Goal: Task Accomplishment & Management: Manage account settings

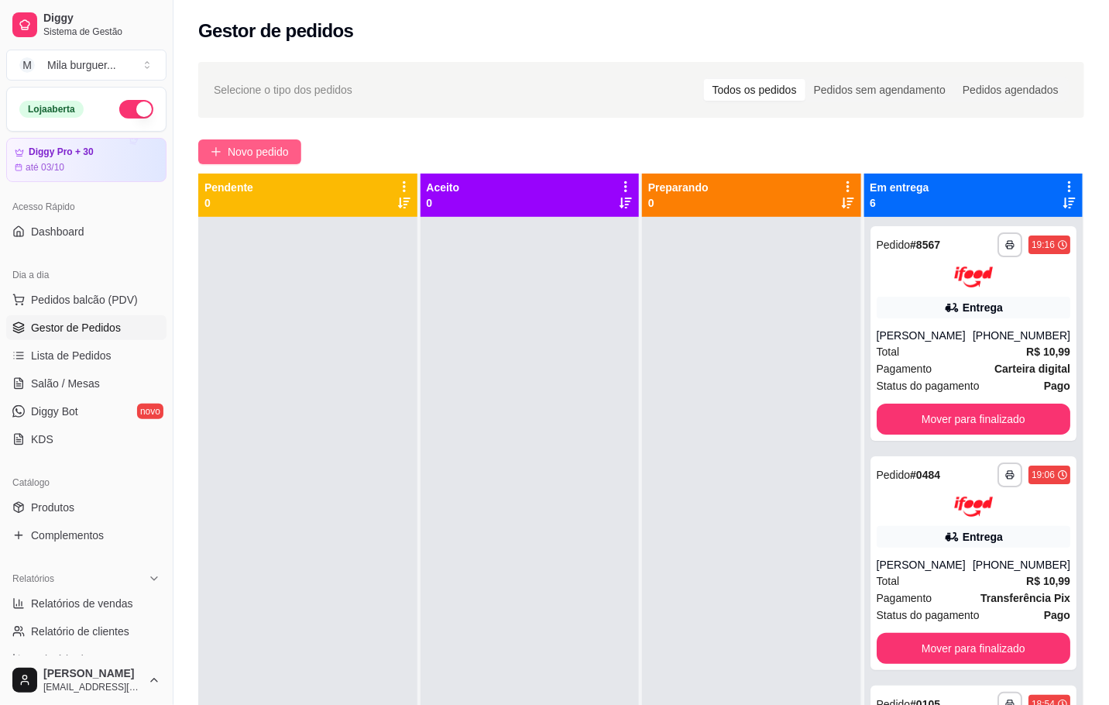
click at [209, 160] on button "Novo pedido" at bounding box center [249, 151] width 103 height 25
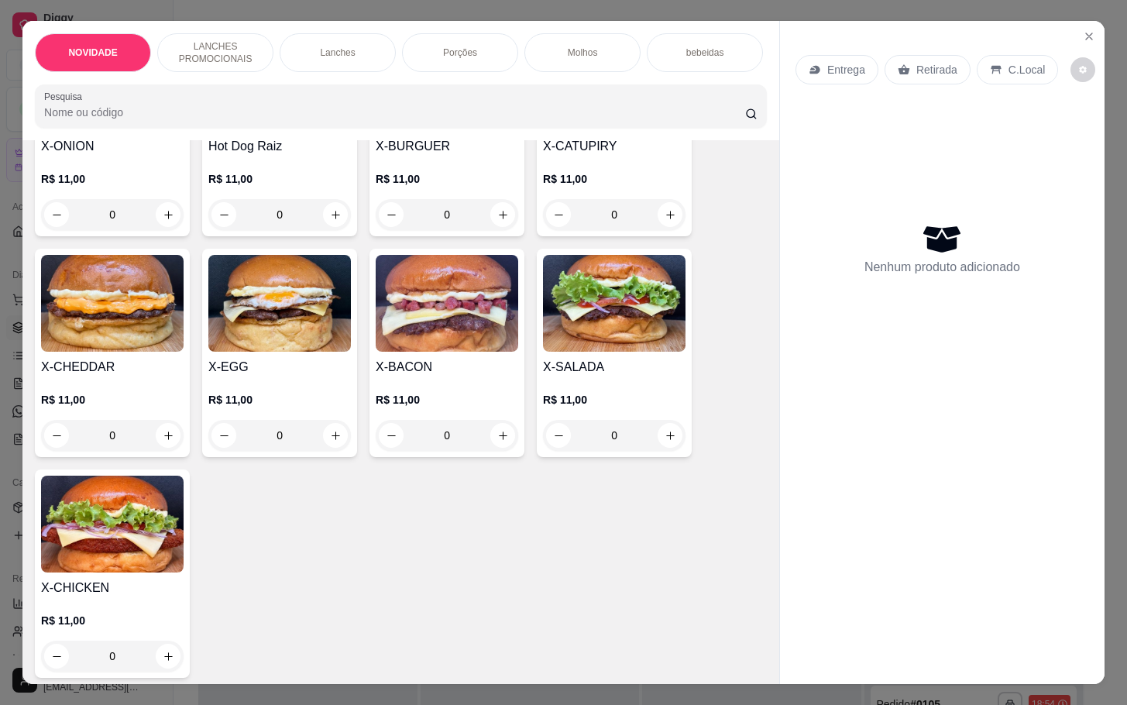
scroll to position [349, 0]
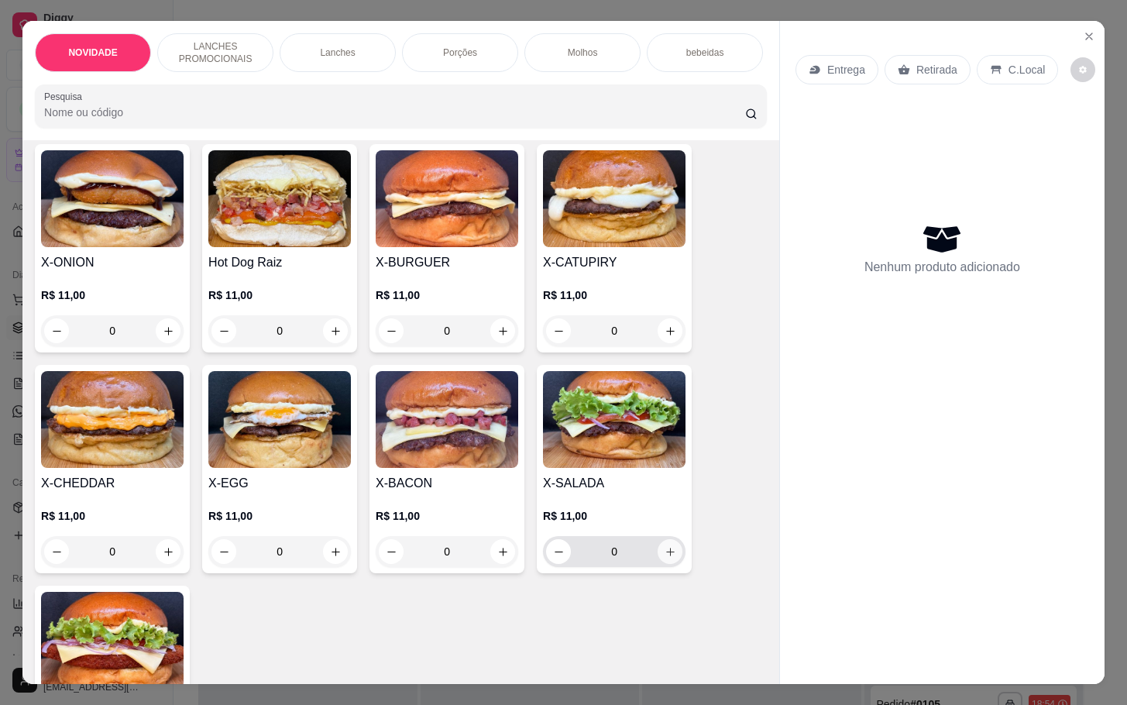
click at [669, 563] on button "increase-product-quantity" at bounding box center [670, 551] width 25 height 25
type input "1"
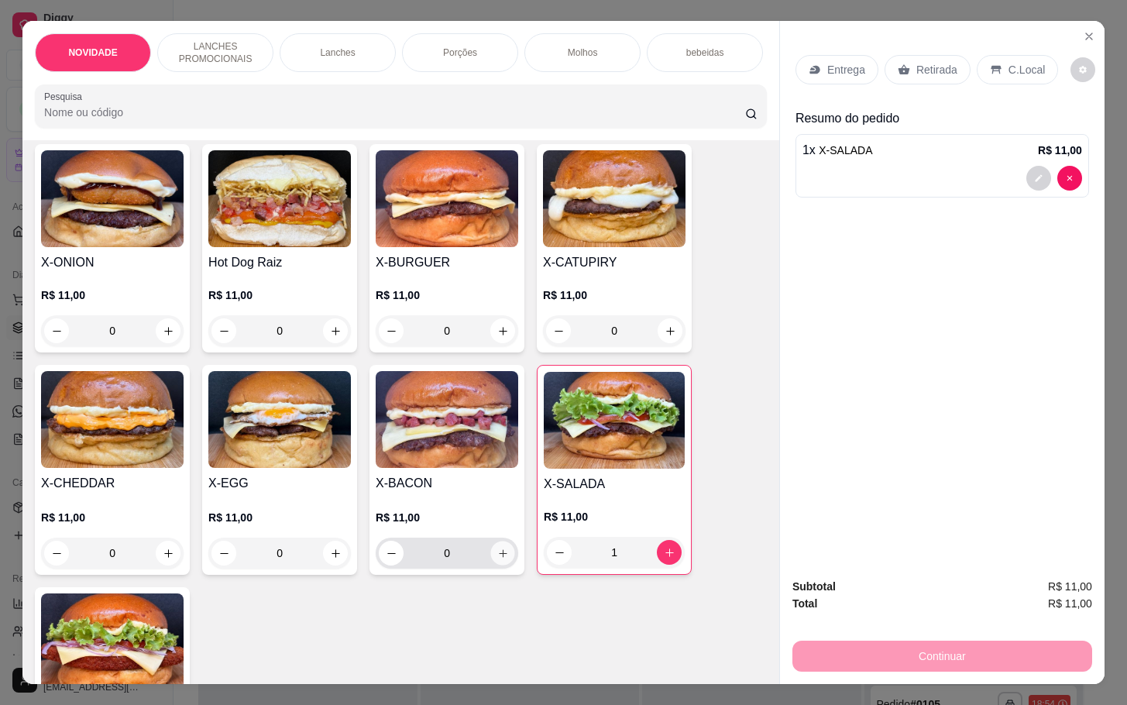
click at [500, 559] on icon "increase-product-quantity" at bounding box center [503, 554] width 12 height 12
type input "1"
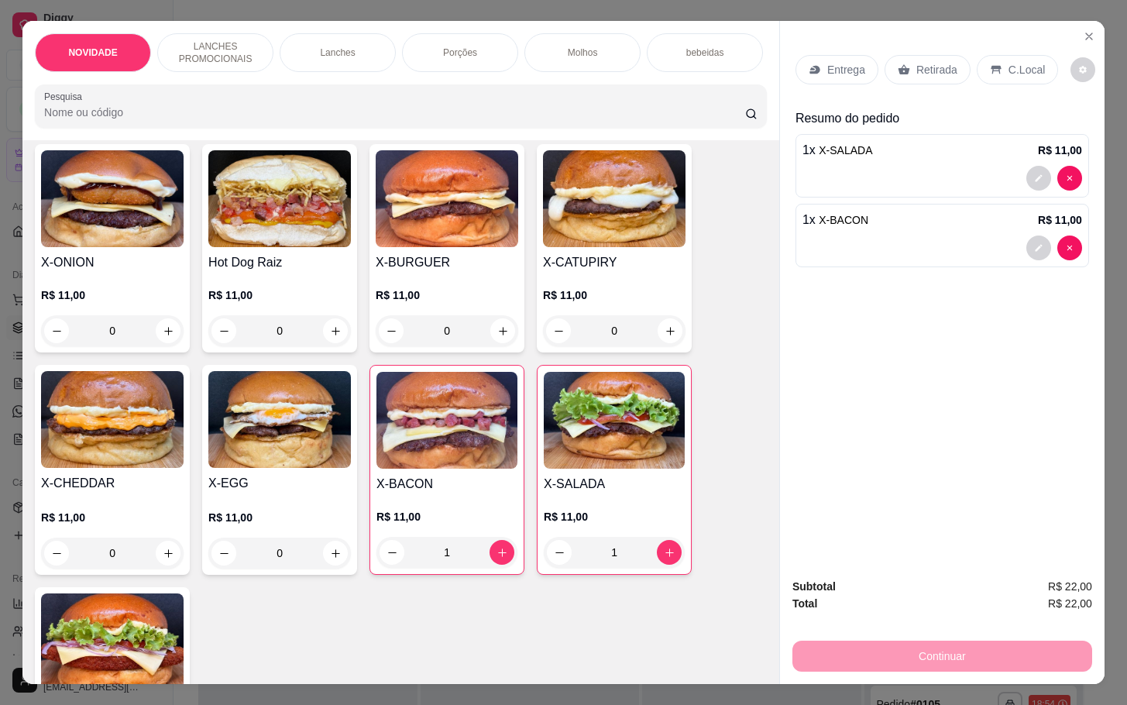
click at [916, 64] on p "Retirada" at bounding box center [936, 69] width 41 height 15
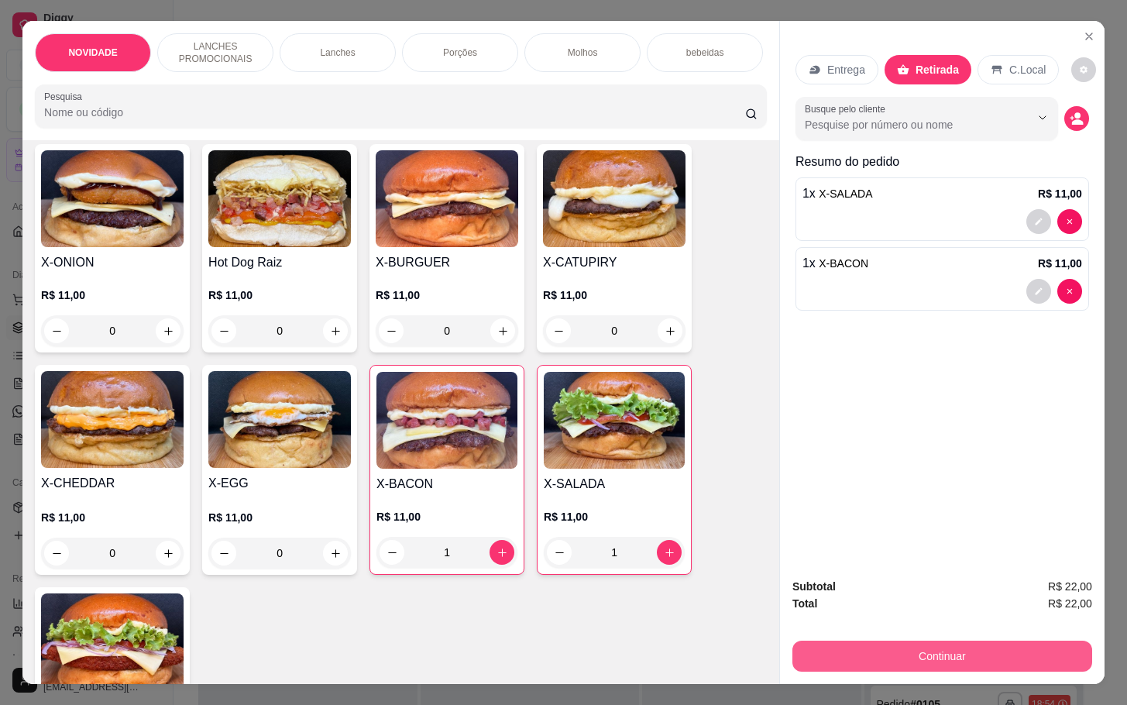
click at [948, 649] on button "Continuar" at bounding box center [942, 656] width 300 height 31
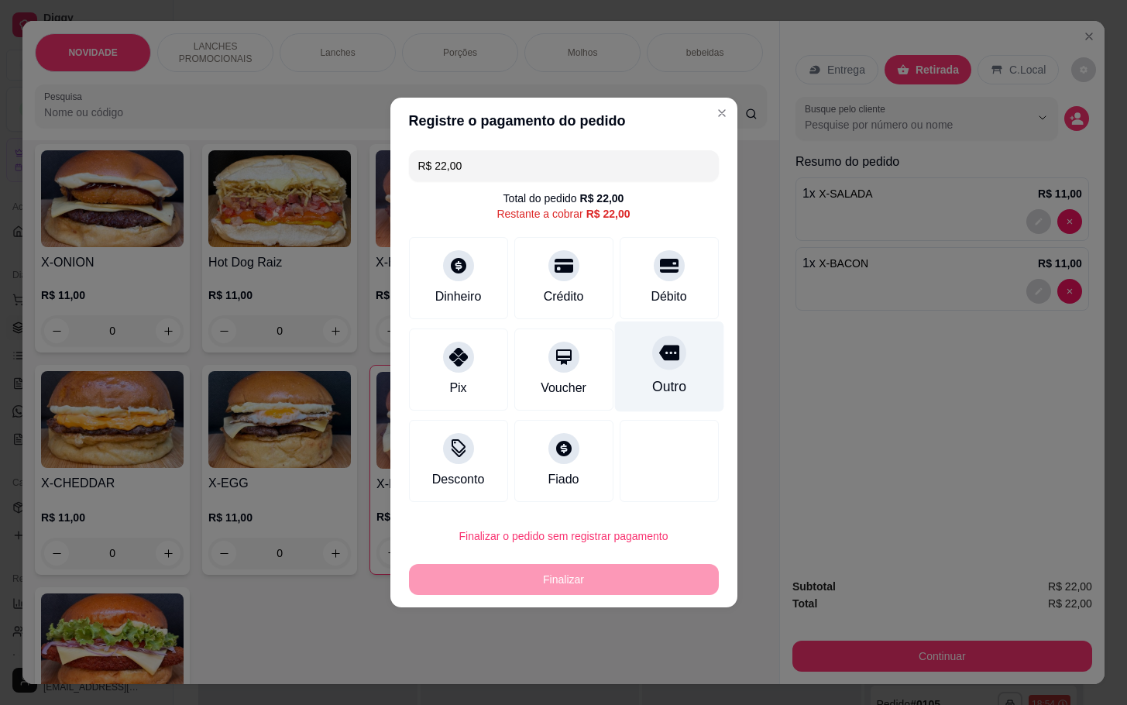
click at [693, 375] on div "Outro" at bounding box center [668, 366] width 109 height 91
type input "R$ 0,00"
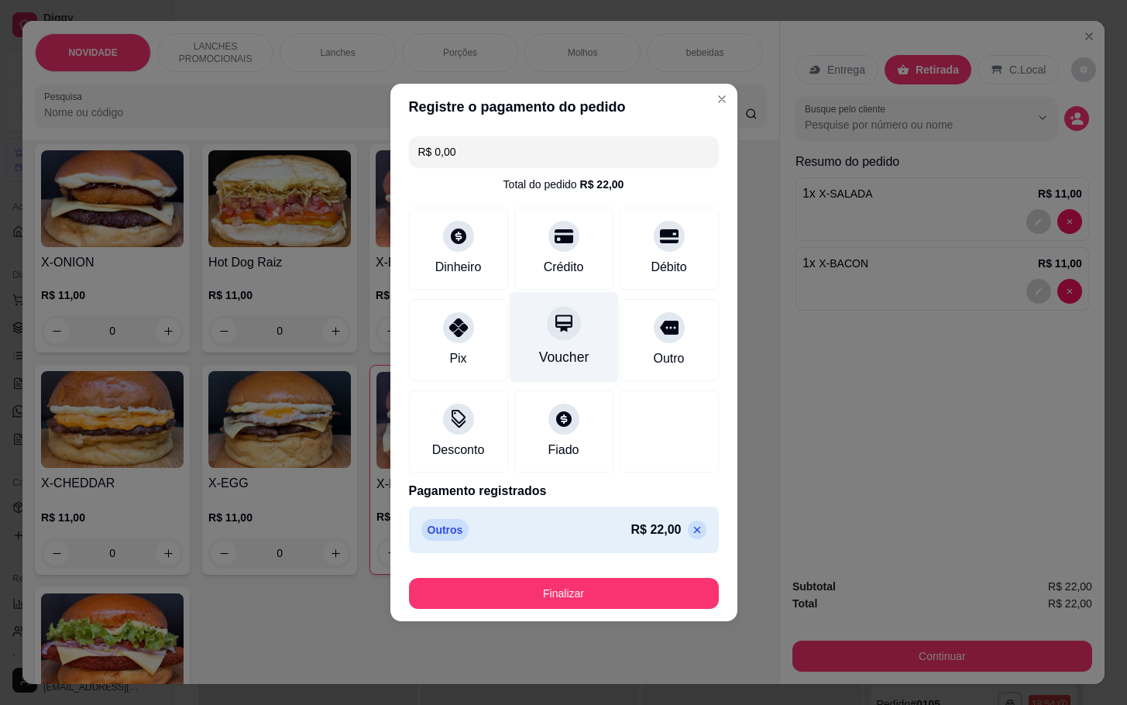
click at [566, 363] on div "Voucher" at bounding box center [563, 357] width 50 height 20
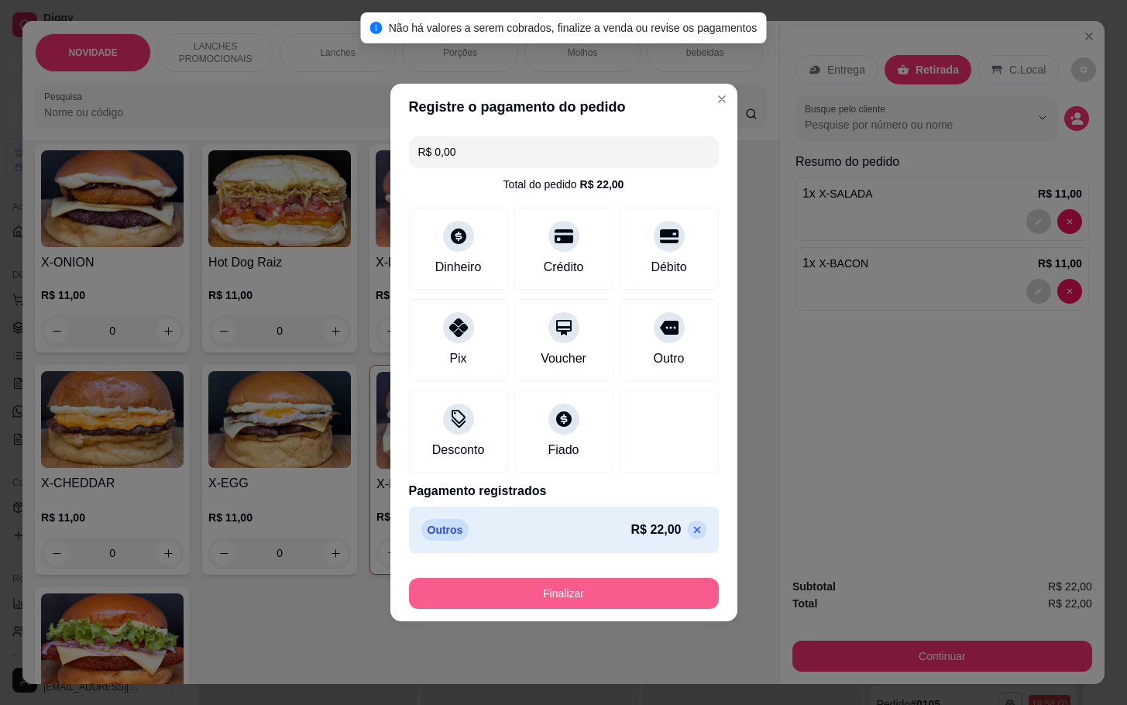
click at [584, 603] on button "Finalizar" at bounding box center [564, 593] width 310 height 31
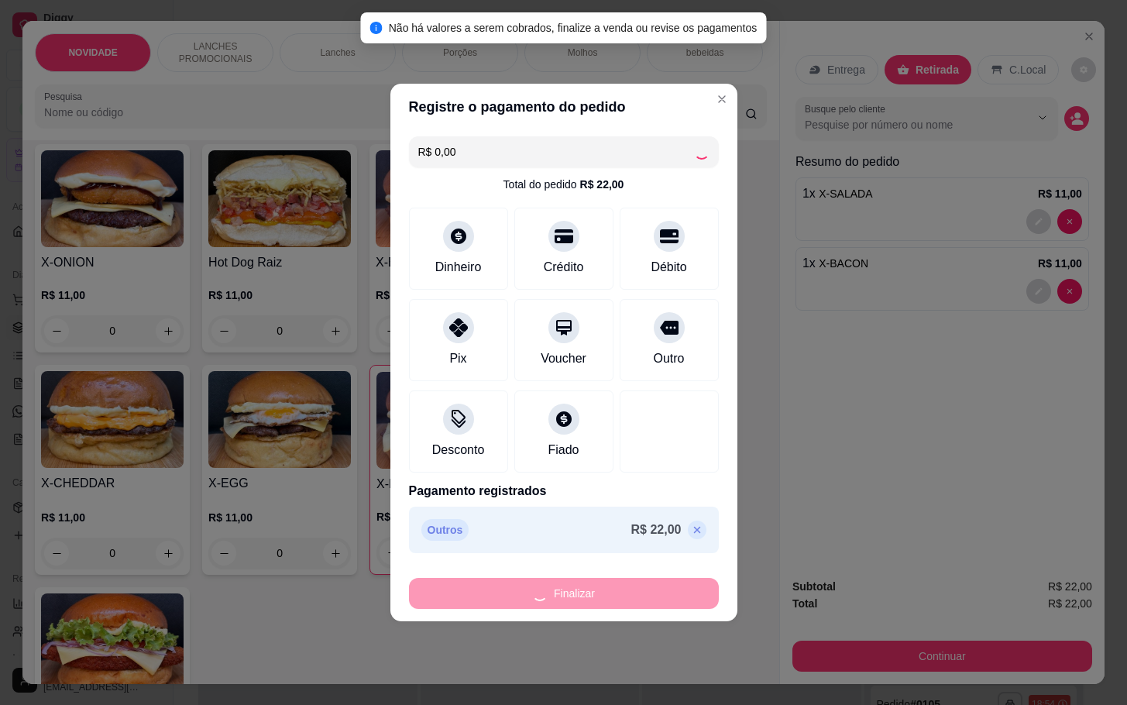
type input "0"
type input "-R$ 22,00"
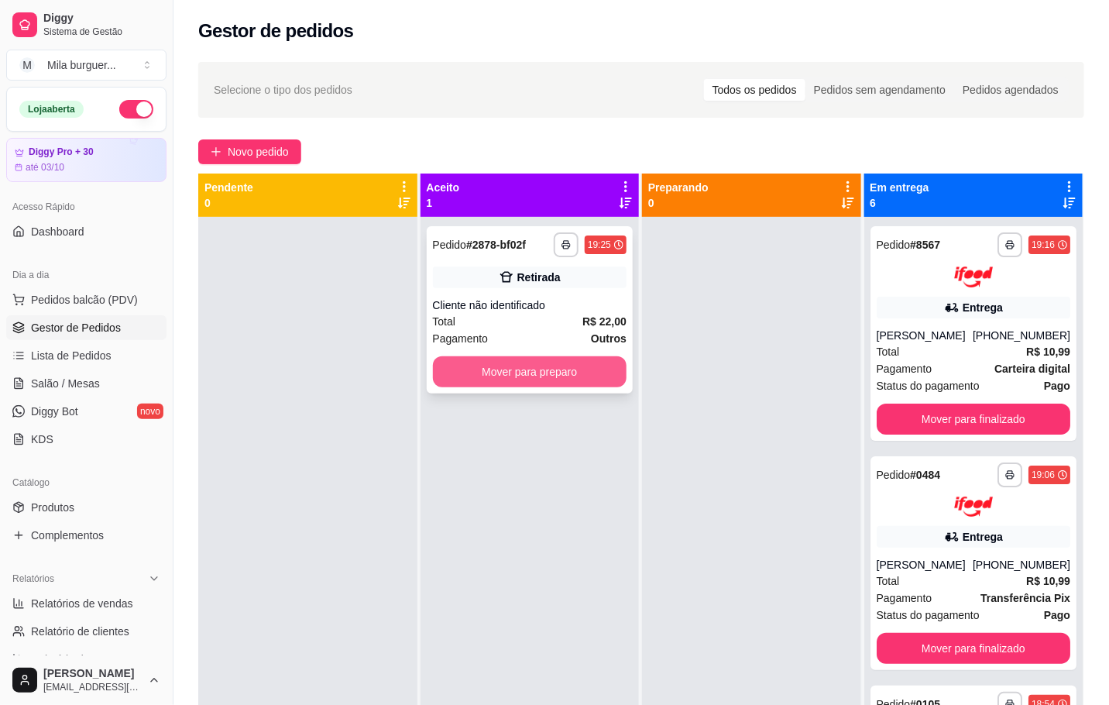
click at [514, 372] on button "Mover para preparo" at bounding box center [530, 371] width 194 height 31
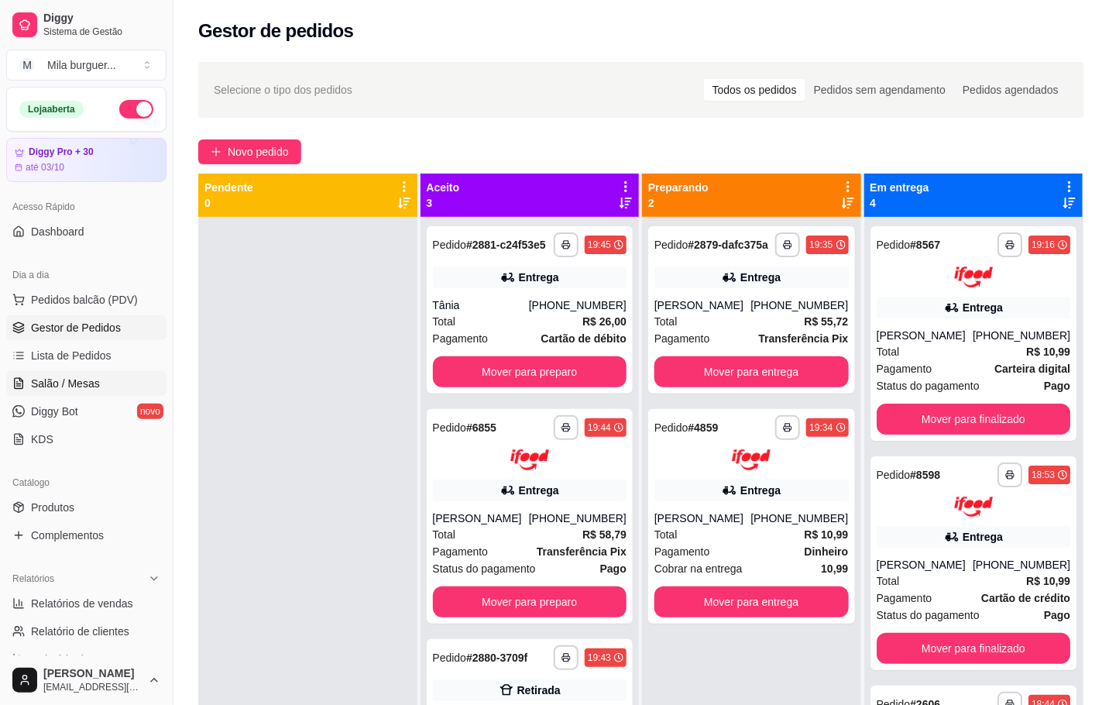
click at [79, 384] on span "Salão / Mesas" at bounding box center [65, 383] width 69 height 15
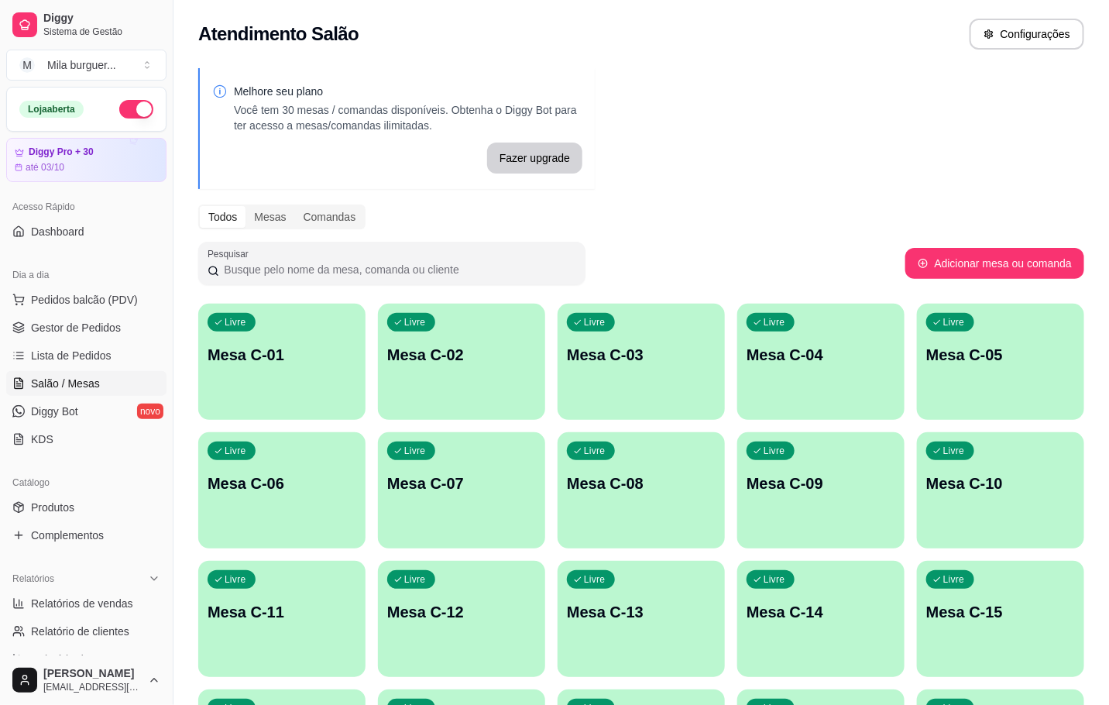
click at [291, 356] on p "Mesa C-01" at bounding box center [282, 355] width 149 height 22
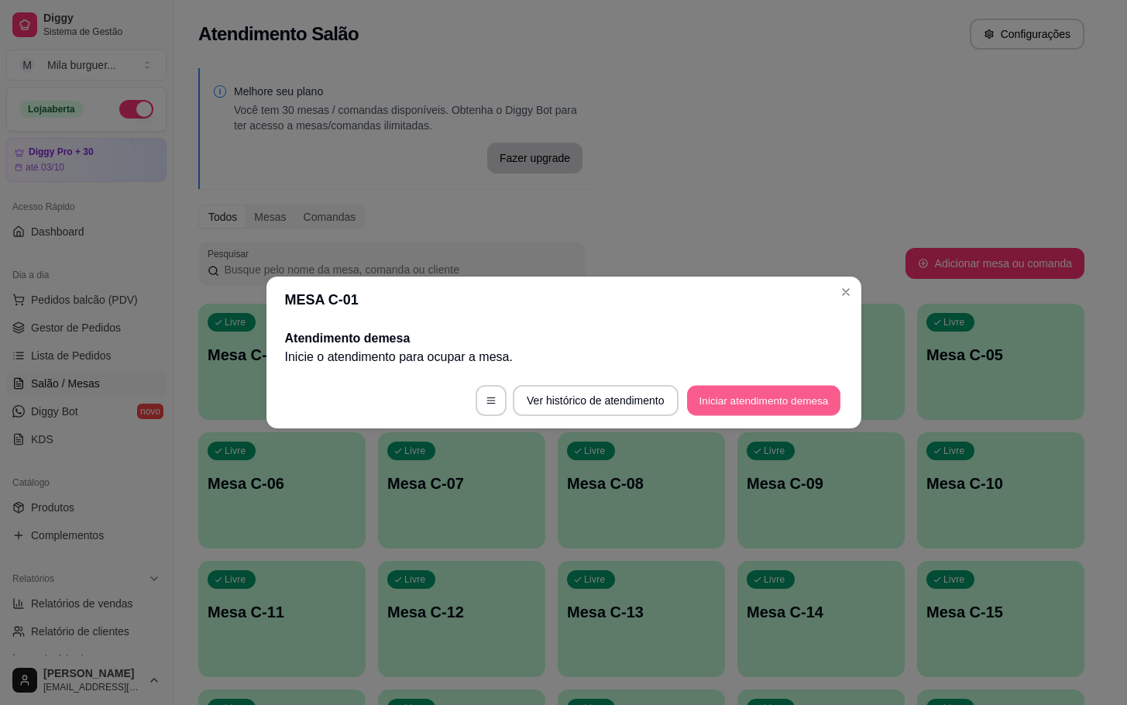
click at [758, 400] on button "Iniciar atendimento de mesa" at bounding box center [763, 401] width 153 height 30
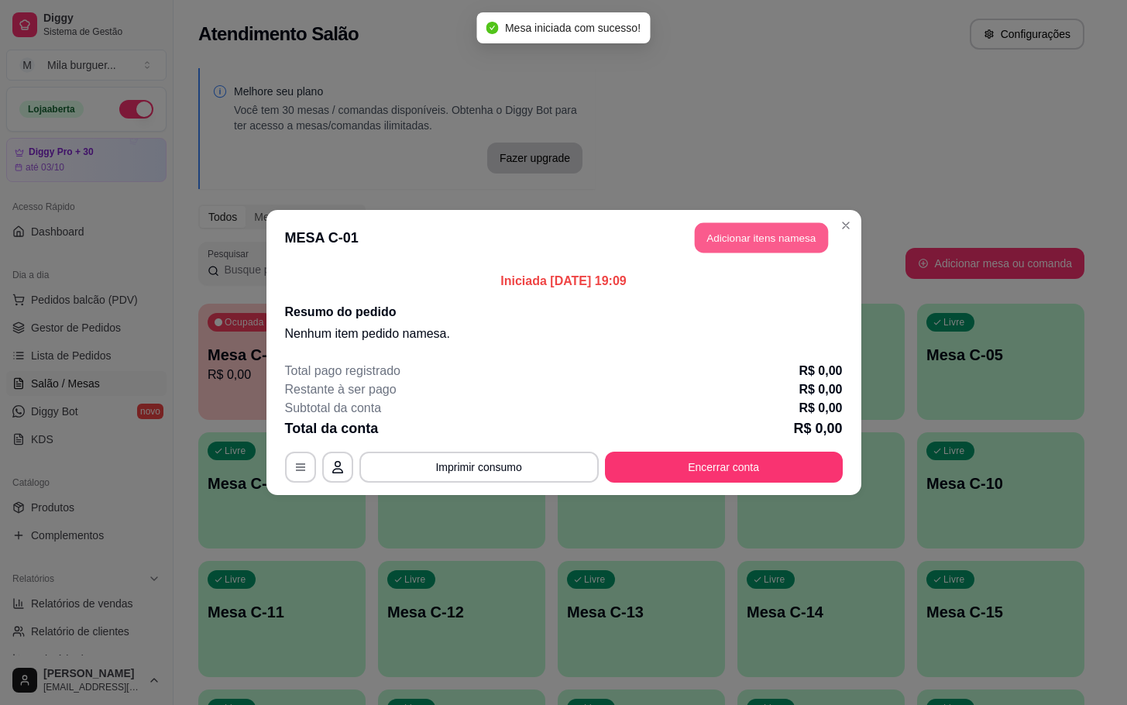
click at [762, 230] on button "Adicionar itens na mesa" at bounding box center [761, 238] width 133 height 30
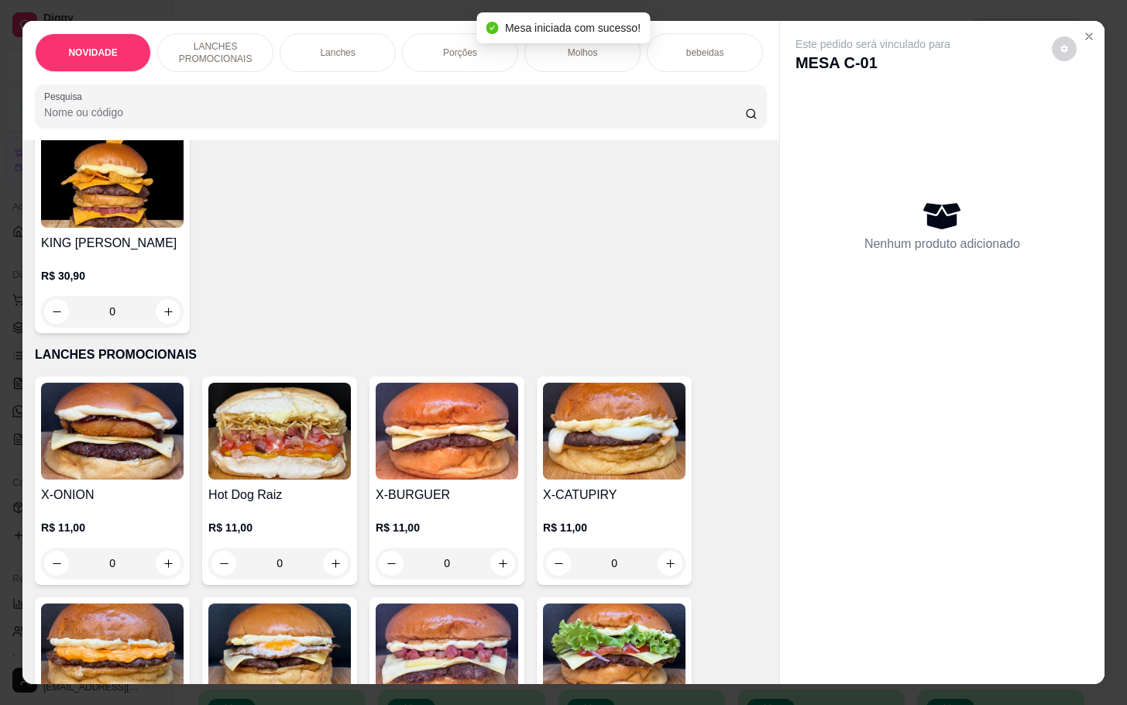
scroll to position [232, 0]
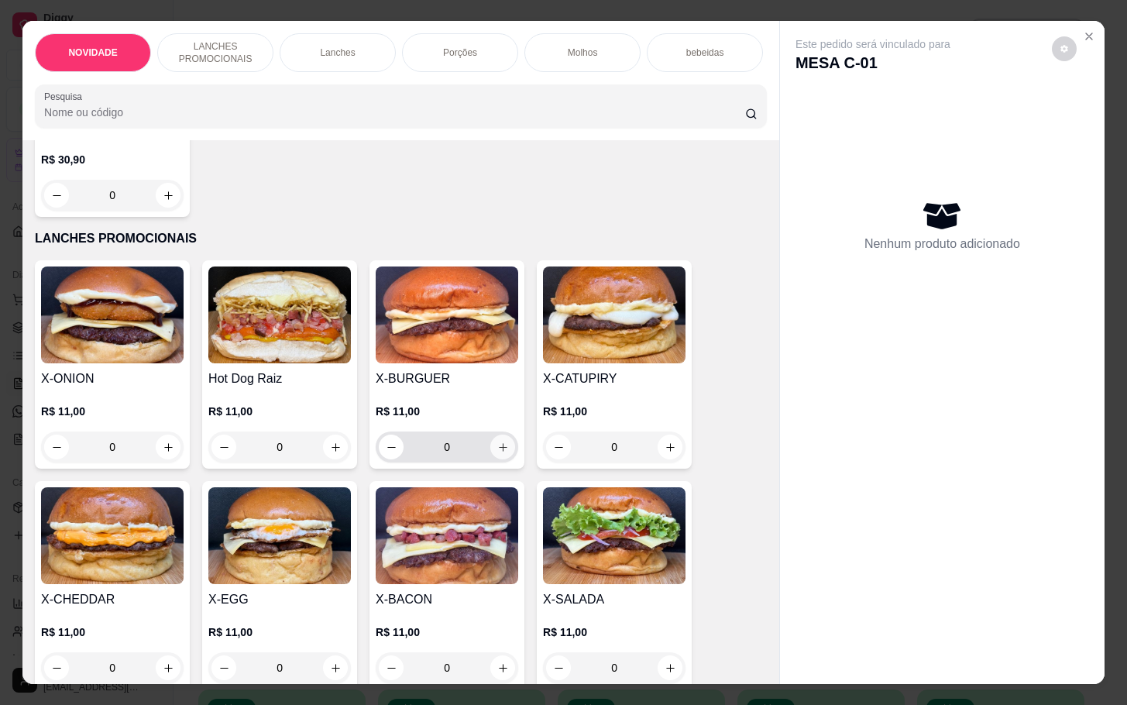
click at [500, 454] on button "increase-product-quantity" at bounding box center [502, 447] width 25 height 25
type input "1"
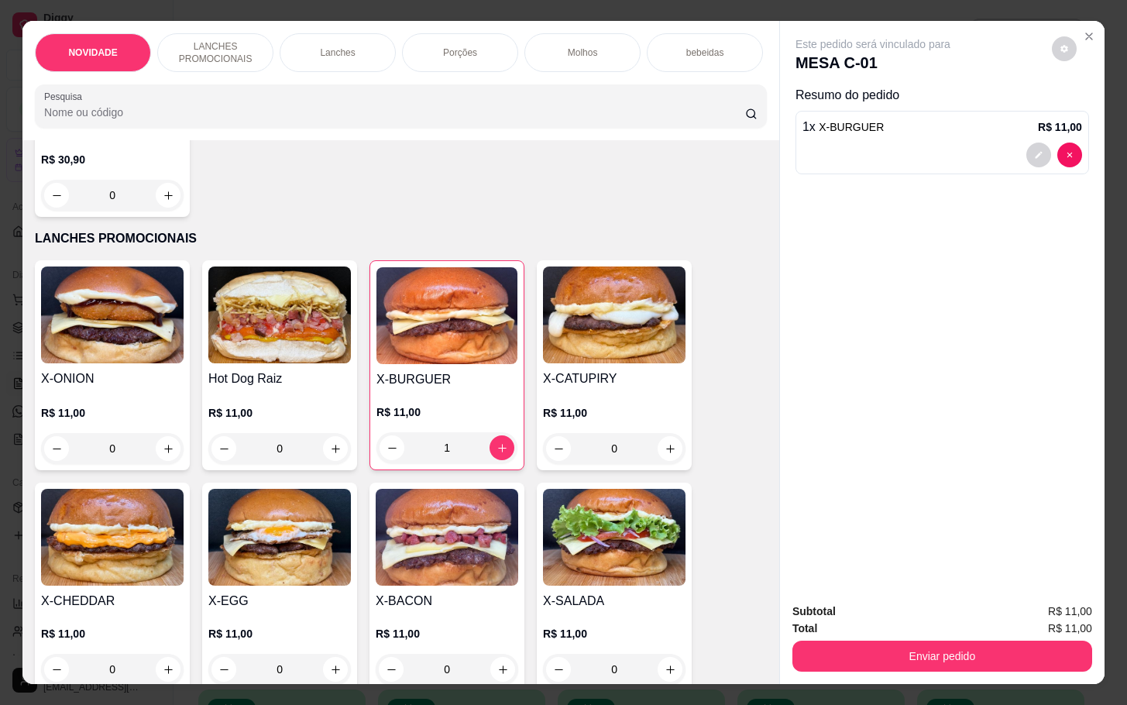
scroll to position [465, 0]
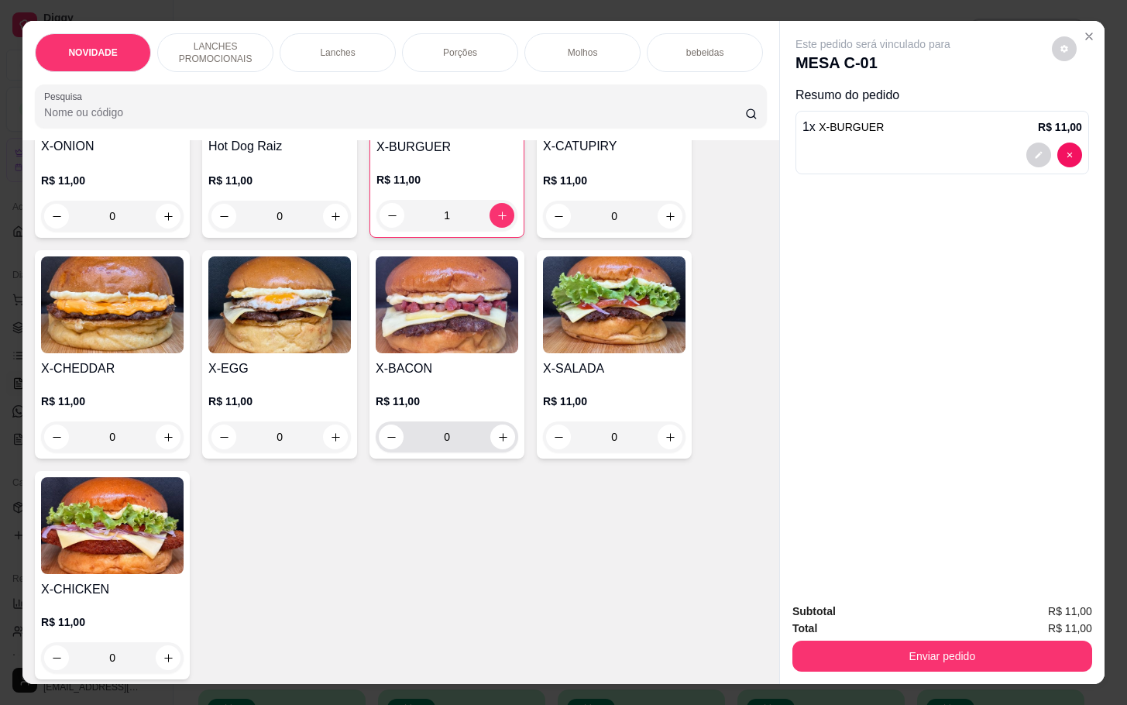
click at [503, 452] on div "0" at bounding box center [447, 436] width 136 height 31
click at [490, 437] on button "increase-product-quantity" at bounding box center [502, 437] width 25 height 25
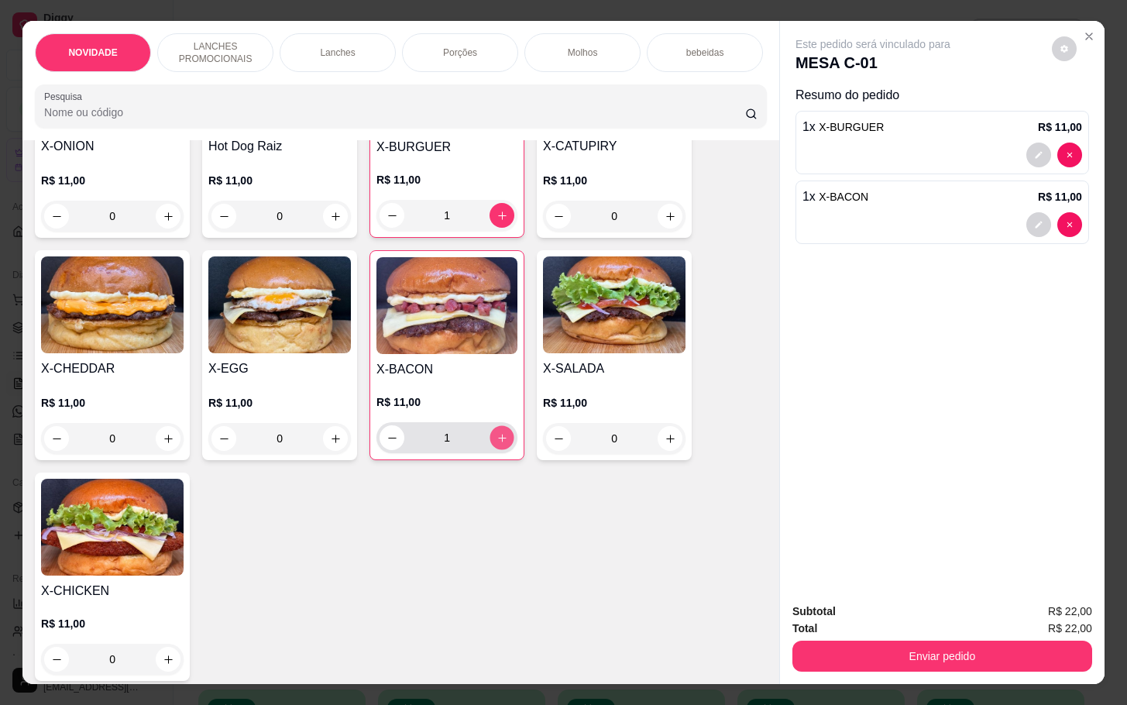
click at [500, 450] on button "increase-product-quantity" at bounding box center [502, 438] width 24 height 24
type input "2"
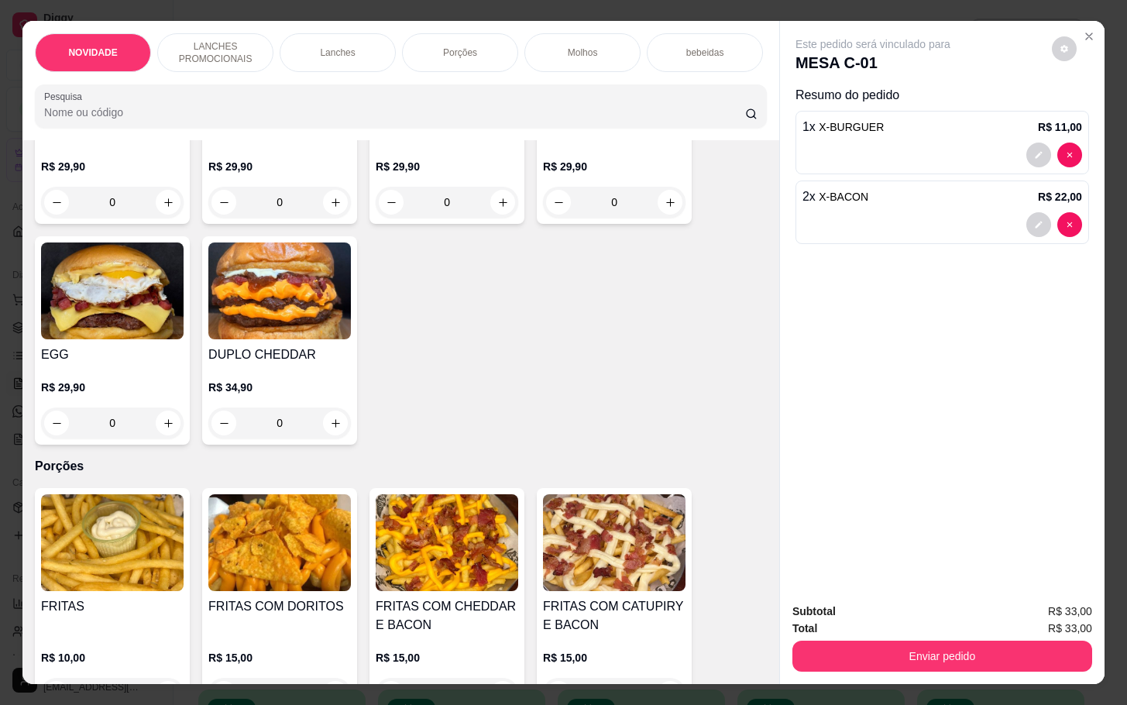
scroll to position [1743, 0]
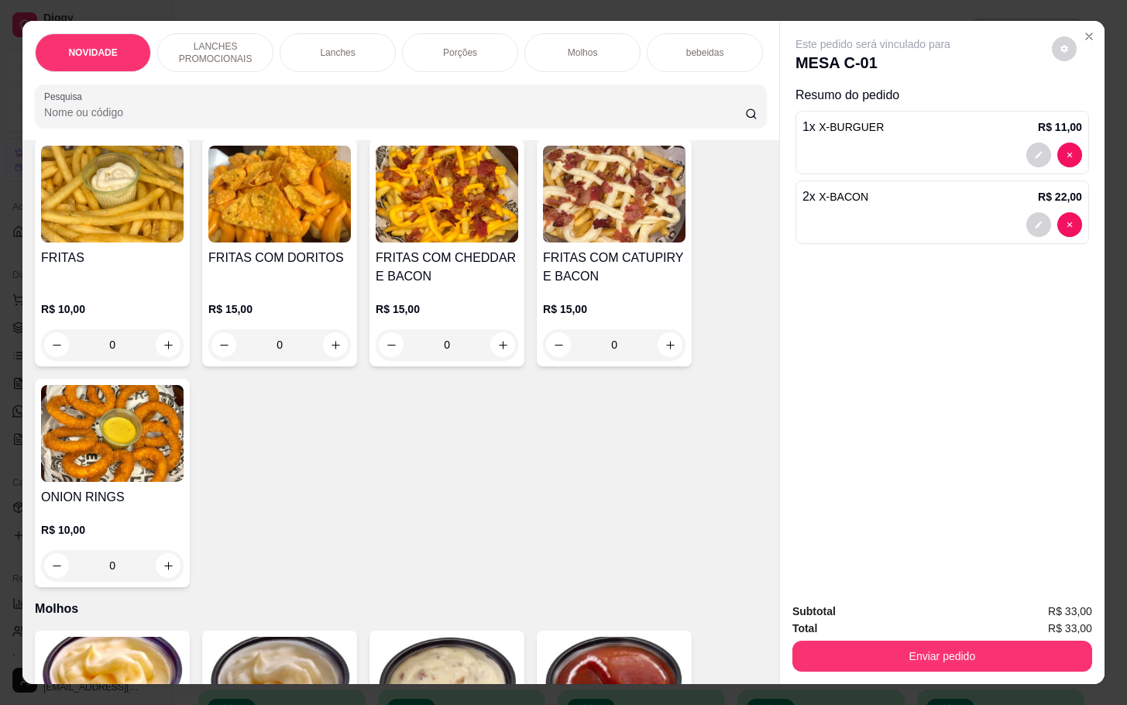
click at [502, 352] on div "0" at bounding box center [447, 344] width 143 height 31
click at [653, 353] on div "0" at bounding box center [614, 344] width 143 height 31
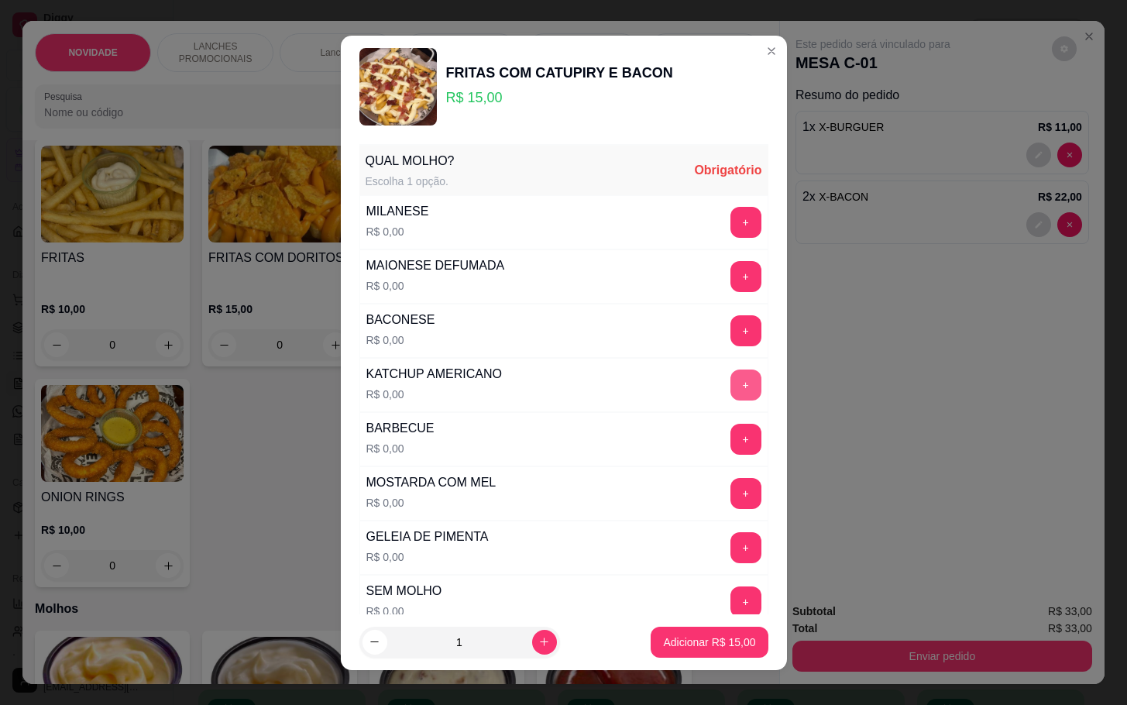
click at [731, 379] on button "+" at bounding box center [746, 385] width 31 height 31
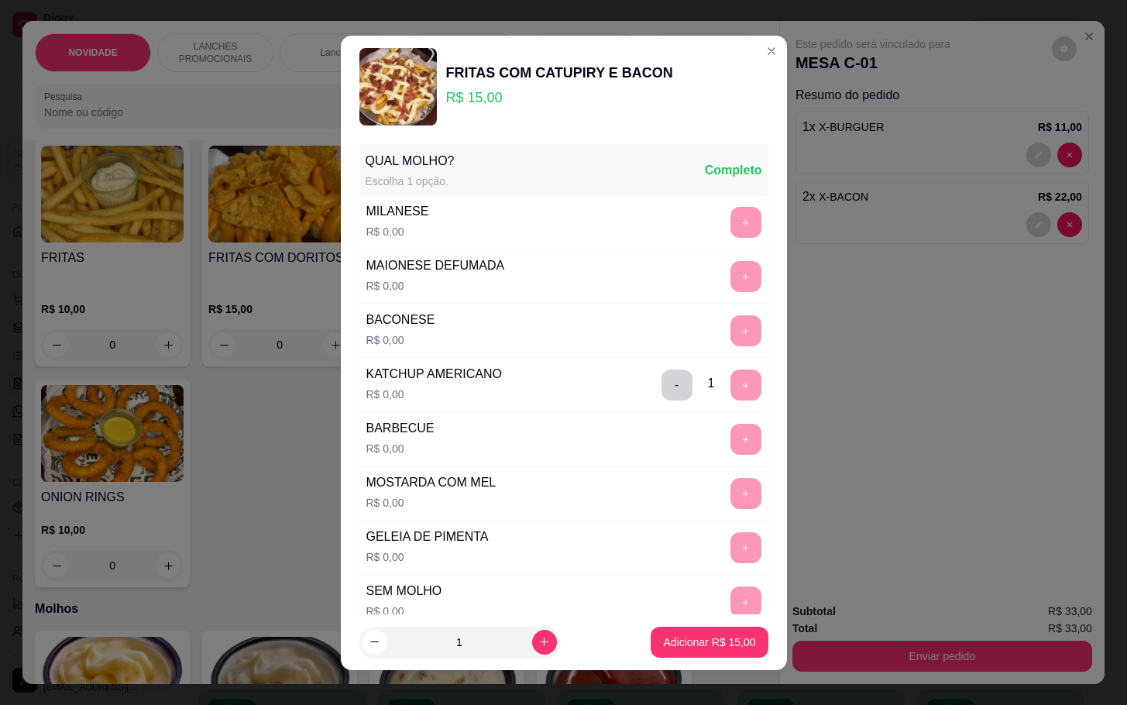
scroll to position [137, 0]
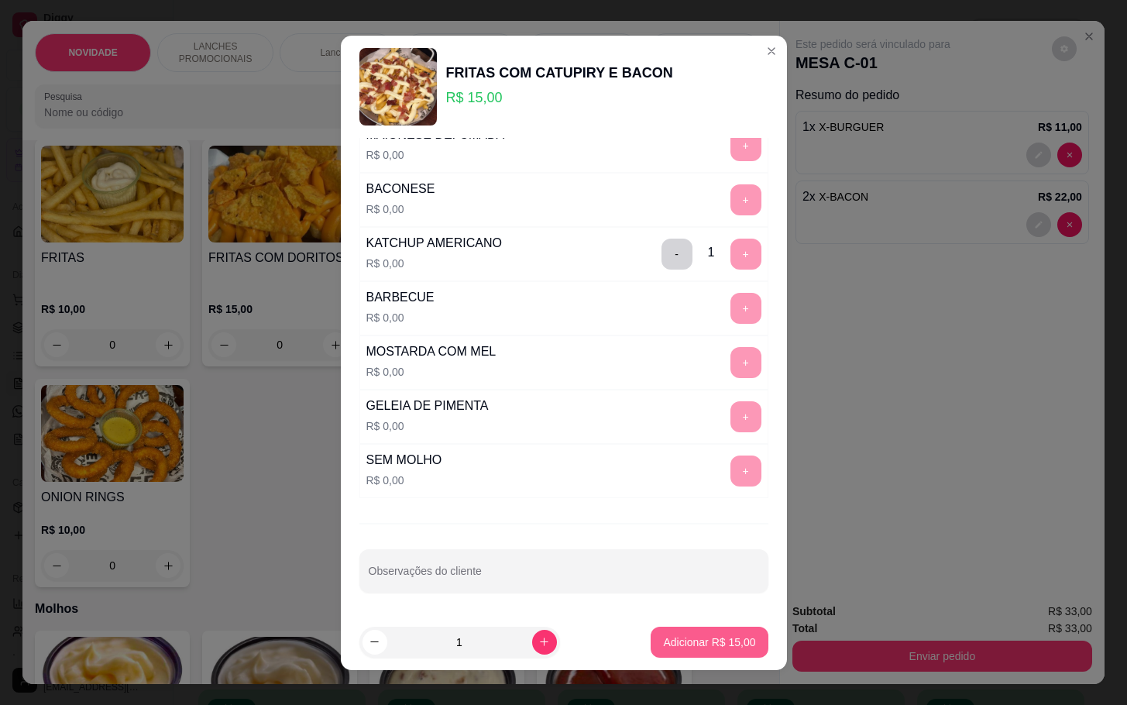
click at [663, 642] on p "Adicionar R$ 15,00" at bounding box center [709, 641] width 92 height 15
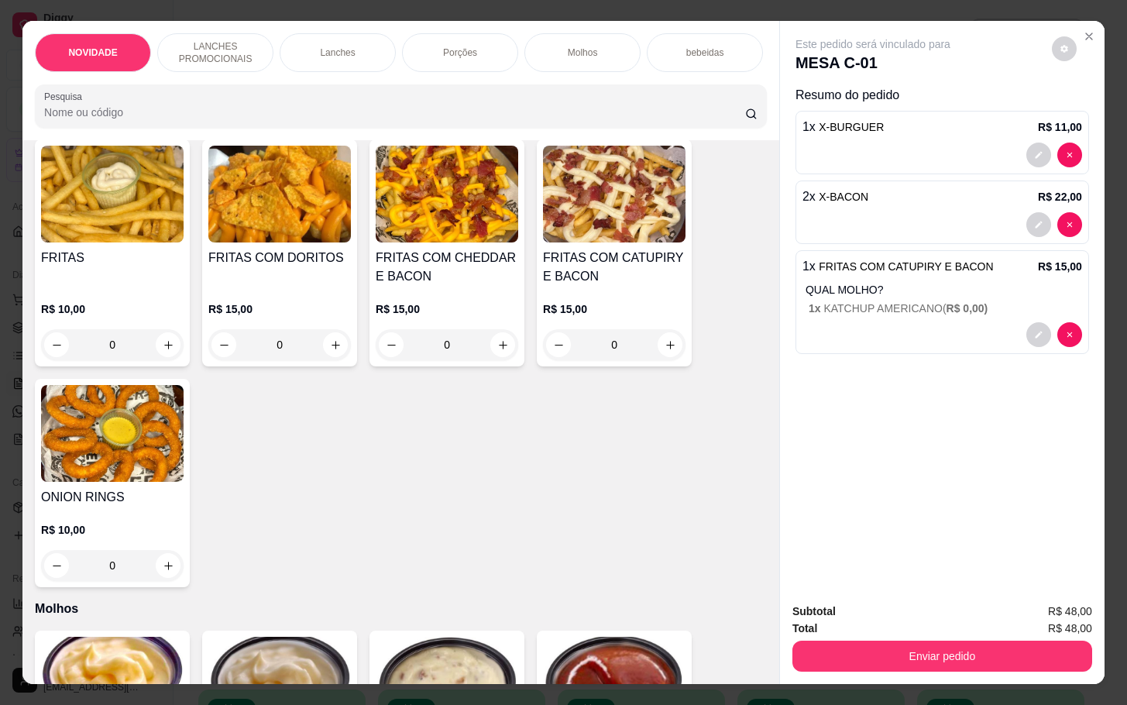
click at [163, 579] on div "0" at bounding box center [112, 565] width 143 height 31
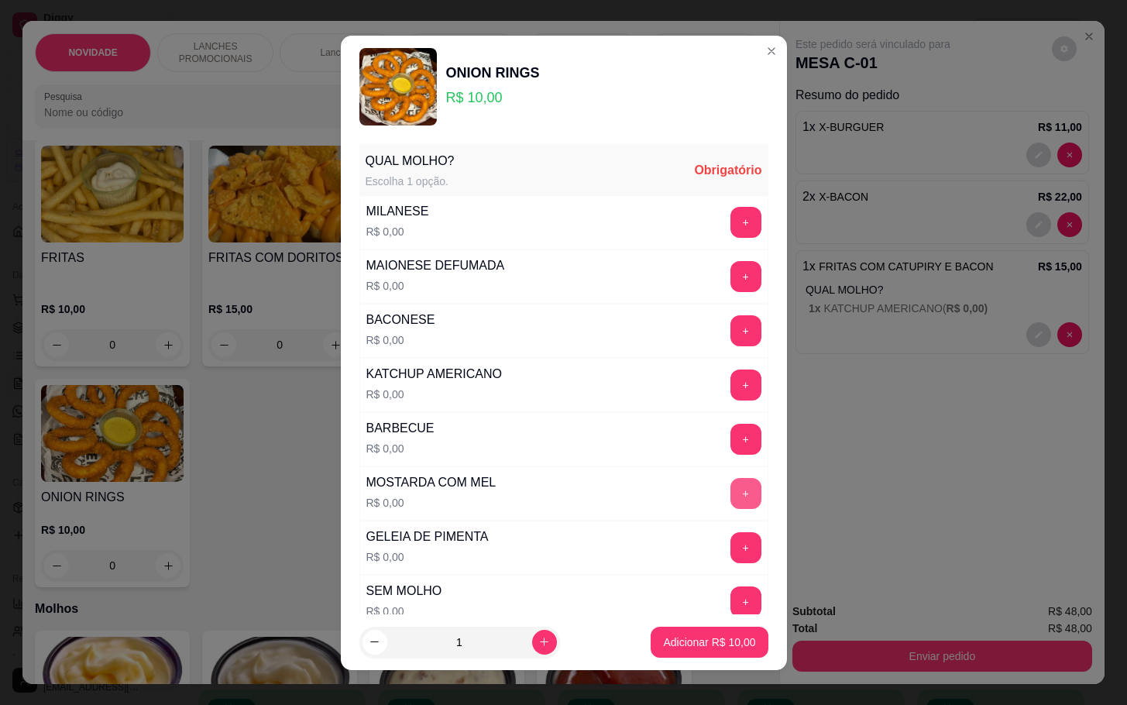
click at [731, 503] on button "+" at bounding box center [746, 493] width 31 height 31
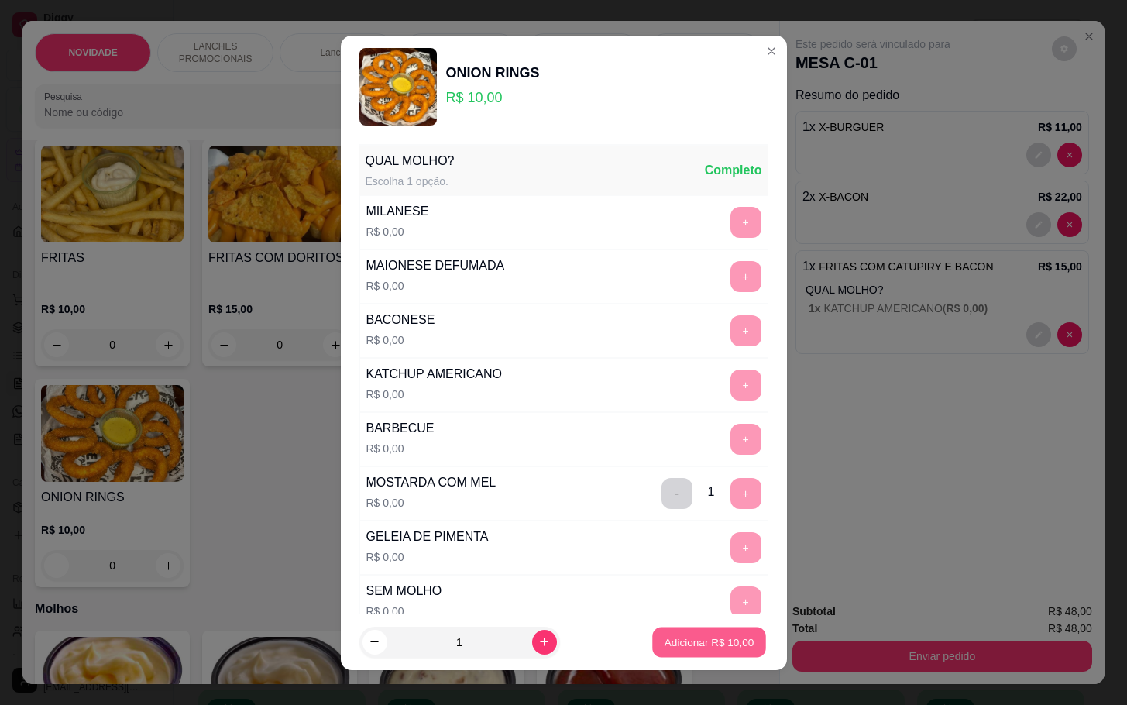
click at [668, 649] on button "Adicionar R$ 10,00" at bounding box center [710, 642] width 114 height 30
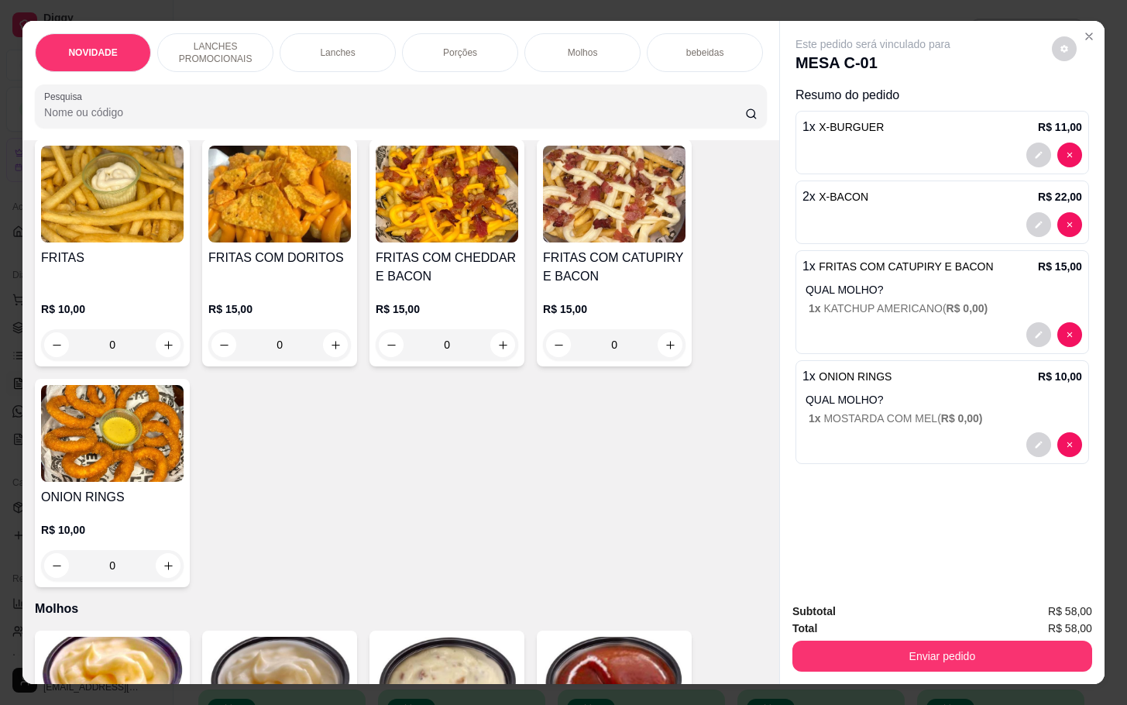
click at [665, 33] on div "bebeidas" at bounding box center [705, 52] width 116 height 39
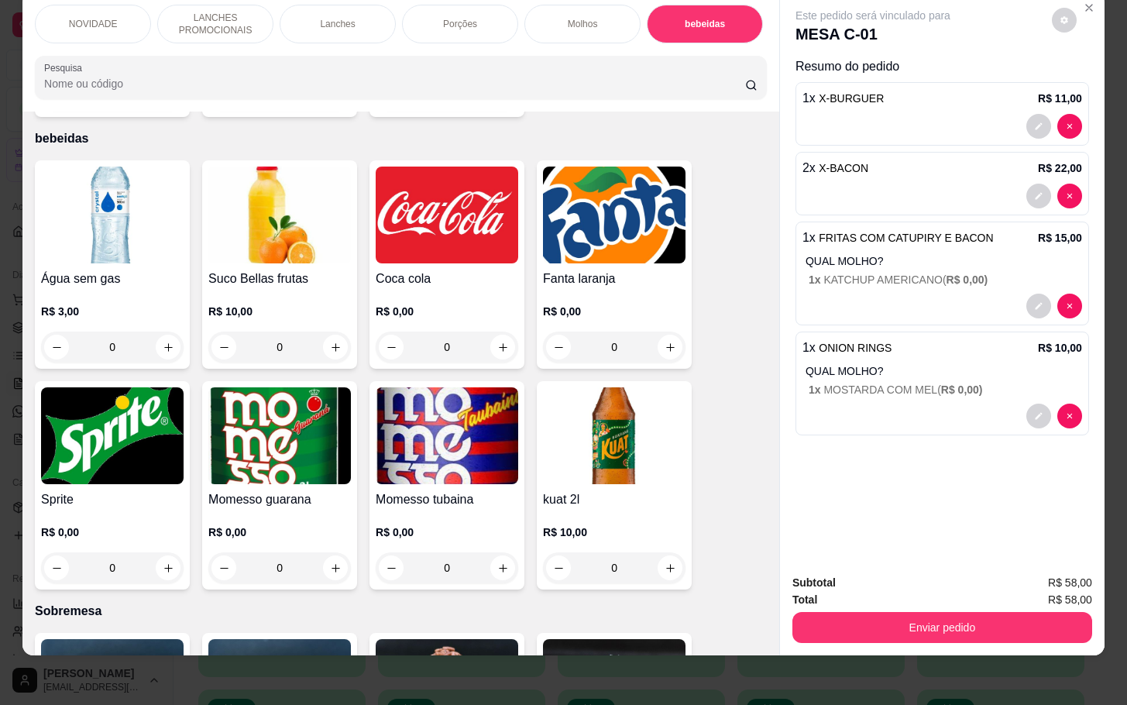
click at [505, 552] on div "0" at bounding box center [447, 567] width 143 height 31
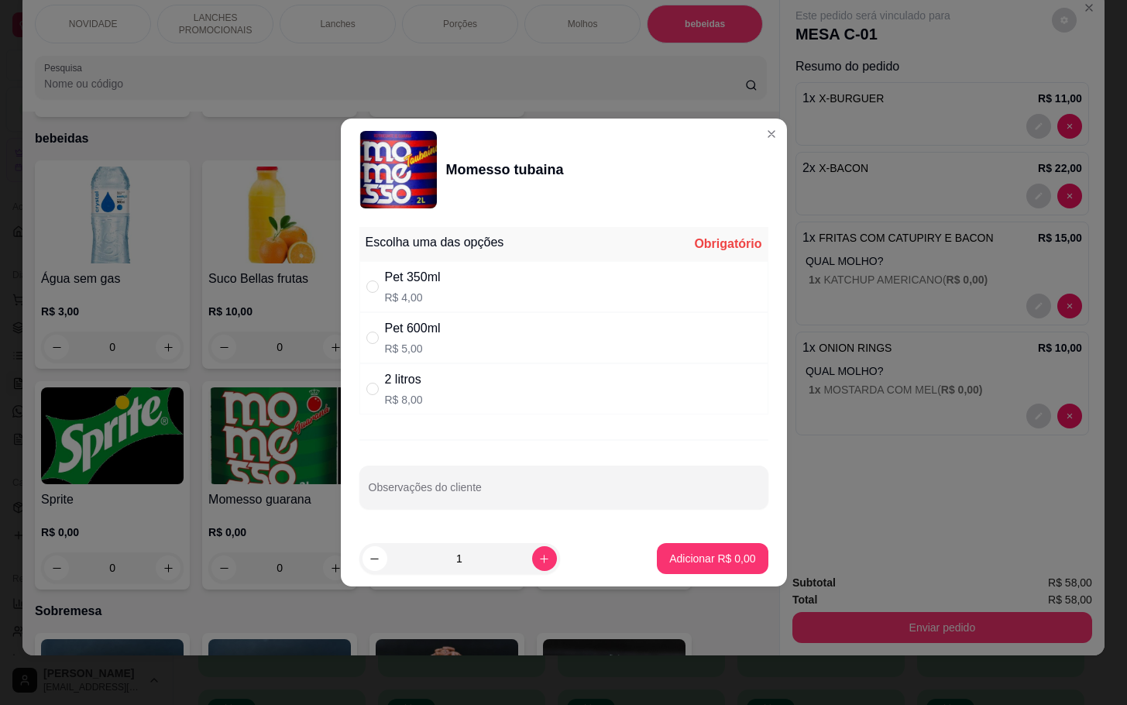
click at [572, 396] on div "2 litros R$ 8,00" at bounding box center [563, 388] width 409 height 51
radio input "true"
click at [721, 554] on p "Adicionar R$ 8,00" at bounding box center [712, 558] width 86 height 15
type input "1"
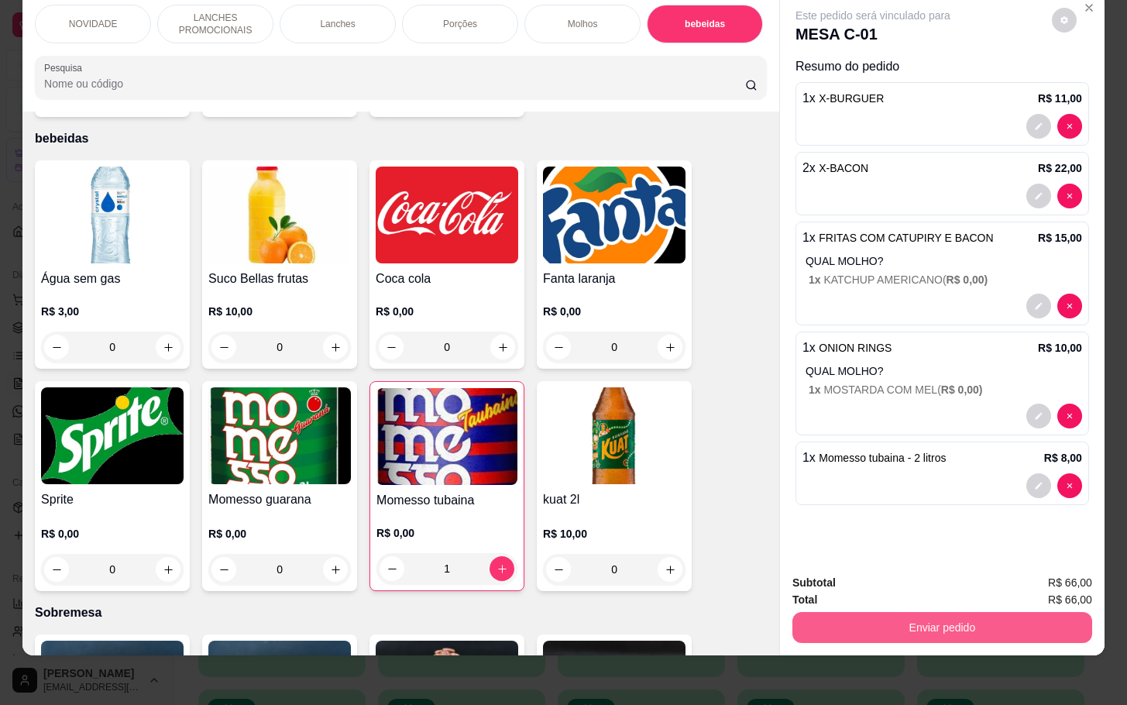
click at [916, 612] on button "Enviar pedido" at bounding box center [942, 627] width 300 height 31
click at [889, 579] on button "Não registrar e enviar pedido" at bounding box center [888, 572] width 156 height 29
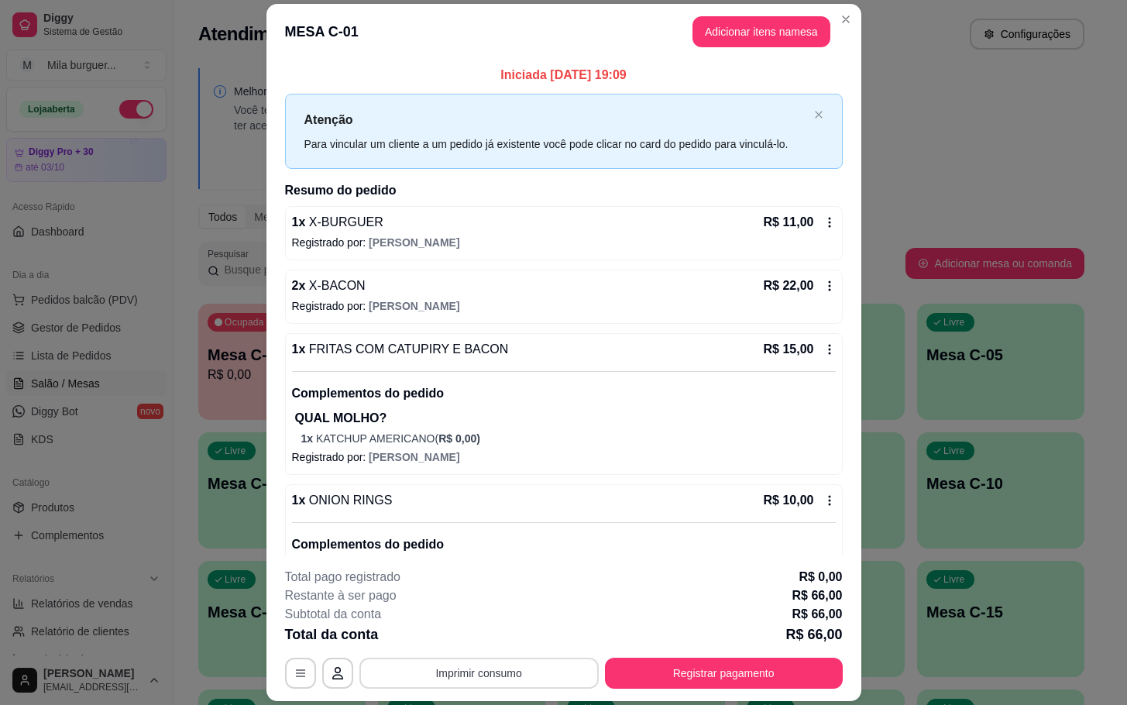
click at [446, 679] on button "Imprimir consumo" at bounding box center [478, 673] width 239 height 31
click at [446, 646] on button "IMPRESSORA" at bounding box center [475, 638] width 112 height 25
click at [442, 672] on button "Imprimir consumo" at bounding box center [479, 673] width 232 height 30
click at [445, 646] on button "IMPRESSORA" at bounding box center [475, 638] width 108 height 24
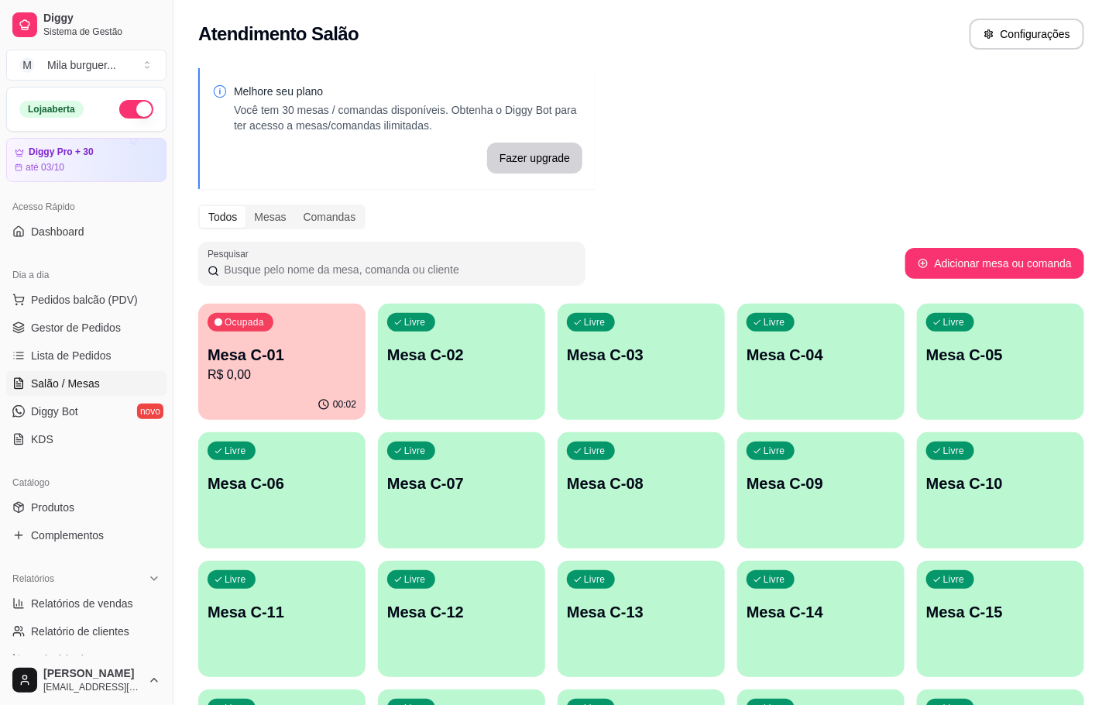
click at [686, 189] on div "Melhore seu plano Você tem 30 mesas / comandas disponíveis. Obtenha o Diggy Bot…" at bounding box center [642, 699] width 936 height 1280
click at [17, 318] on link "Gestor de Pedidos" at bounding box center [86, 327] width 160 height 25
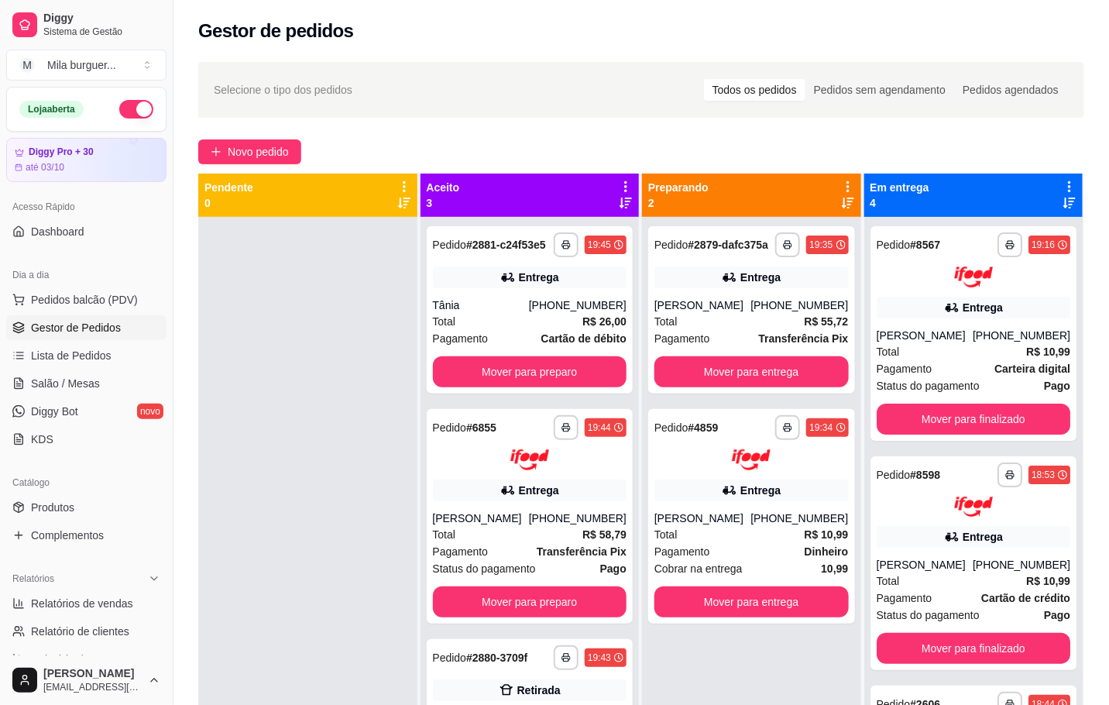
click at [215, 137] on div "**********" at bounding box center [642, 475] width 936 height 844
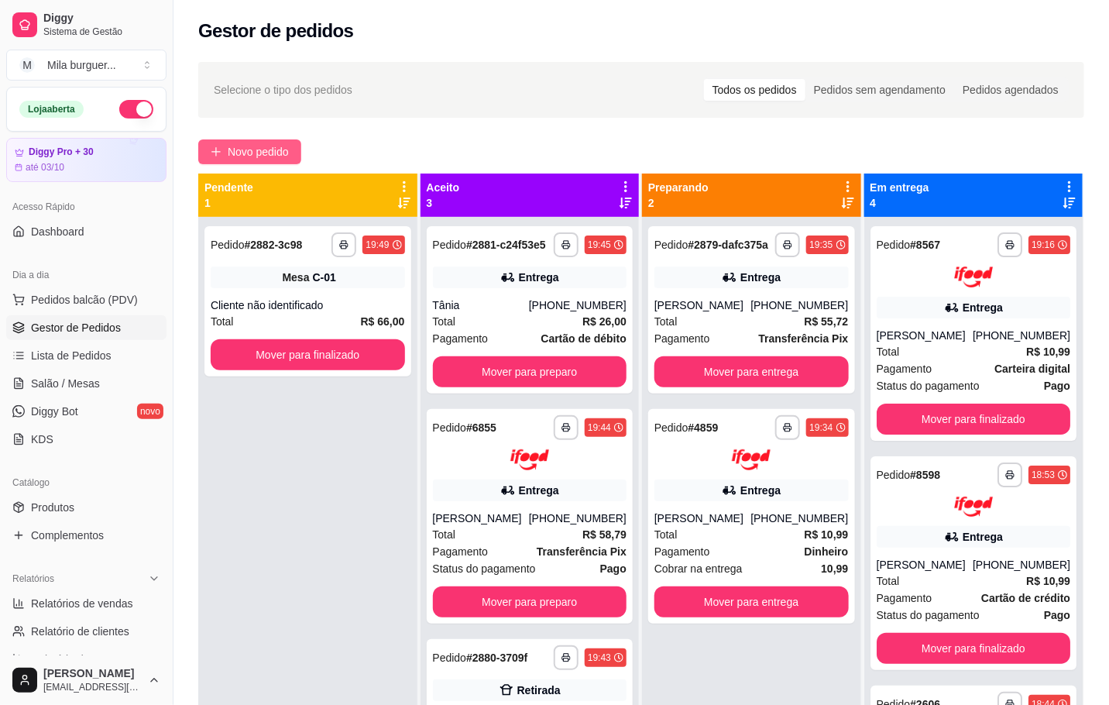
click at [253, 152] on span "Novo pedido" at bounding box center [258, 151] width 61 height 17
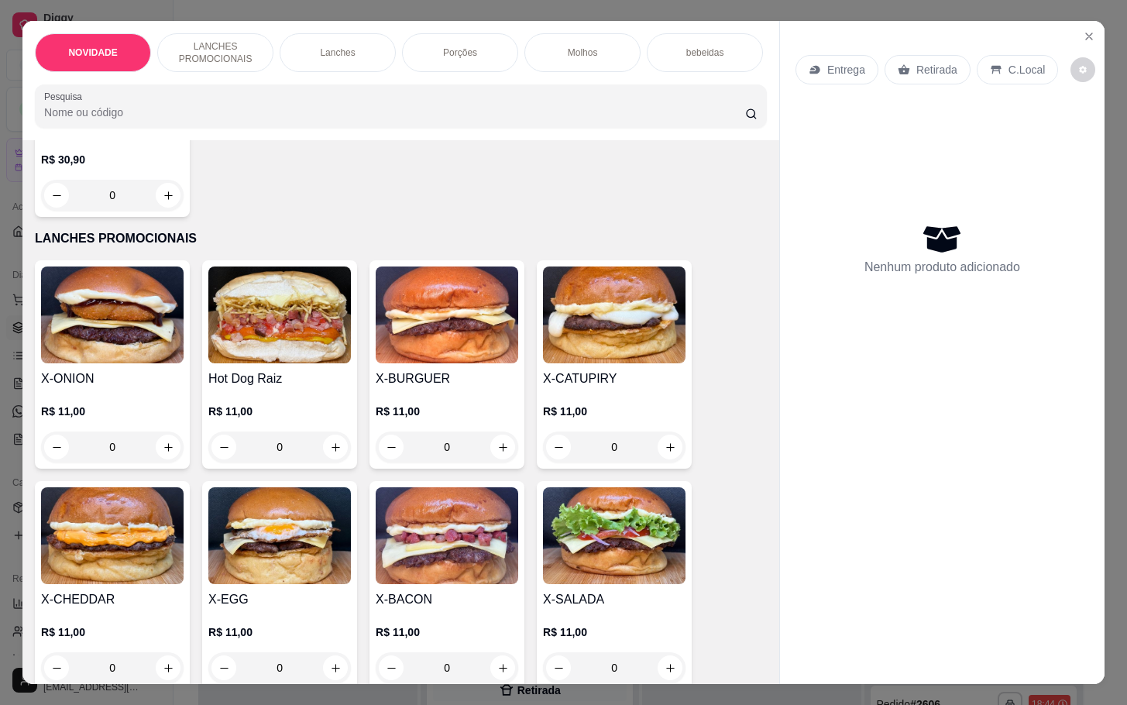
scroll to position [349, 0]
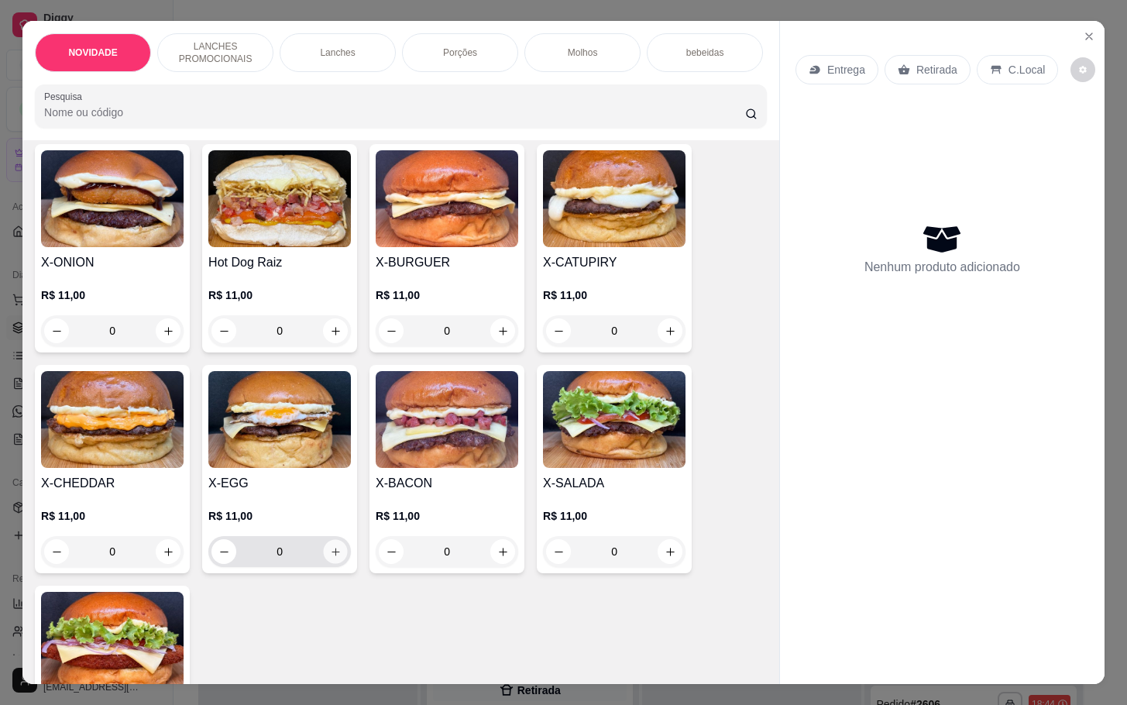
click at [330, 558] on icon "increase-product-quantity" at bounding box center [336, 552] width 12 height 12
type input "1"
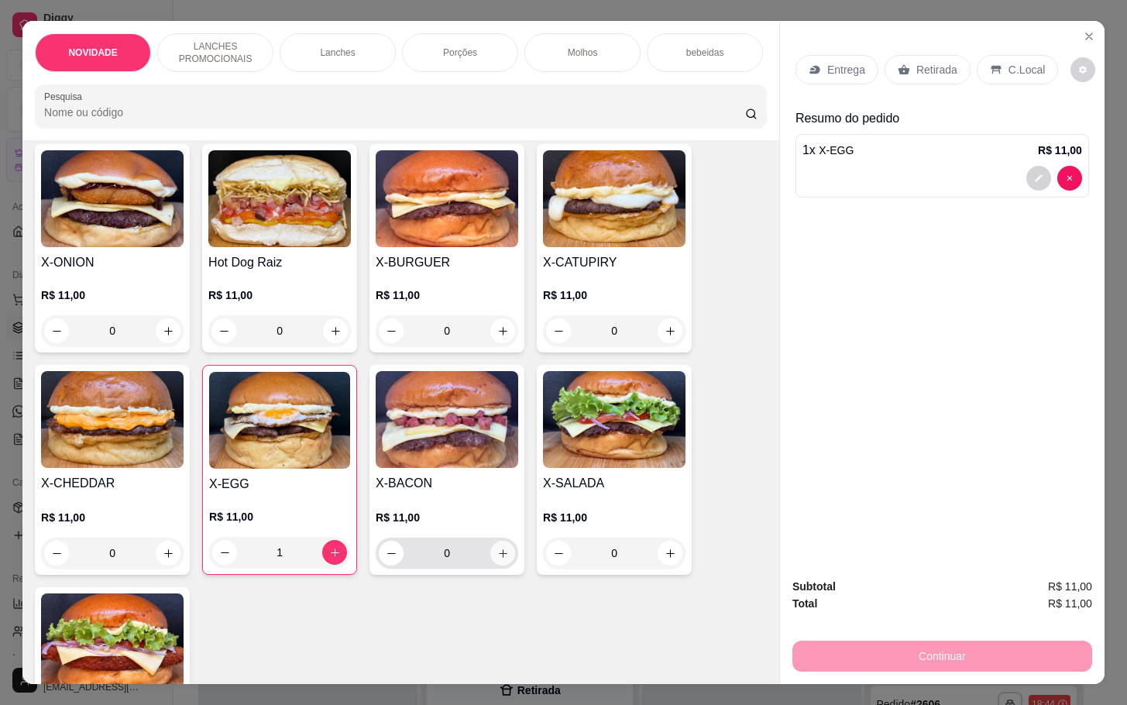
click at [490, 566] on button "increase-product-quantity" at bounding box center [502, 553] width 25 height 25
type input "1"
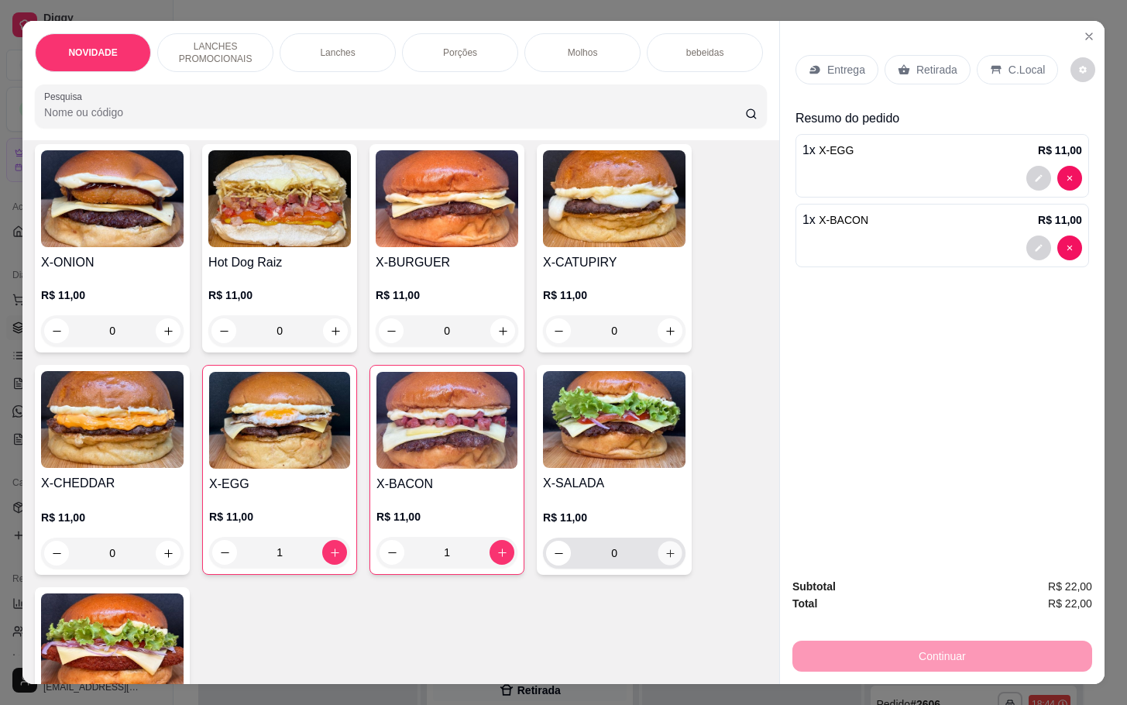
click at [665, 558] on icon "increase-product-quantity" at bounding box center [671, 554] width 12 height 12
type input "1"
click at [916, 65] on p "Retirada" at bounding box center [936, 69] width 41 height 15
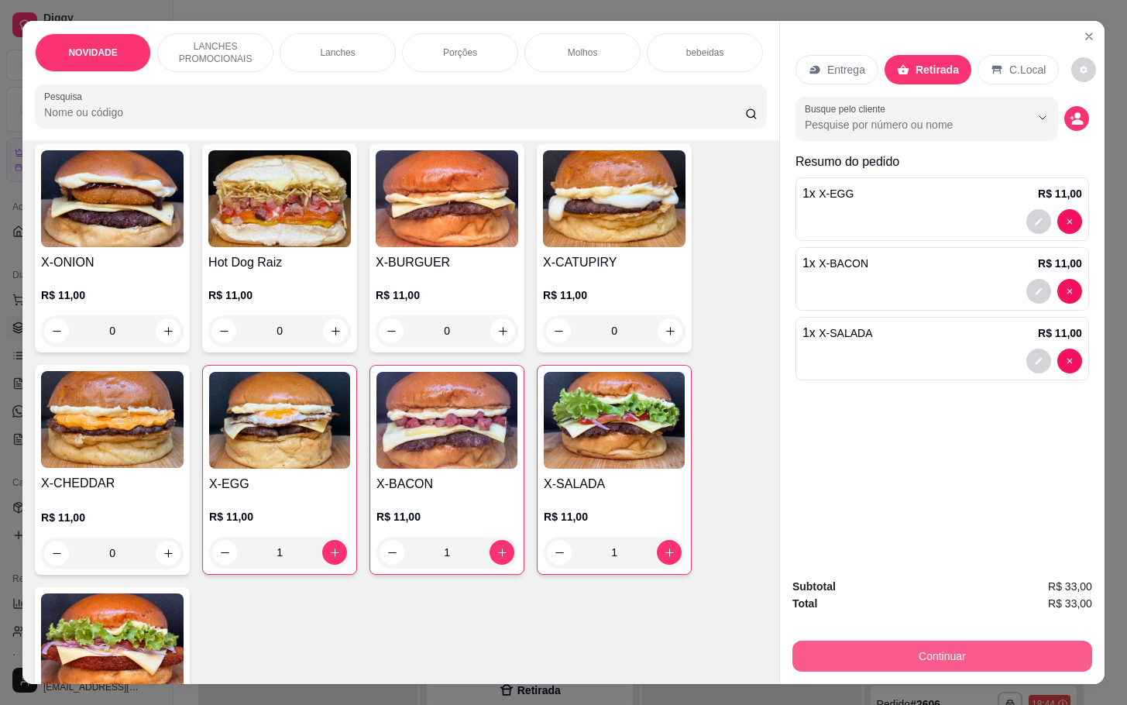
click at [977, 652] on button "Continuar" at bounding box center [942, 656] width 300 height 31
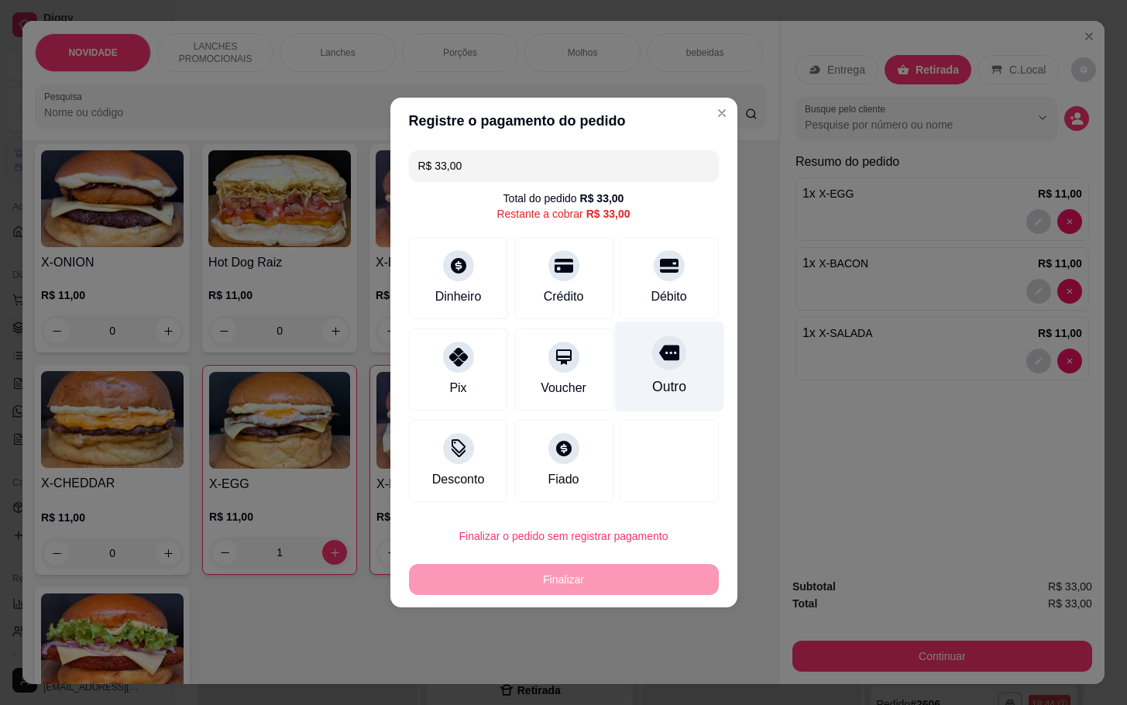
click at [647, 373] on div "Outro" at bounding box center [668, 366] width 109 height 91
type input "R$ 0,00"
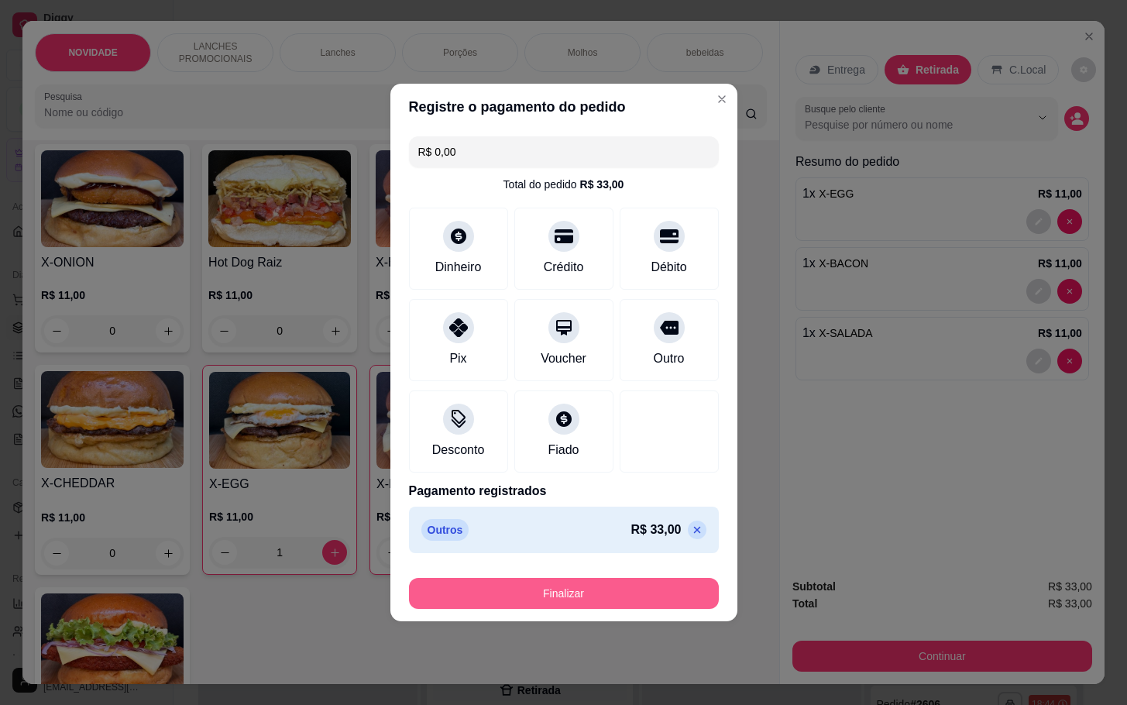
click at [644, 595] on button "Finalizar" at bounding box center [564, 593] width 310 height 31
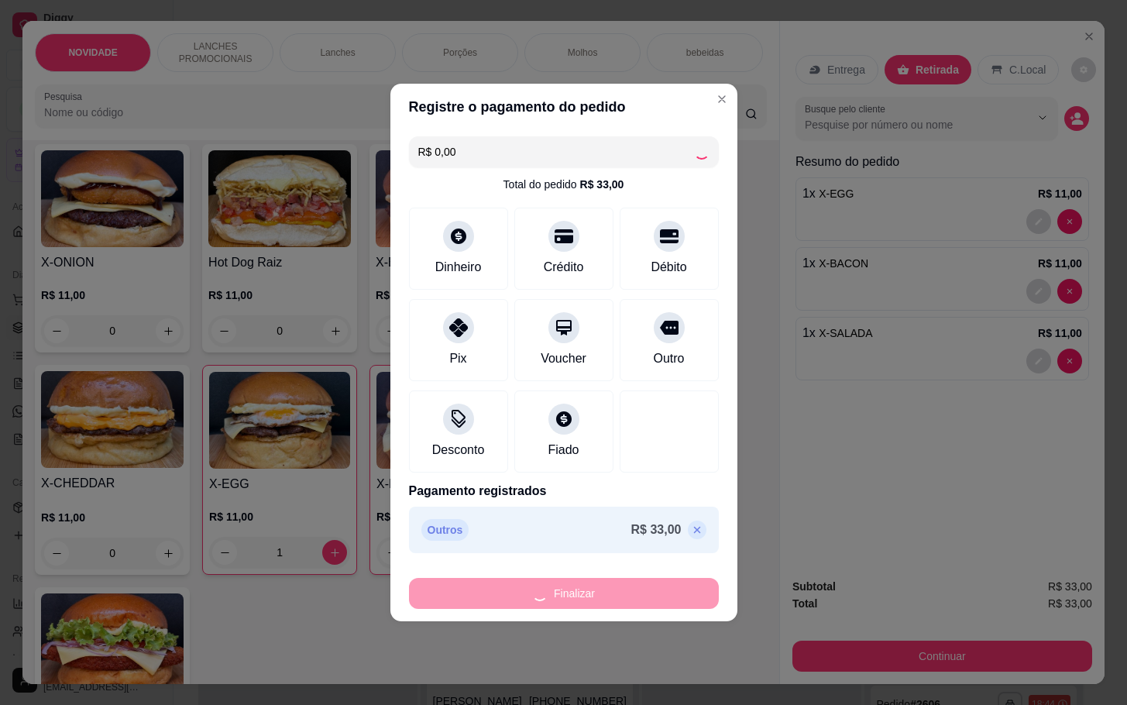
type input "0"
type input "-R$ 33,00"
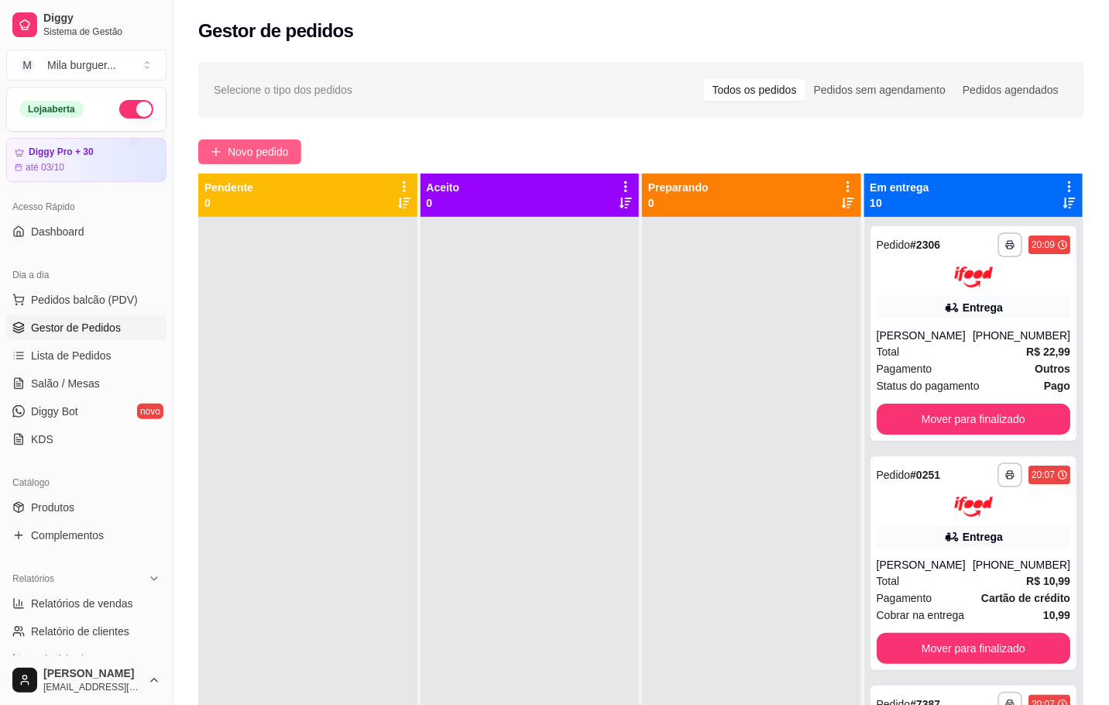
click at [245, 150] on span "Novo pedido" at bounding box center [258, 151] width 61 height 17
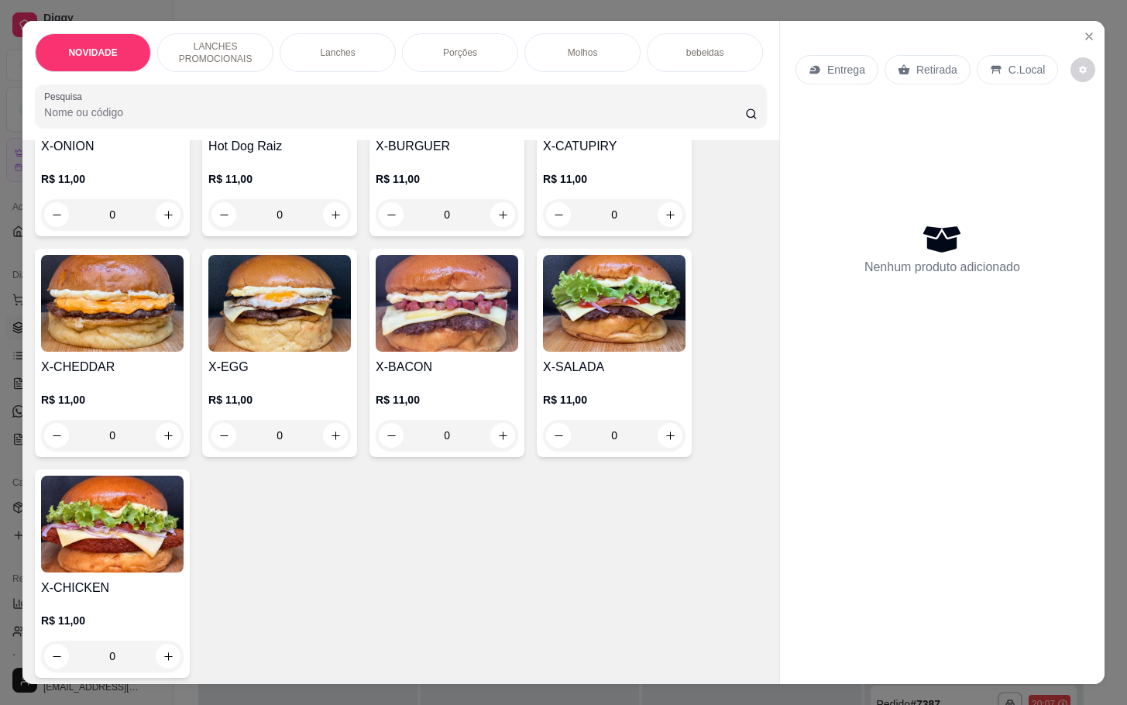
scroll to position [349, 0]
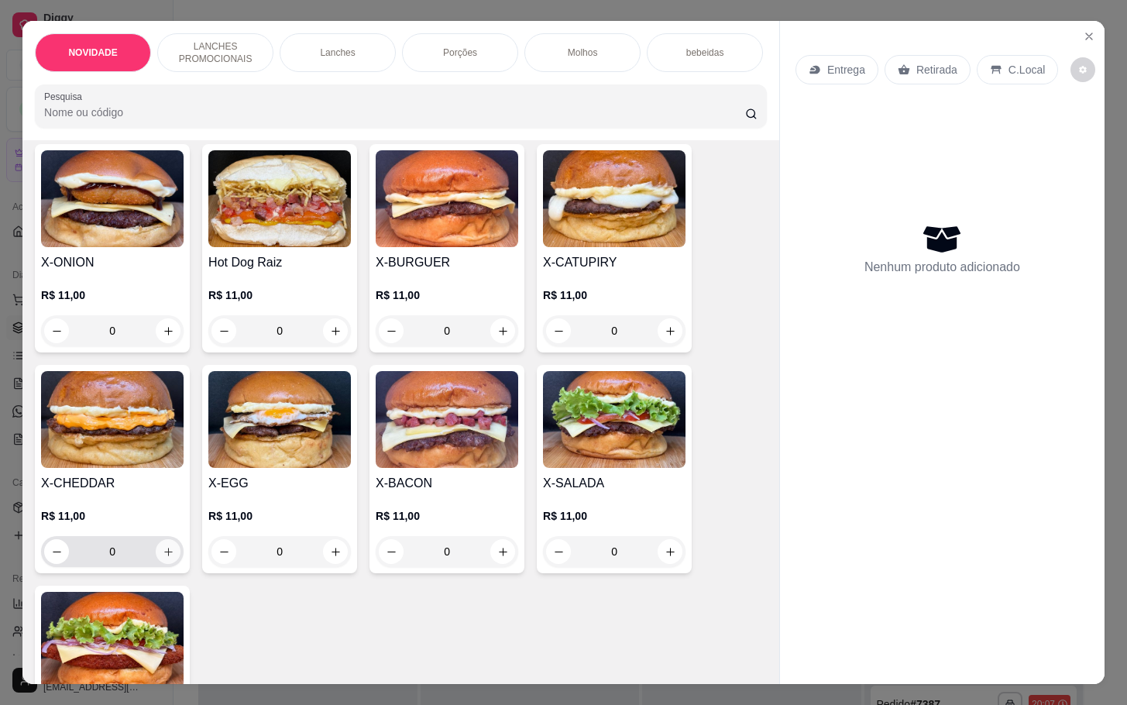
click at [163, 558] on icon "increase-product-quantity" at bounding box center [169, 552] width 12 height 12
type input "1"
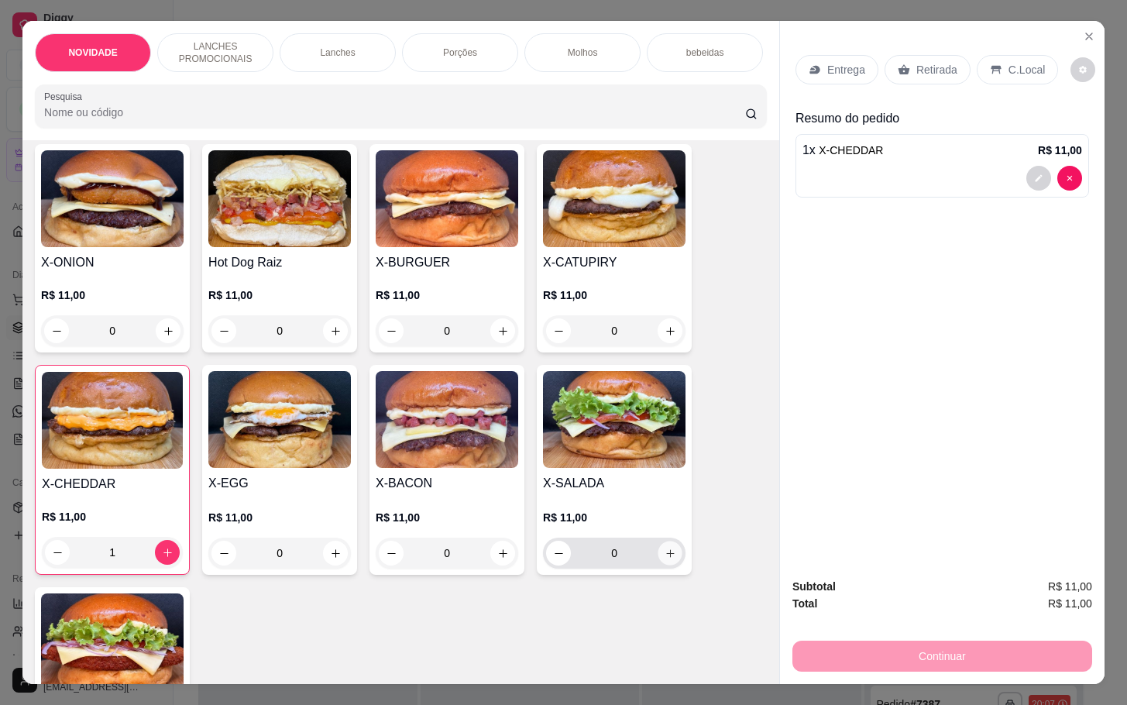
click at [665, 559] on icon "increase-product-quantity" at bounding box center [671, 554] width 12 height 12
type input "1"
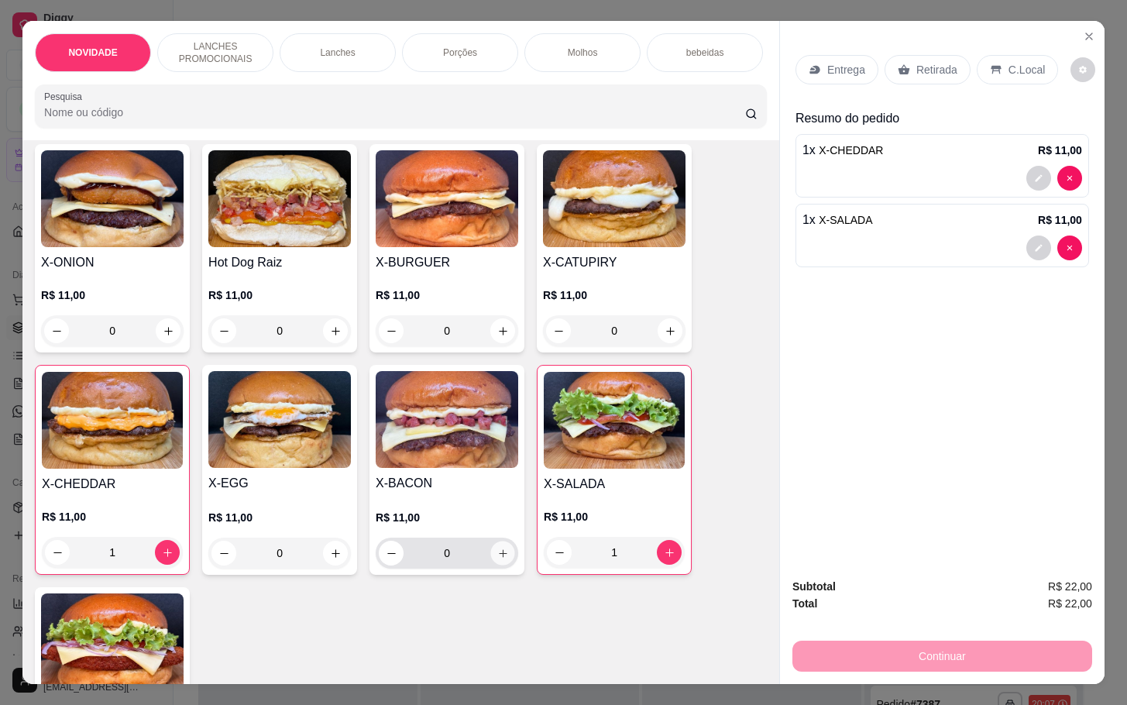
click at [497, 559] on icon "increase-product-quantity" at bounding box center [503, 554] width 12 height 12
type input "1"
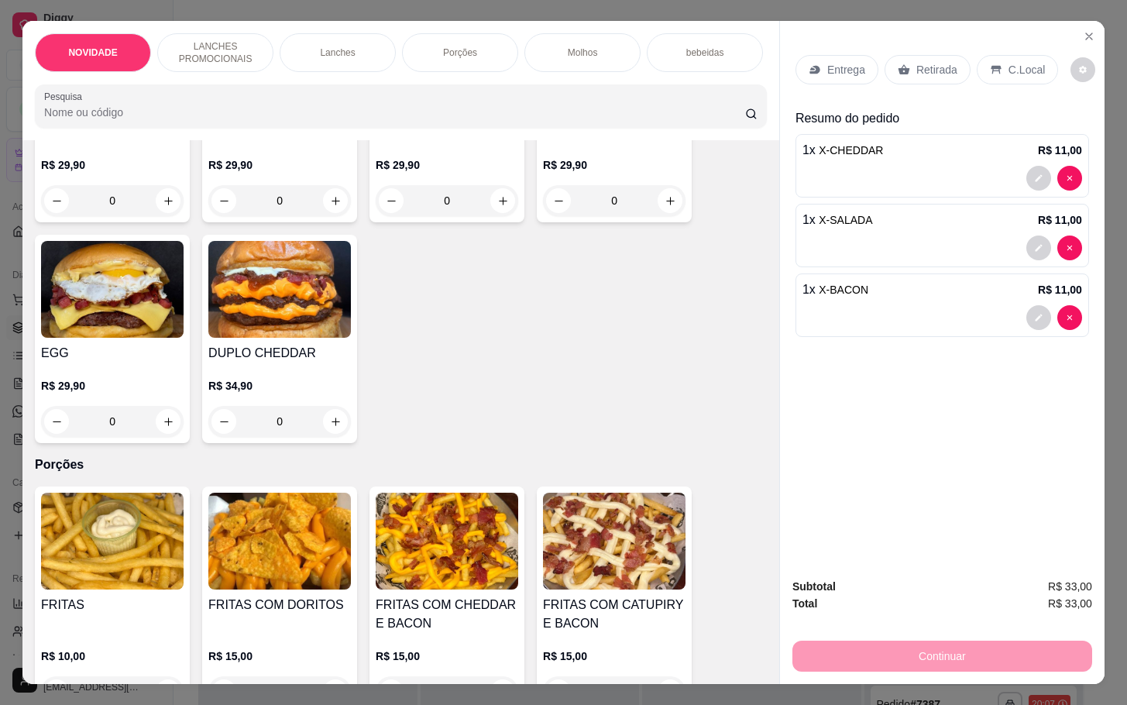
scroll to position [1627, 0]
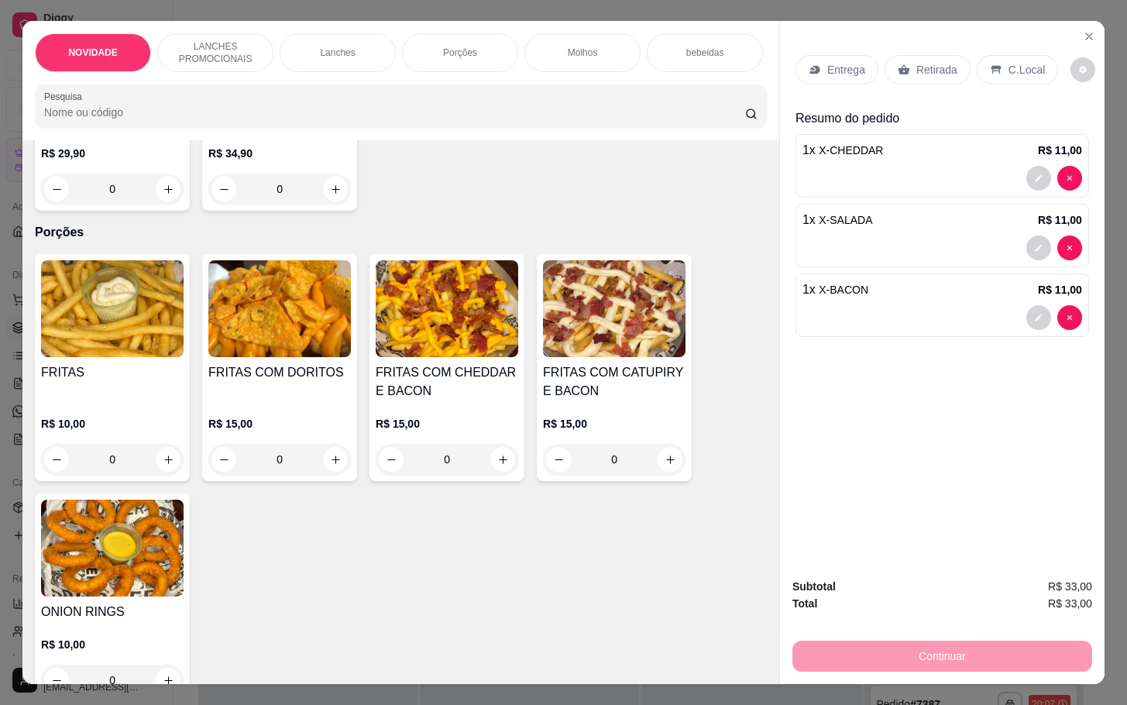
click at [325, 473] on div "0" at bounding box center [279, 459] width 143 height 31
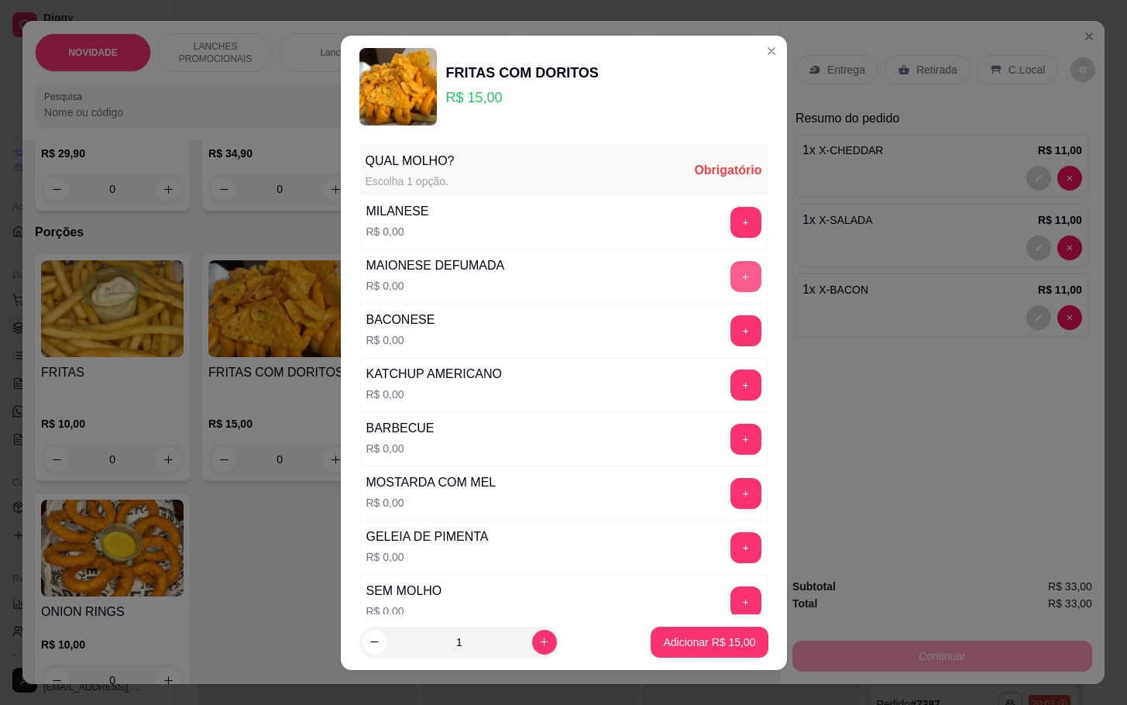
click at [731, 286] on button "+" at bounding box center [746, 276] width 31 height 31
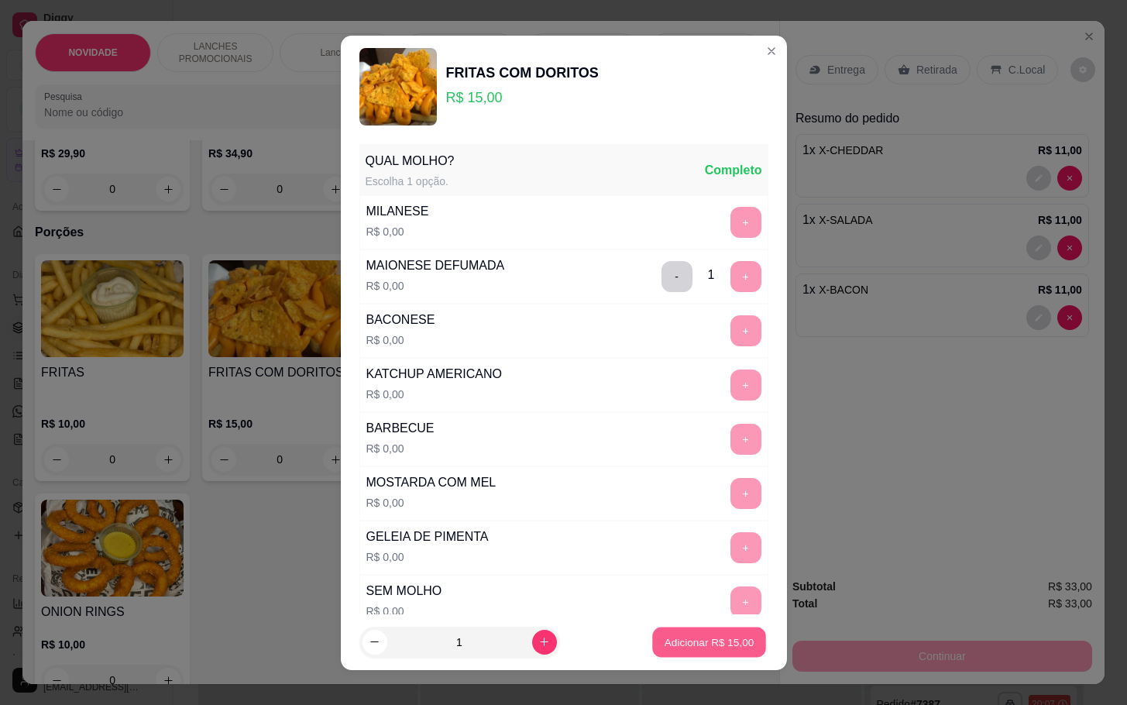
click at [684, 635] on p "Adicionar R$ 15,00" at bounding box center [710, 641] width 90 height 15
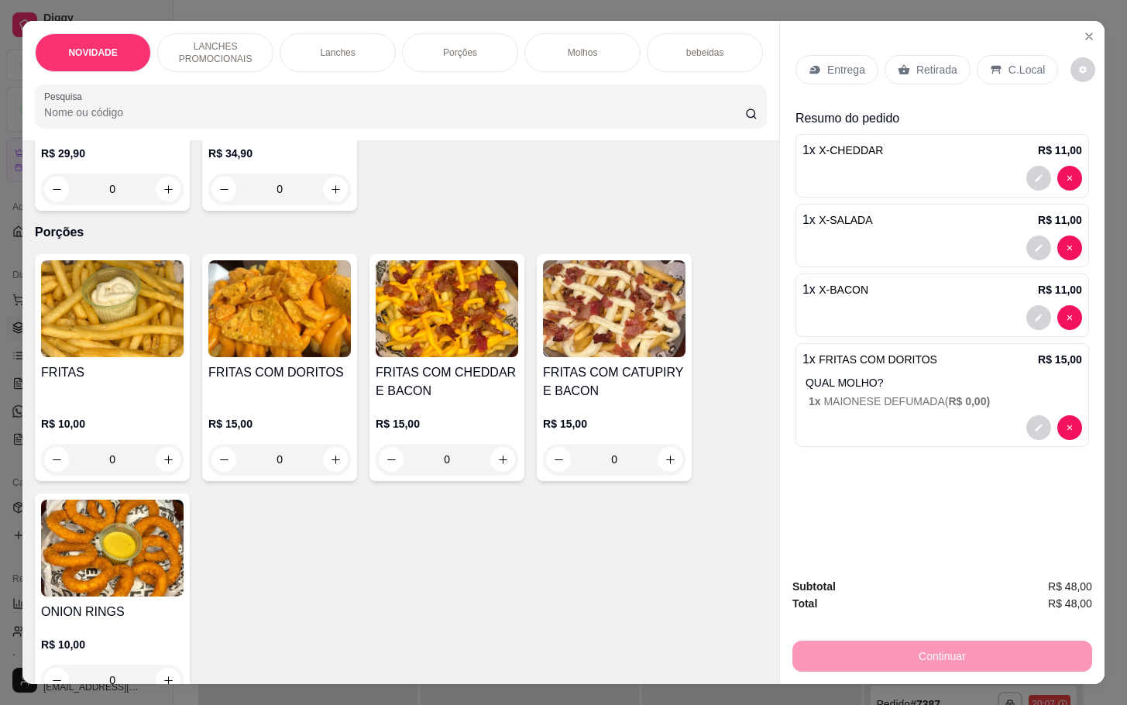
click at [934, 55] on div "Retirada" at bounding box center [928, 69] width 86 height 29
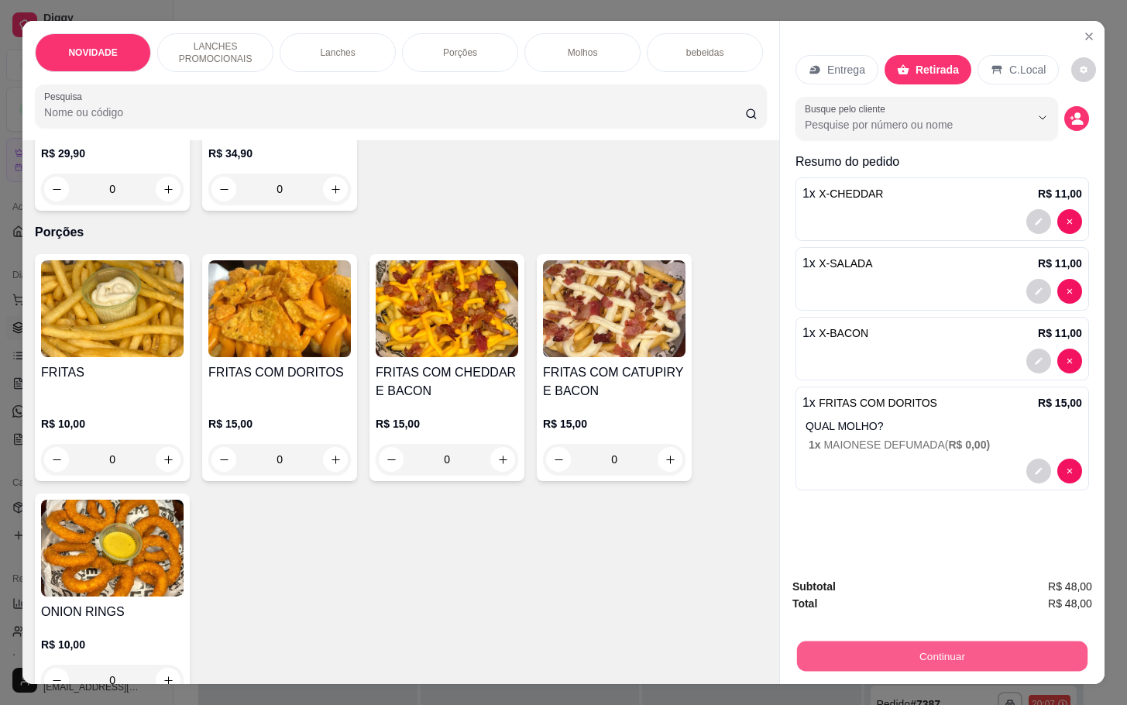
click at [879, 641] on button "Continuar" at bounding box center [942, 656] width 291 height 30
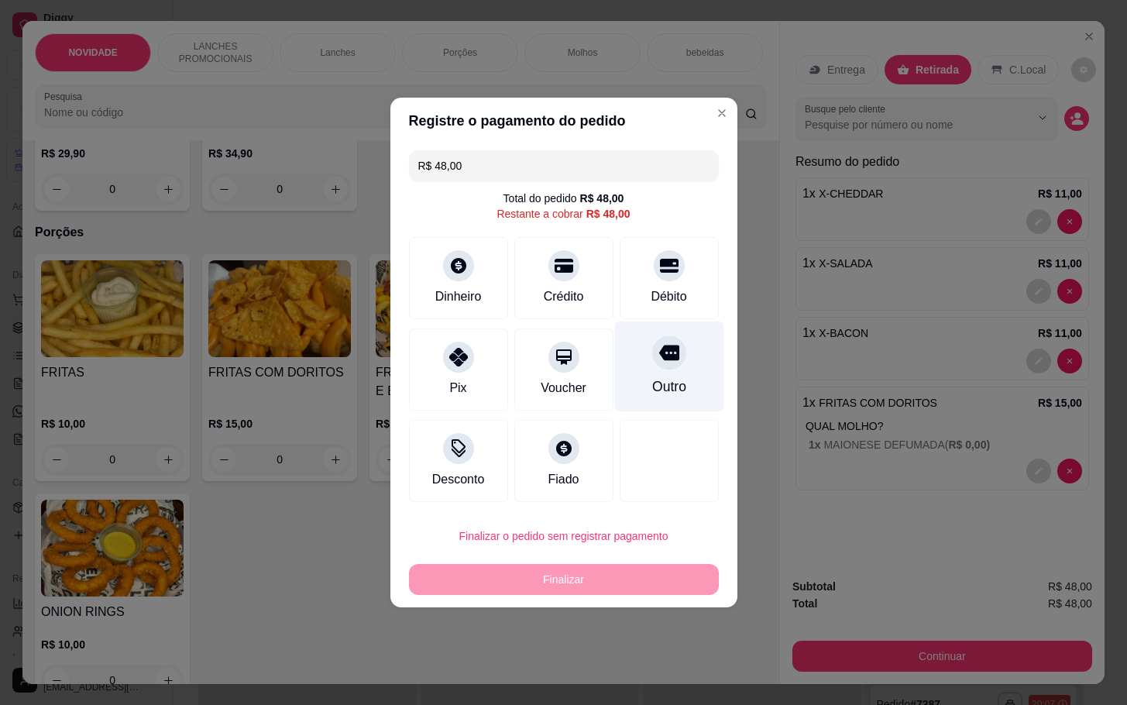
click at [652, 360] on div at bounding box center [669, 352] width 34 height 34
type input "R$ 0,00"
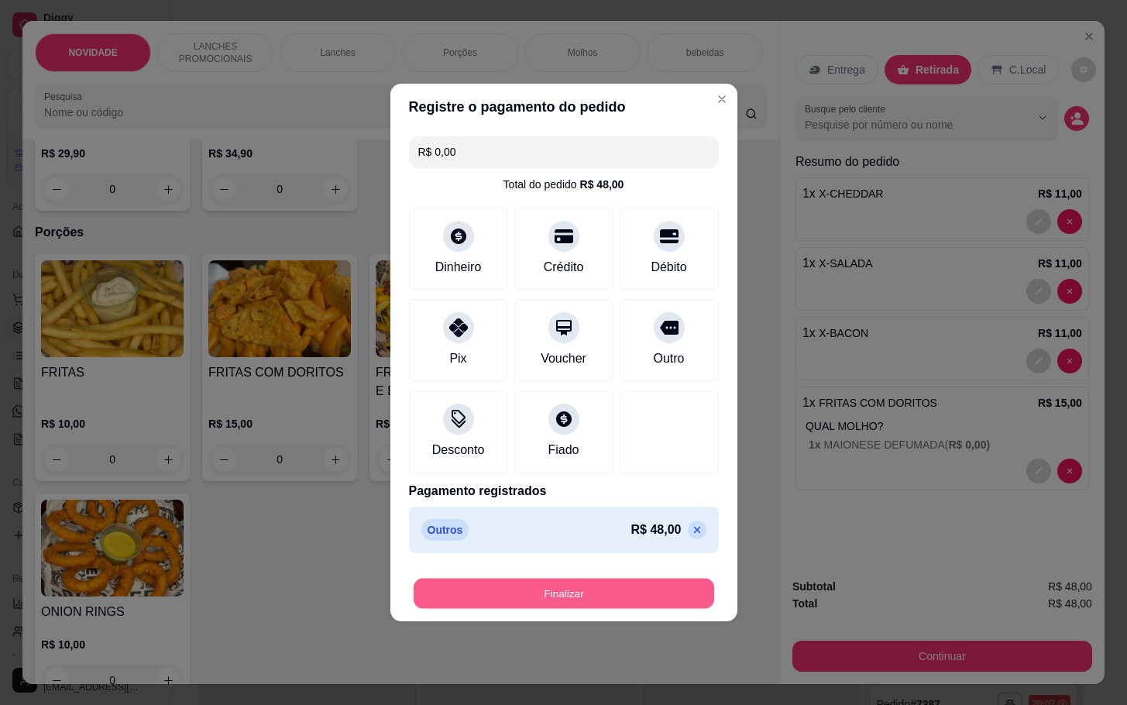
click at [568, 597] on button "Finalizar" at bounding box center [564, 594] width 301 height 30
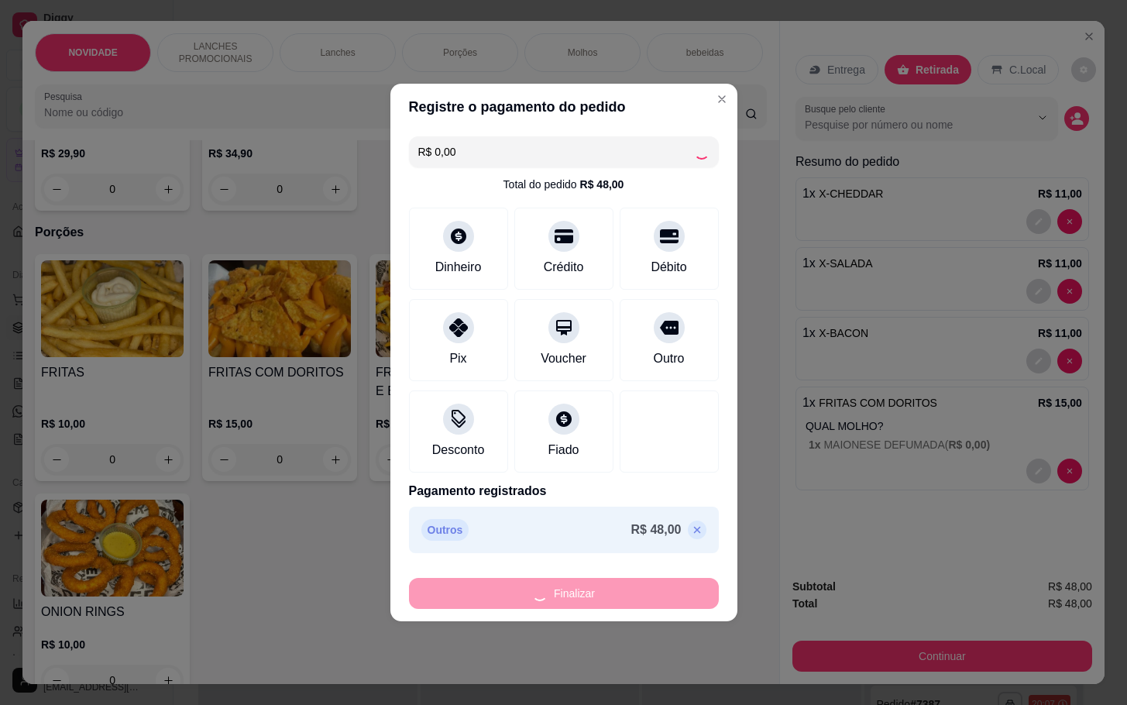
type input "0"
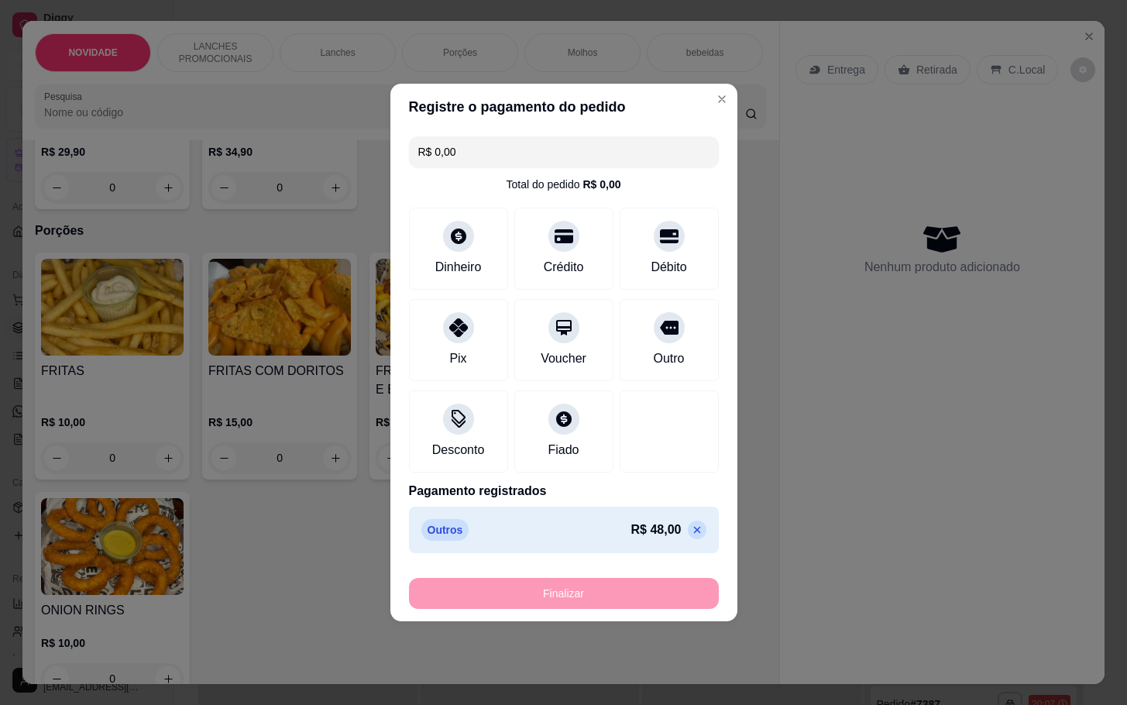
type input "-R$ 48,00"
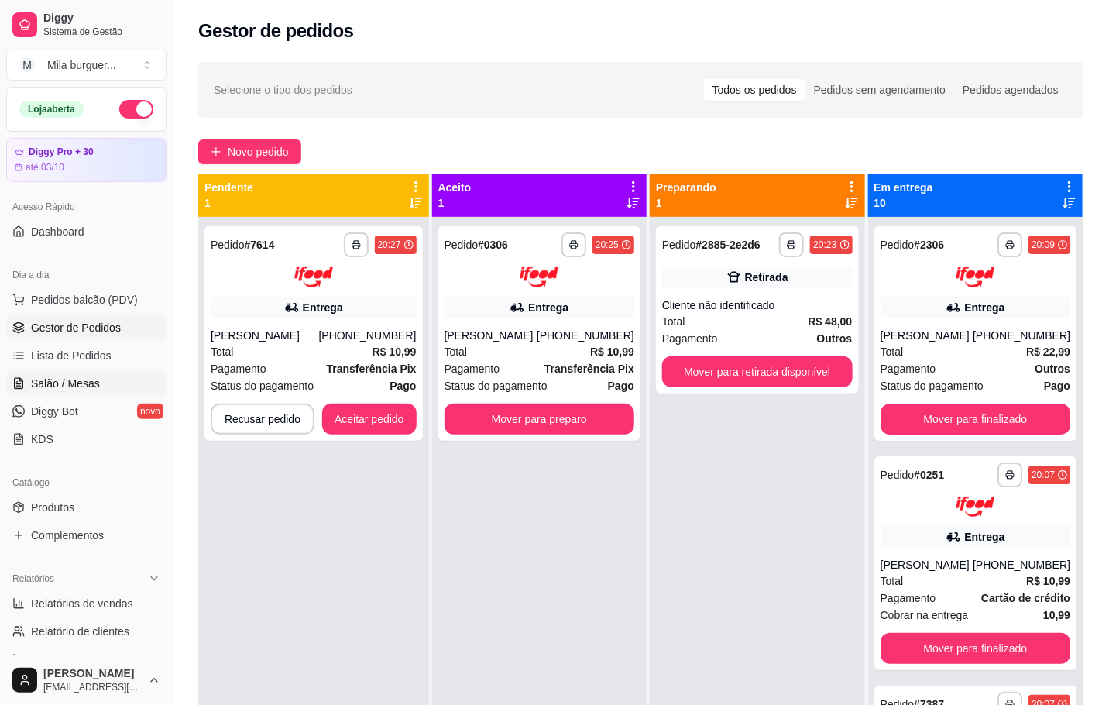
click at [46, 383] on span "Salão / Mesas" at bounding box center [65, 383] width 69 height 15
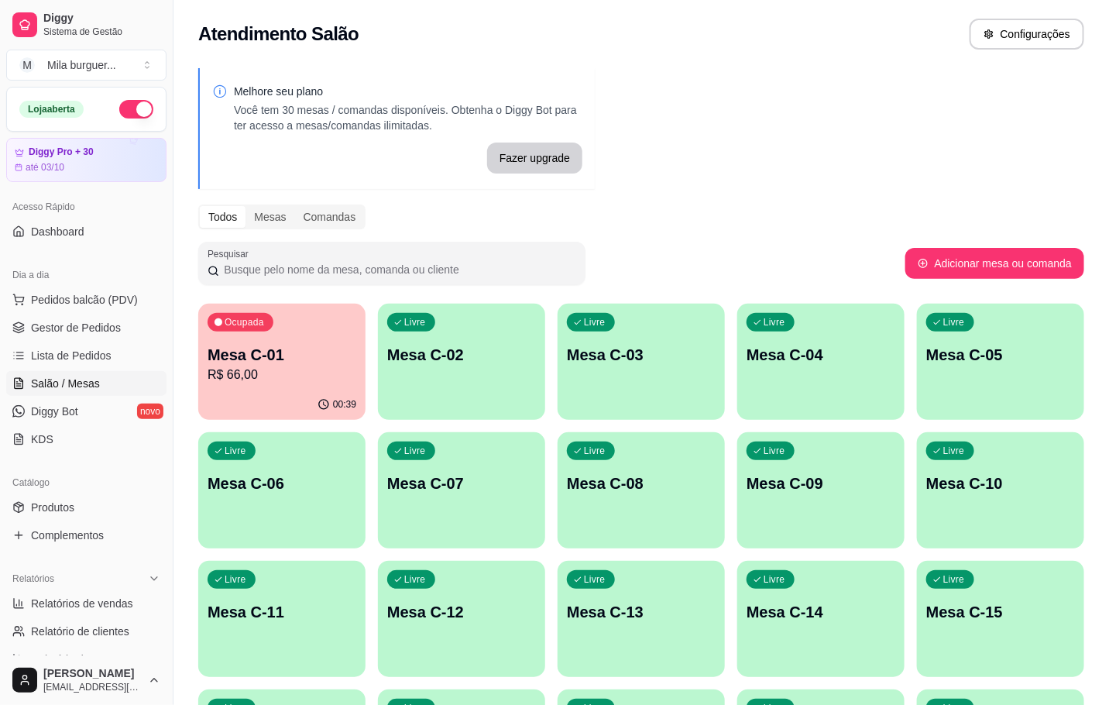
click at [342, 398] on p "00:39" at bounding box center [344, 404] width 23 height 12
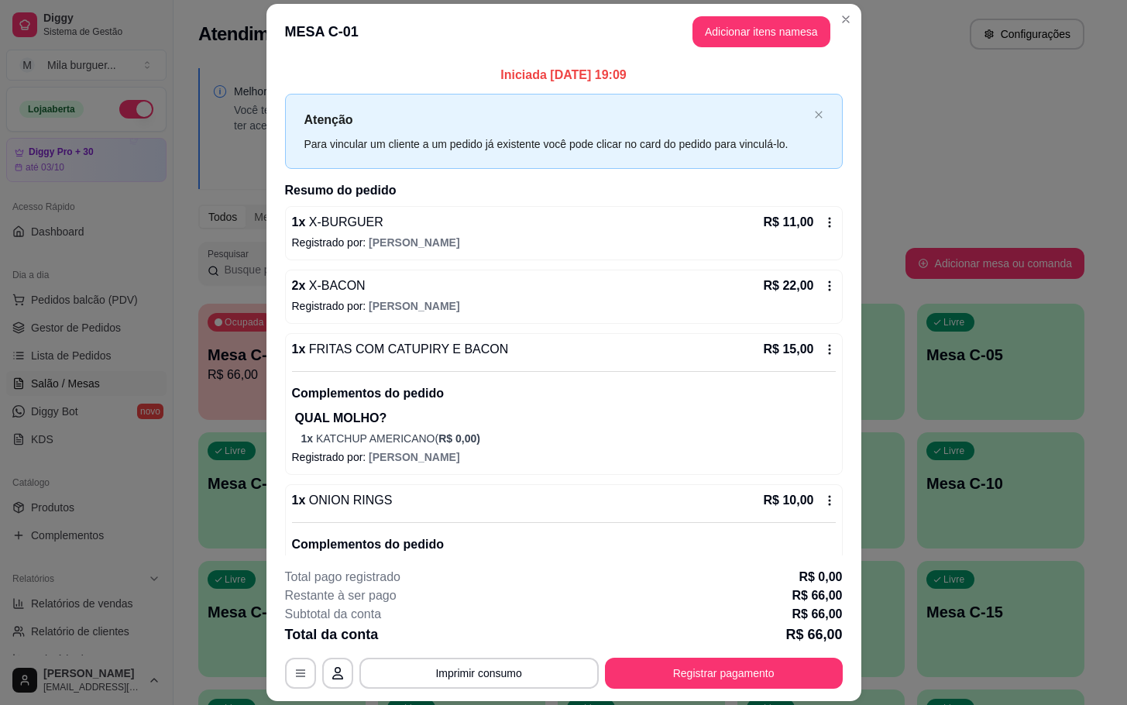
scroll to position [143, 0]
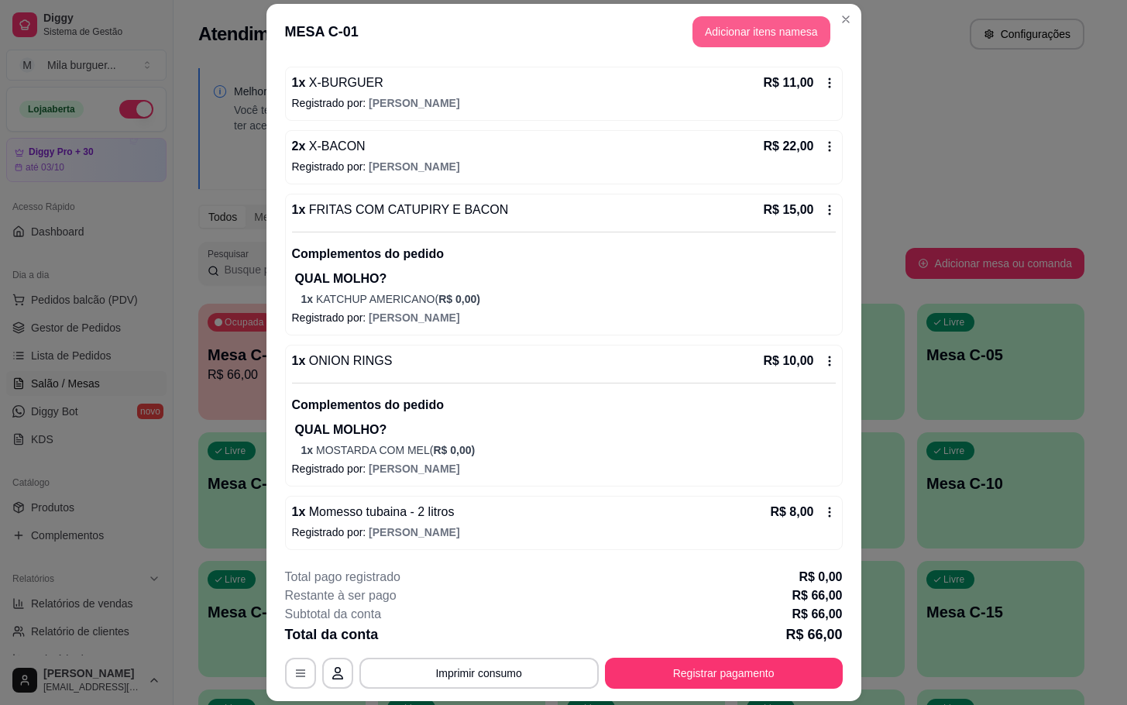
click at [726, 26] on button "Adicionar itens na mesa" at bounding box center [762, 31] width 138 height 31
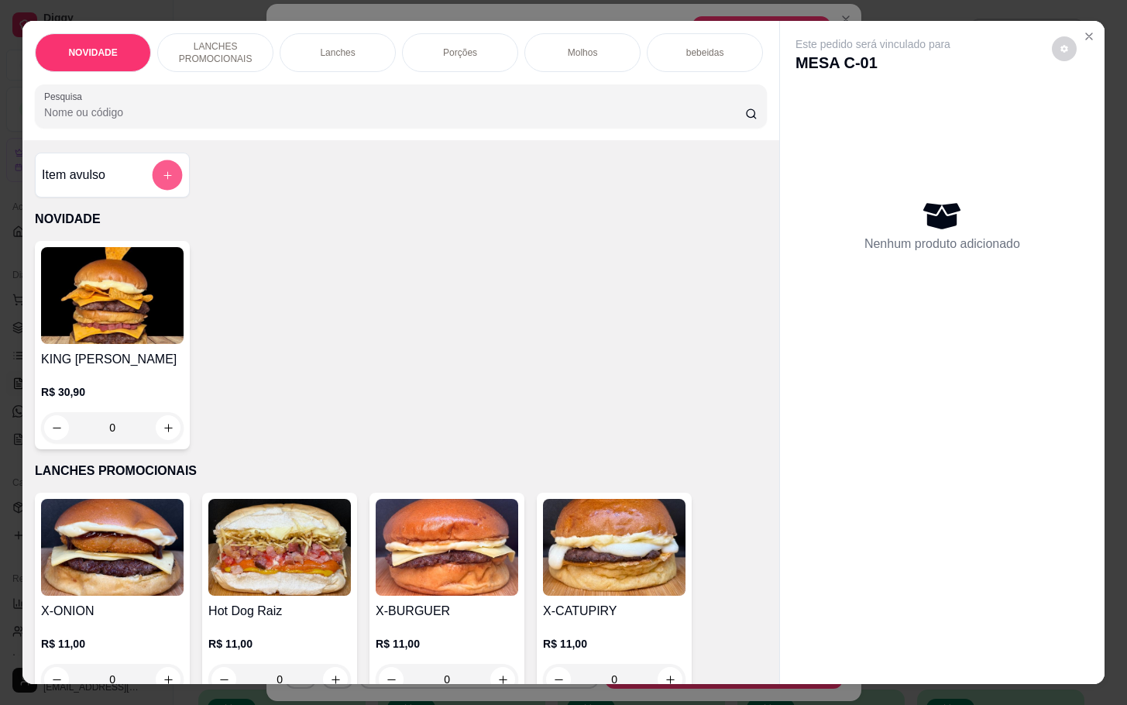
click at [153, 175] on button "add-separate-item" at bounding box center [168, 175] width 30 height 30
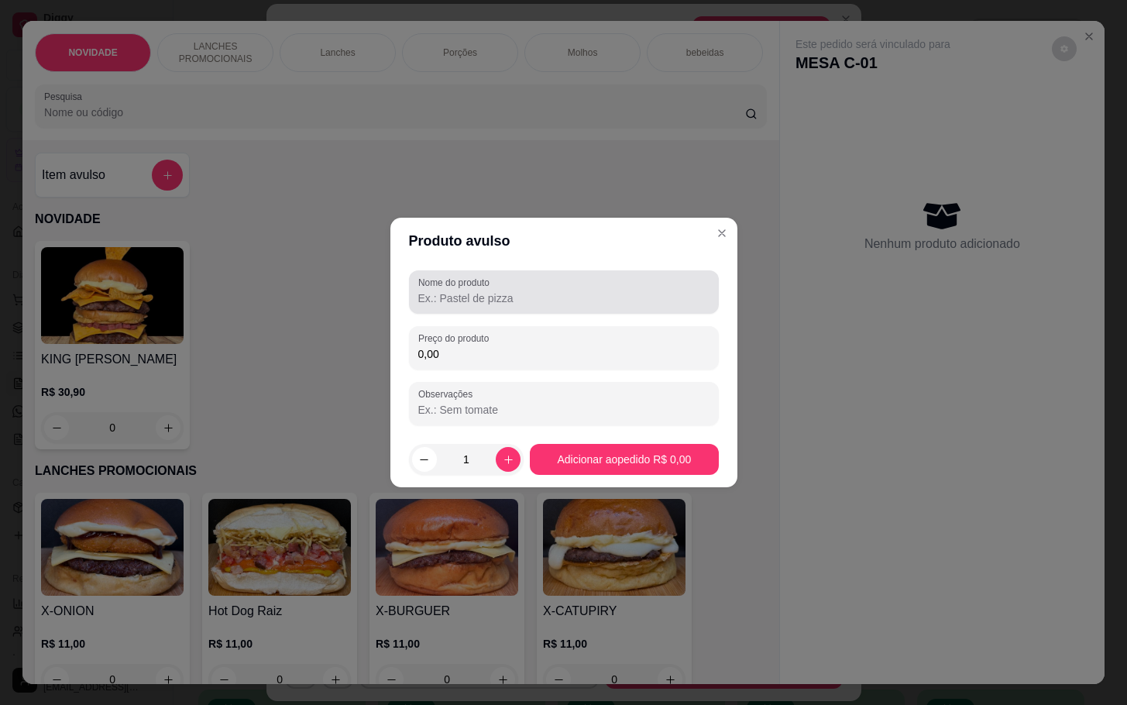
click at [483, 288] on label "Nome do produto" at bounding box center [456, 282] width 77 height 13
click at [483, 291] on input "Nome do produto" at bounding box center [563, 298] width 291 height 15
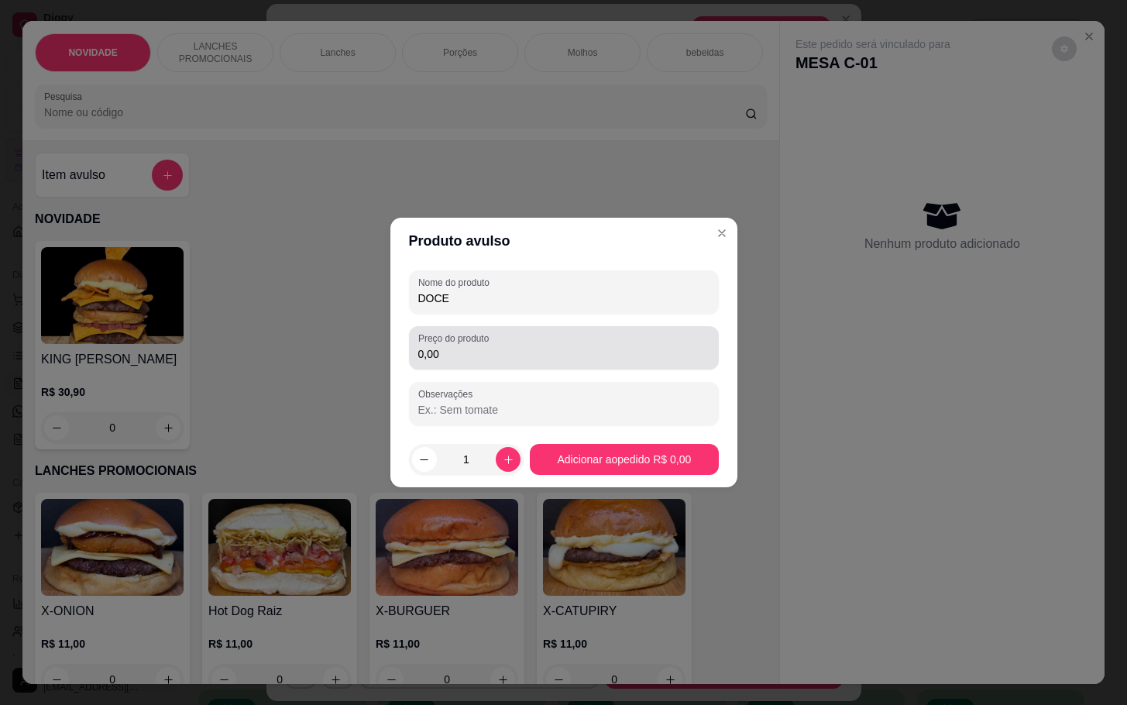
type input "DOCE"
click at [497, 344] on div "0,00" at bounding box center [563, 347] width 291 height 31
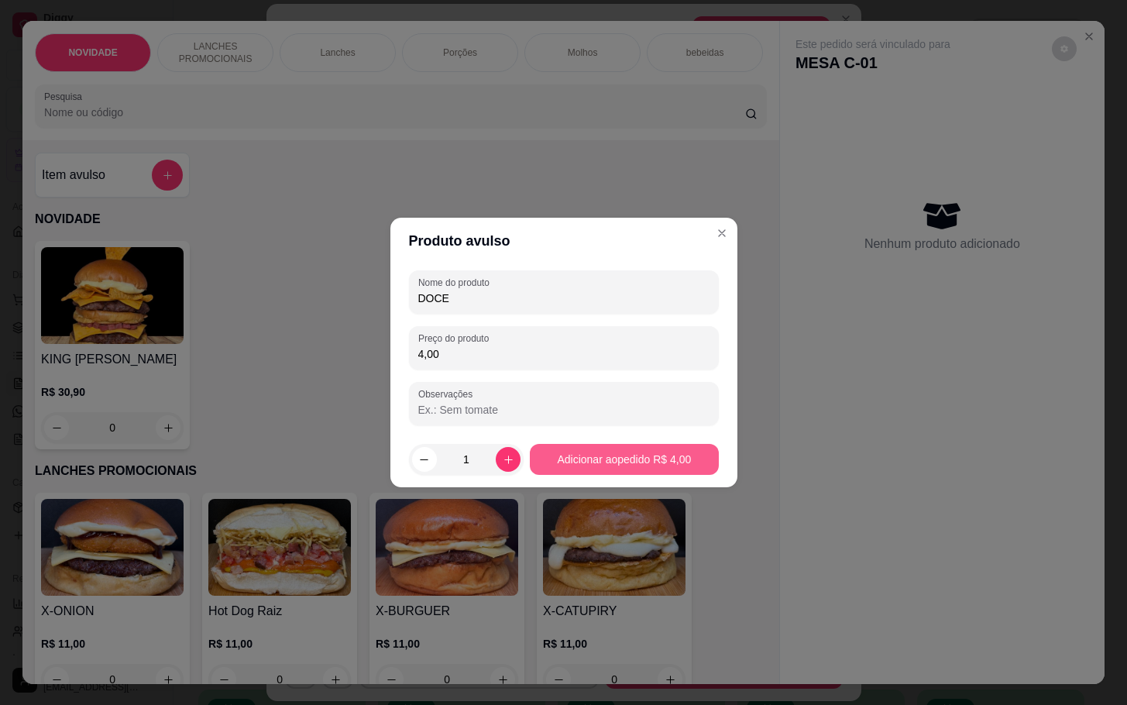
type input "4,00"
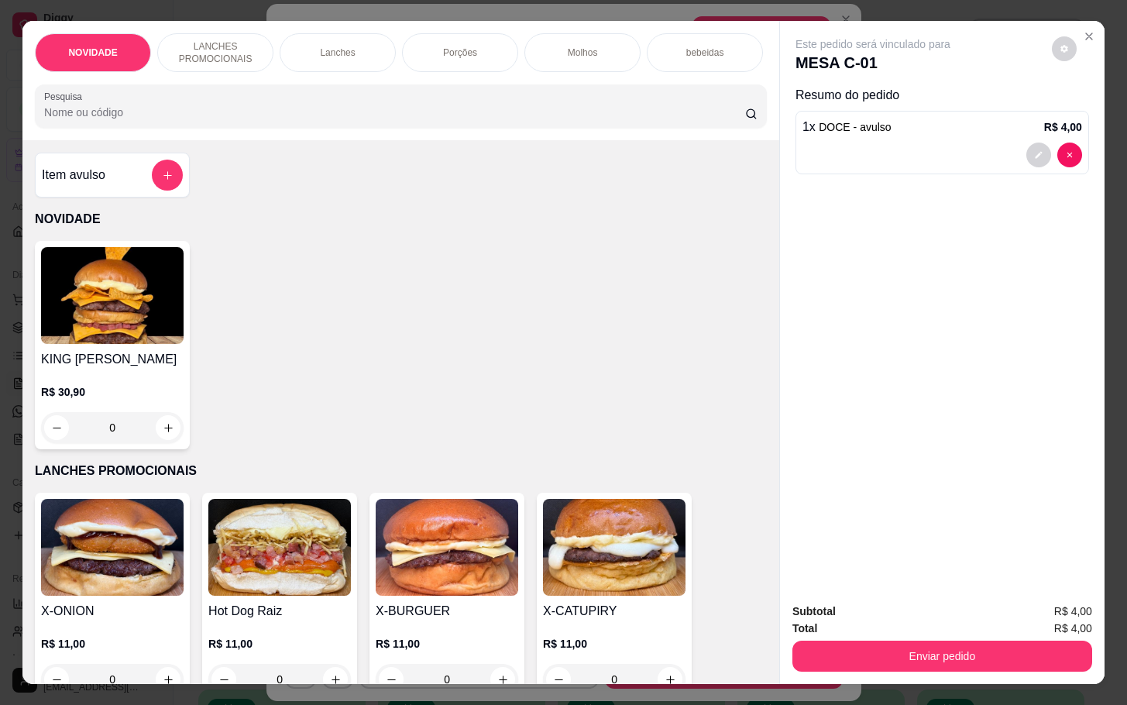
click at [711, 72] on div "NOVIDADE LANCHES PROMOCIONAIS Lanches Porções Molhos bebeidas Sobremesa bebidas…" at bounding box center [401, 52] width 732 height 39
click at [744, 84] on div "NOVIDADE LANCHES PROMOCIONAIS Lanches Porções Molhos bebeidas Sobremesa bebidas…" at bounding box center [400, 80] width 757 height 119
click at [762, 77] on div "NOVIDADE LANCHES PROMOCIONAIS Lanches Porções Molhos bebeidas Sobremesa bebidas…" at bounding box center [400, 80] width 757 height 119
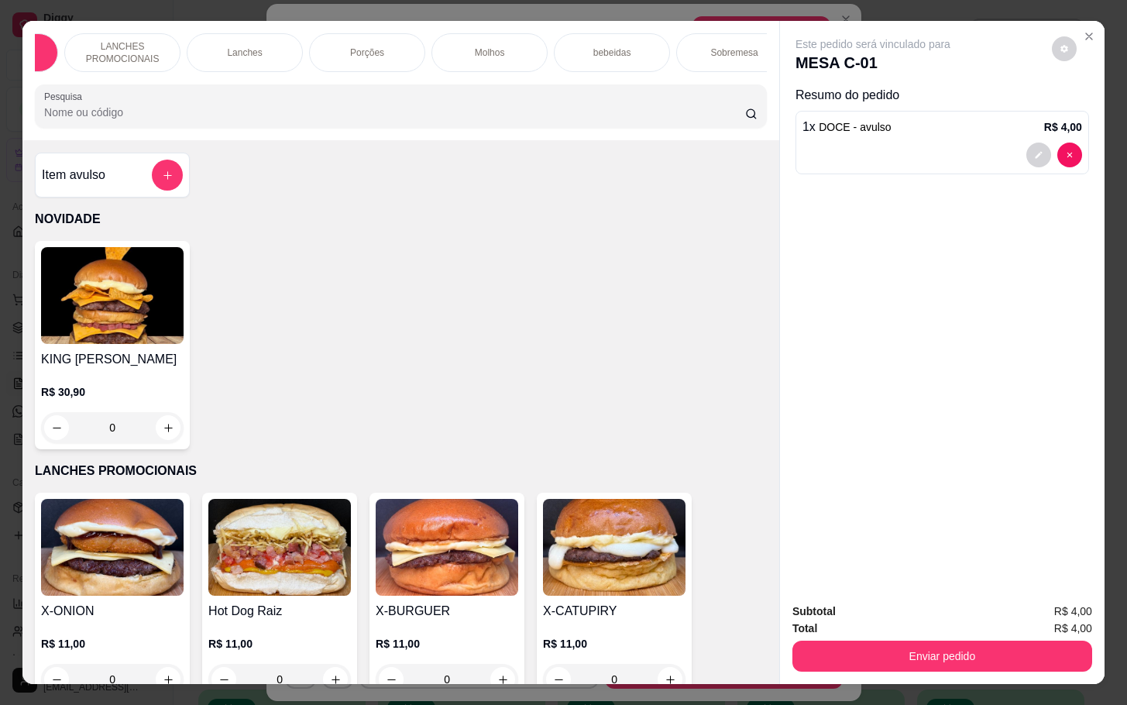
click at [710, 50] on p "Sobremesa" at bounding box center [733, 52] width 47 height 12
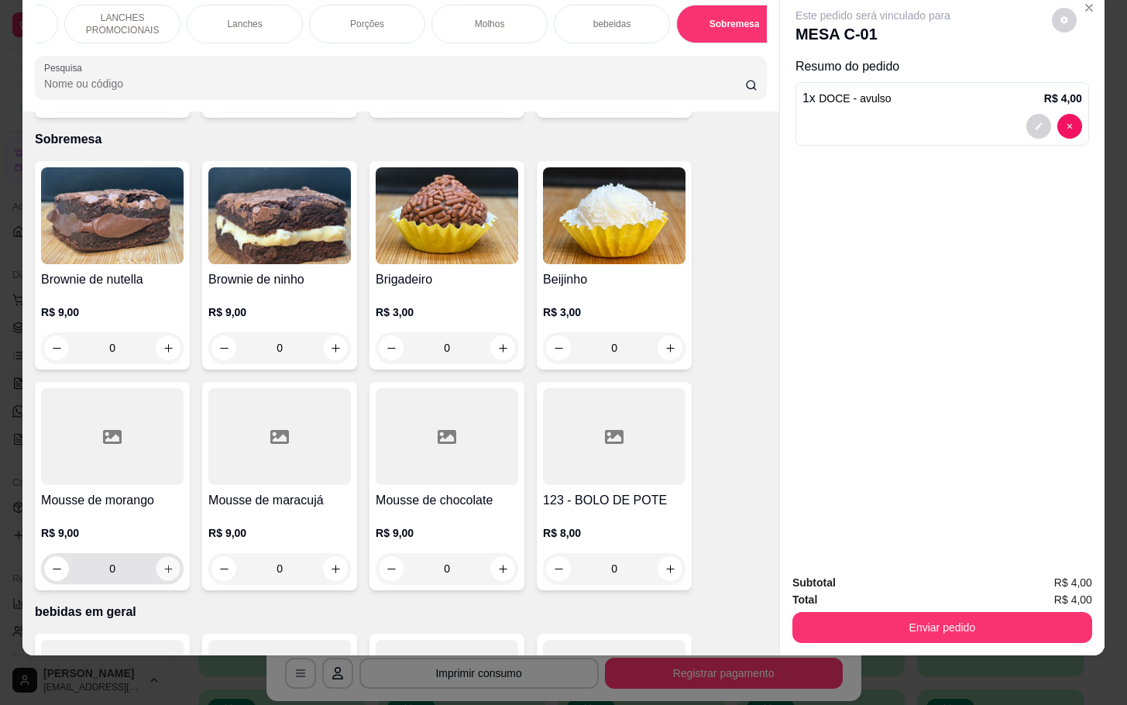
click at [156, 557] on button "increase-product-quantity" at bounding box center [168, 569] width 24 height 24
type input "1"
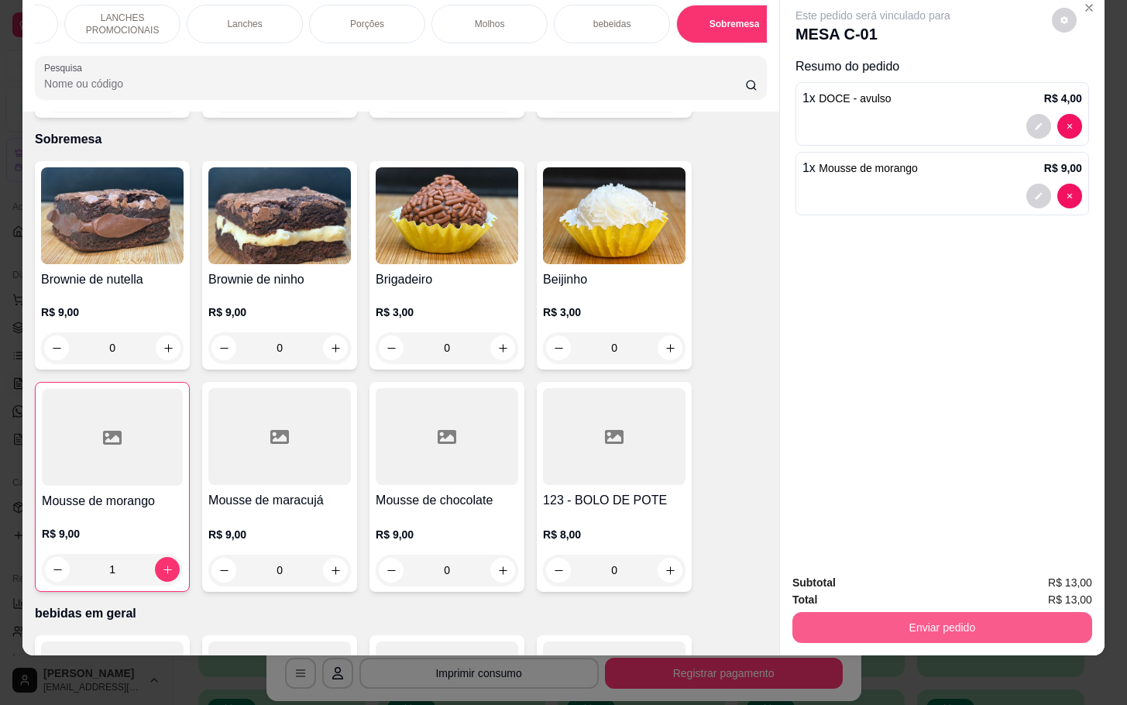
click at [860, 612] on button "Enviar pedido" at bounding box center [942, 627] width 300 height 31
click at [854, 569] on button "Não registrar e enviar pedido" at bounding box center [888, 572] width 161 height 29
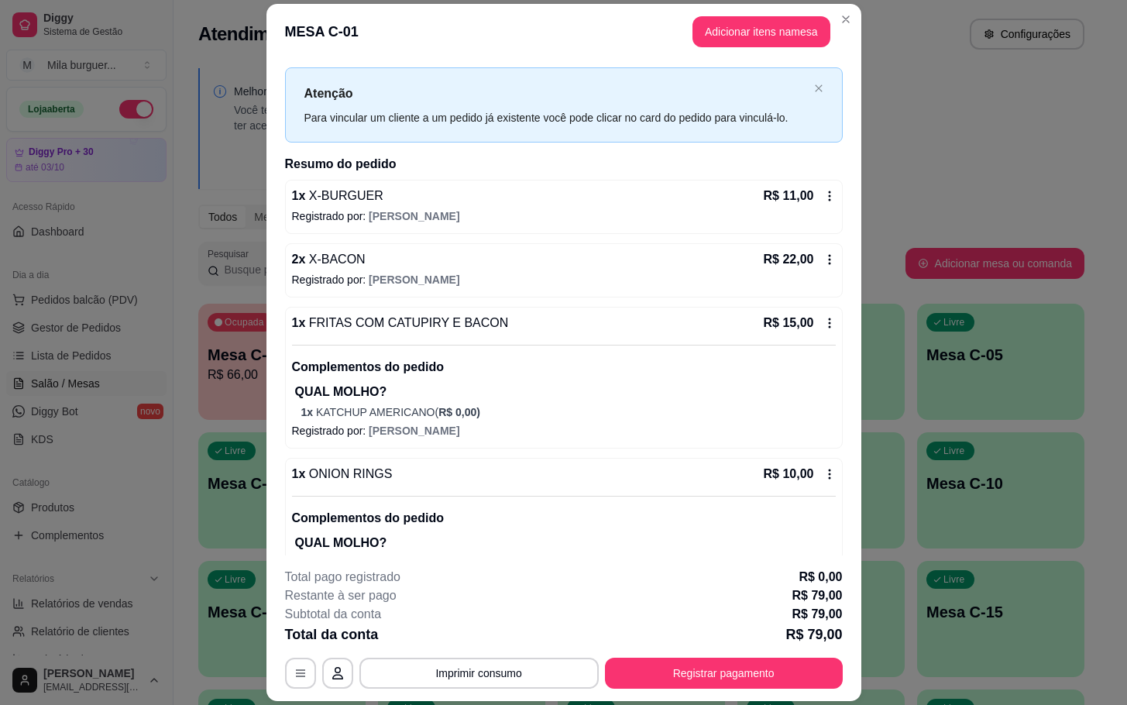
scroll to position [0, 0]
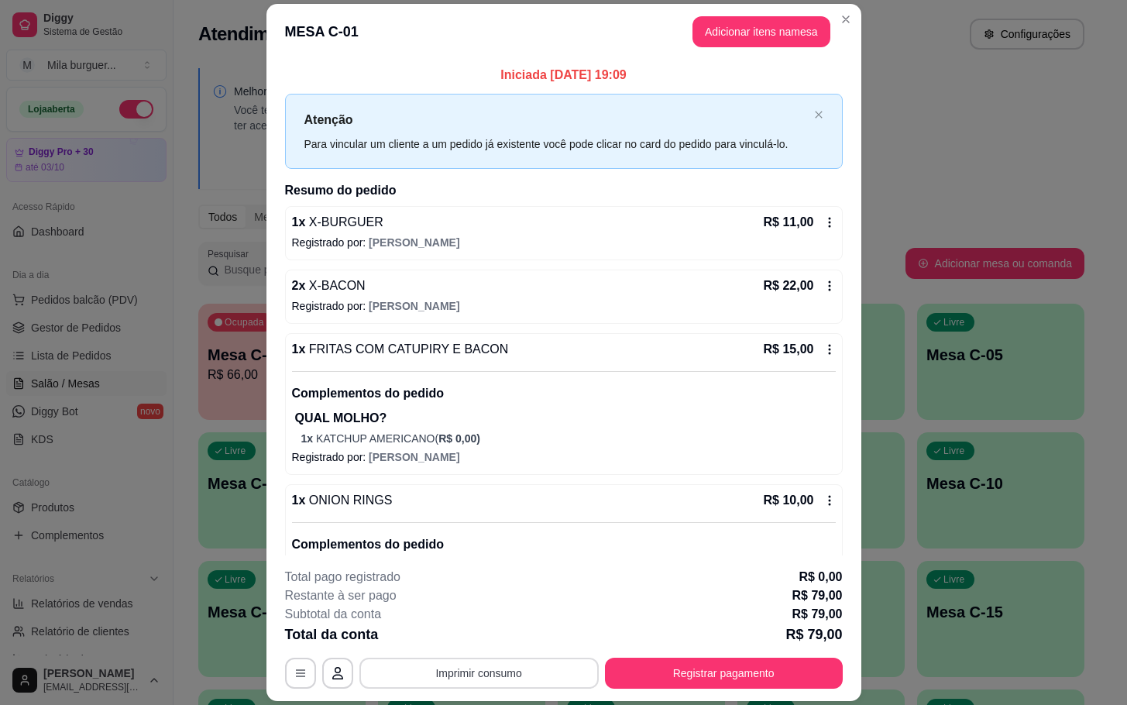
click at [461, 672] on button "Imprimir consumo" at bounding box center [478, 673] width 239 height 31
click at [467, 638] on button "IMPRESSORA" at bounding box center [475, 638] width 108 height 24
click at [655, 672] on button "Registrar pagamento" at bounding box center [723, 673] width 231 height 30
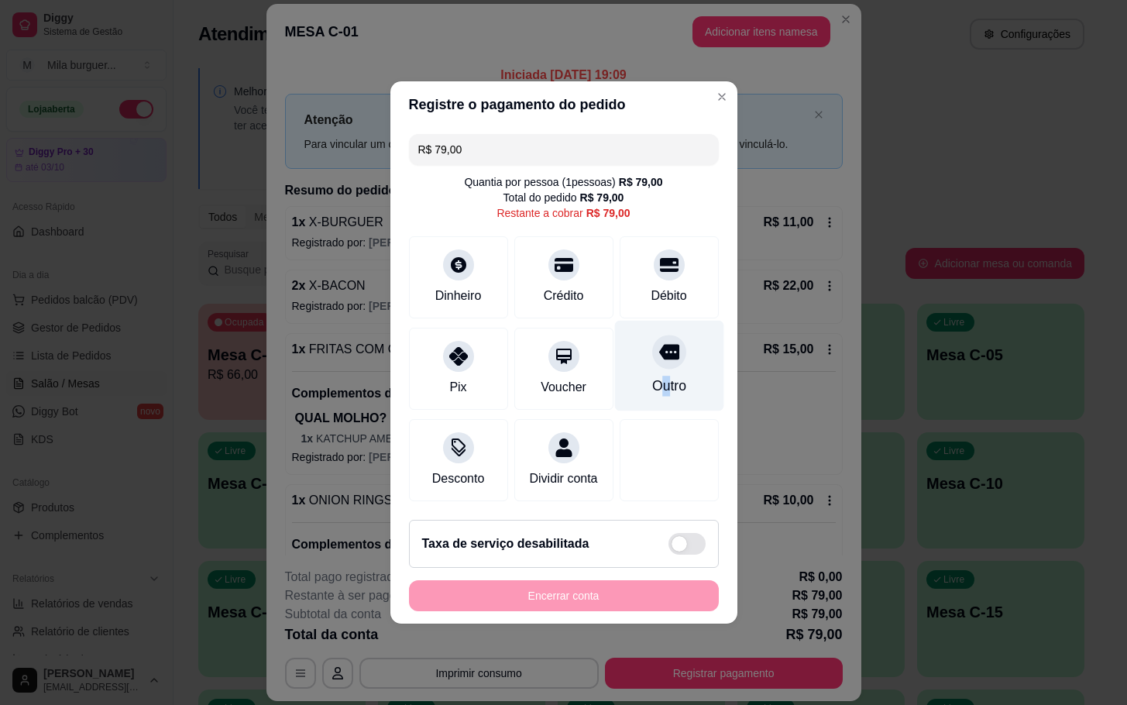
click at [655, 376] on div "Outro" at bounding box center [669, 386] width 34 height 20
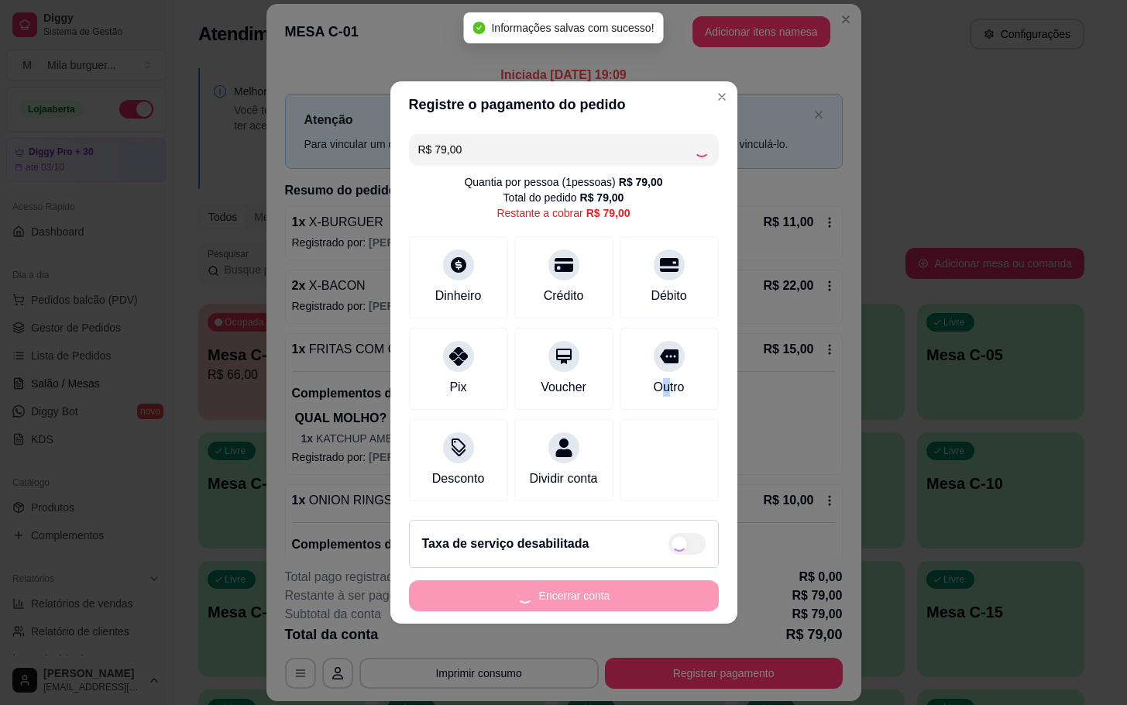
type input "R$ 0,00"
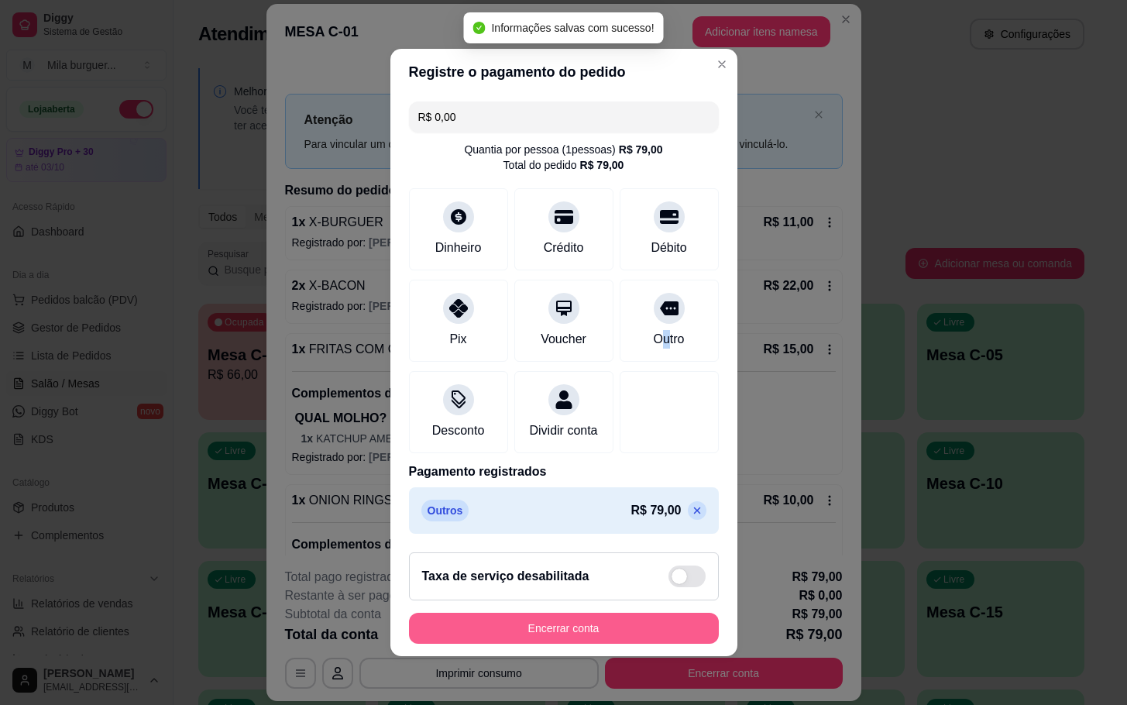
click at [593, 633] on button "Encerrar conta" at bounding box center [564, 628] width 310 height 31
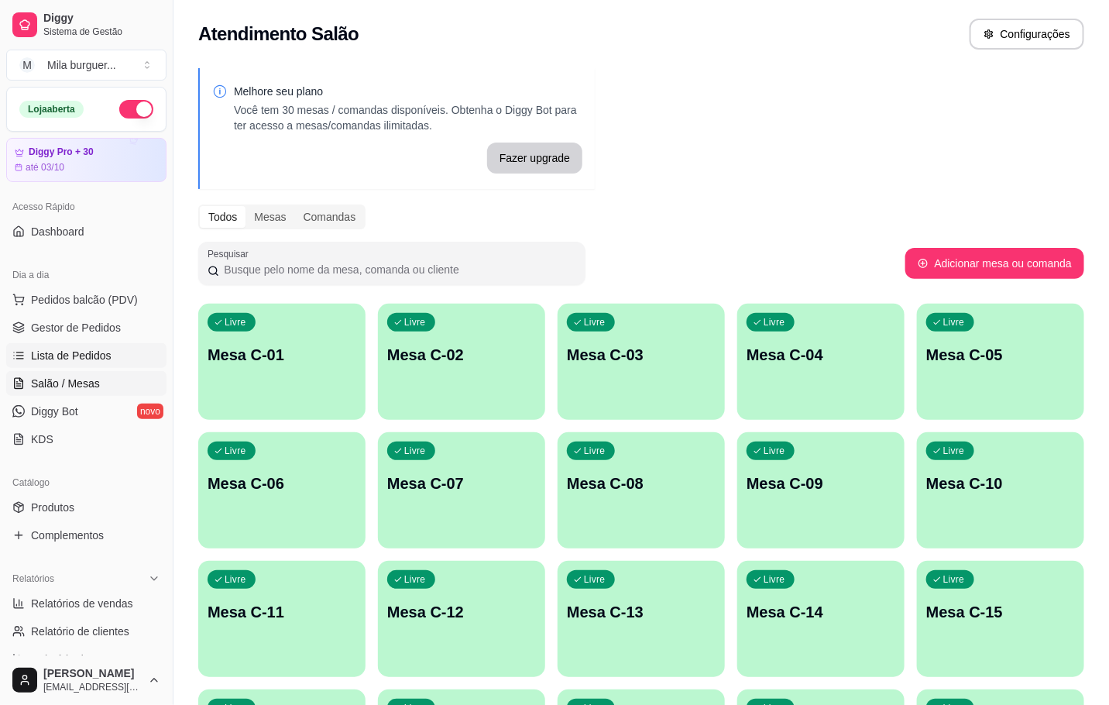
drag, startPoint x: 95, startPoint y: 318, endPoint x: 29, endPoint y: 365, distance: 81.2
click at [96, 318] on link "Gestor de Pedidos" at bounding box center [86, 327] width 160 height 25
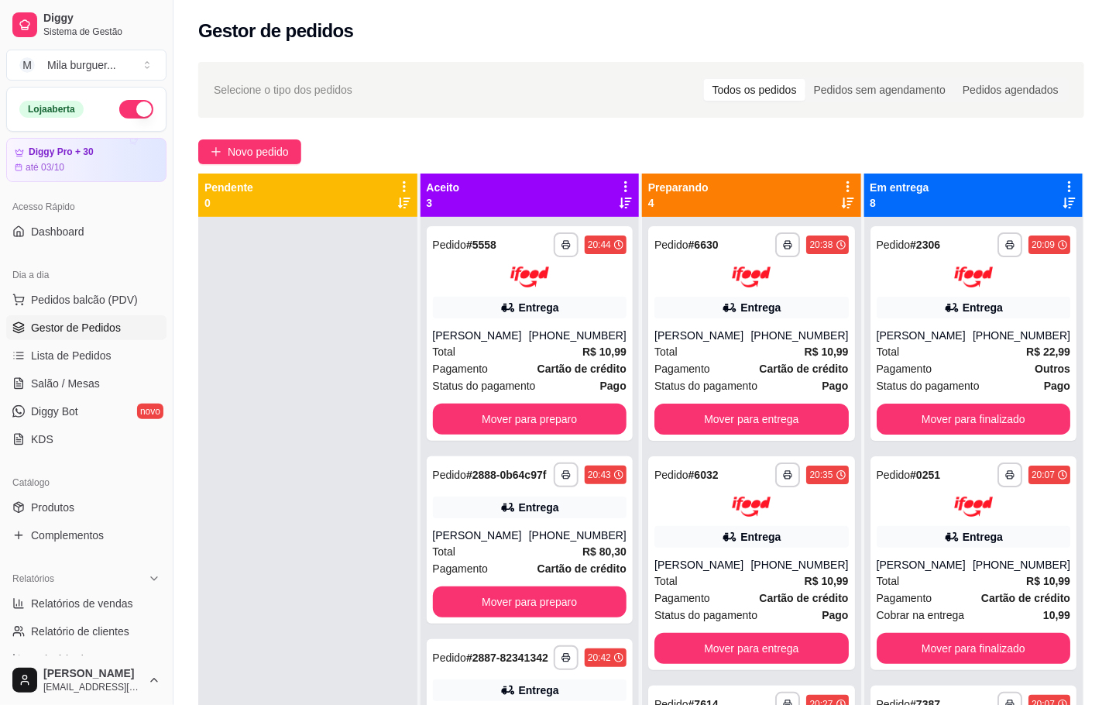
click at [258, 130] on div "**********" at bounding box center [642, 475] width 936 height 844
click at [265, 153] on span "Novo pedido" at bounding box center [258, 151] width 61 height 17
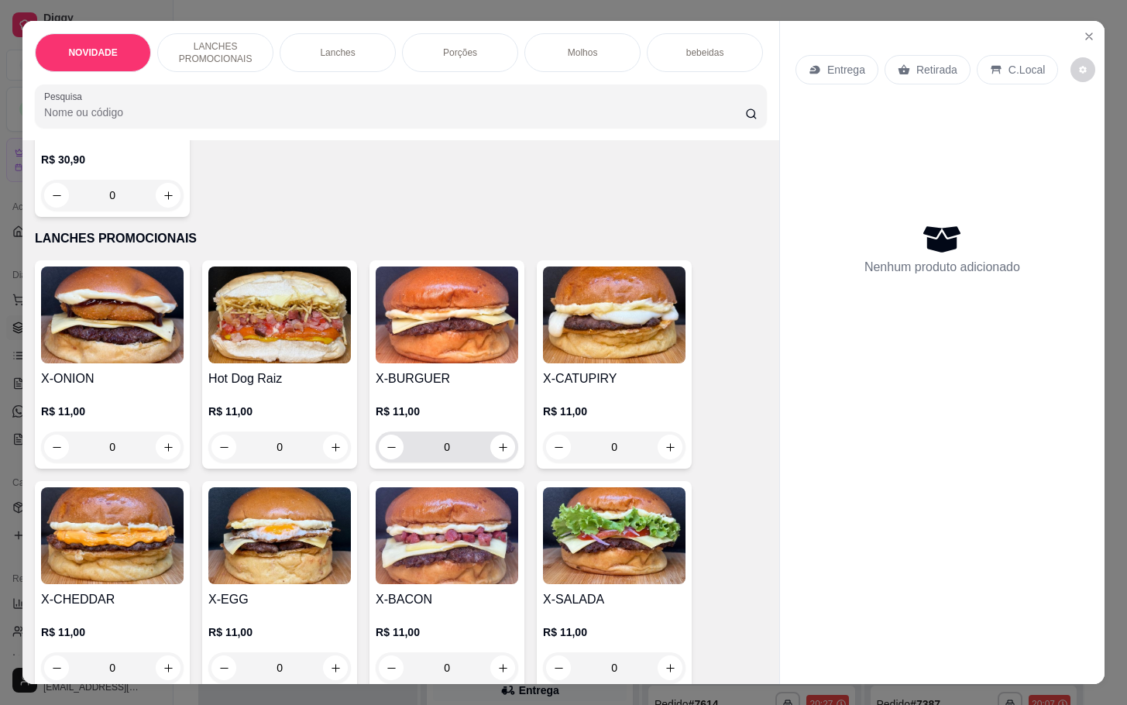
scroll to position [465, 0]
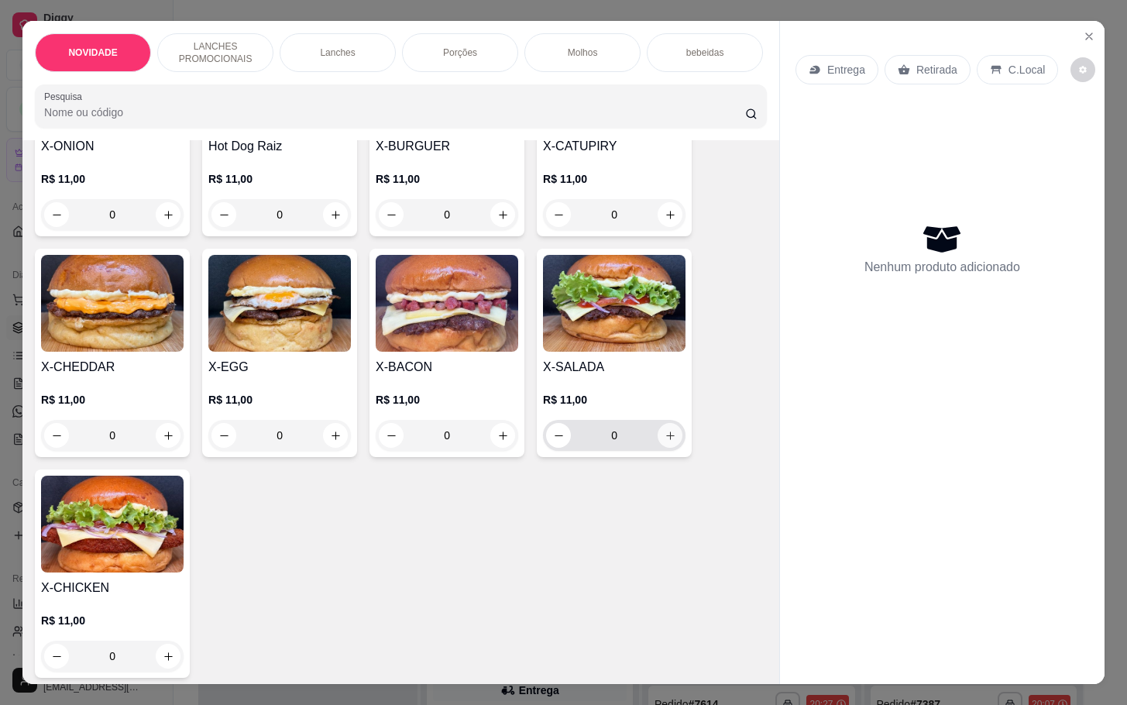
click at [665, 442] on icon "increase-product-quantity" at bounding box center [671, 436] width 12 height 12
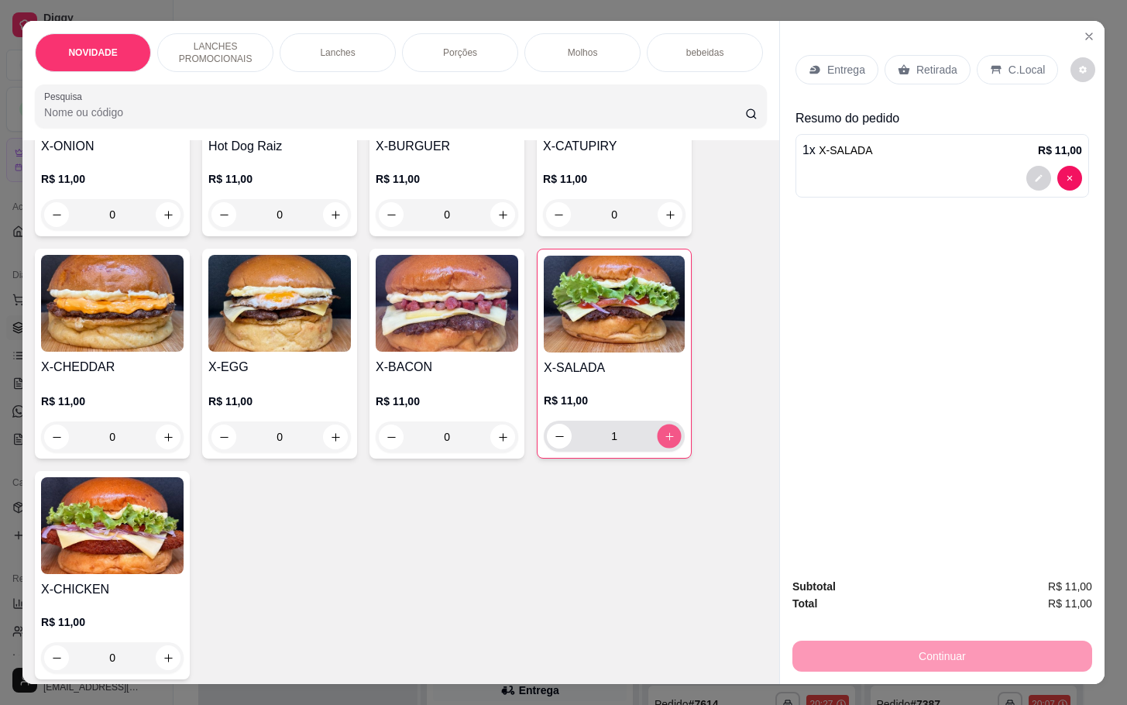
click at [664, 442] on icon "increase-product-quantity" at bounding box center [670, 437] width 12 height 12
type input "2"
click at [505, 452] on div "0" at bounding box center [447, 436] width 136 height 31
click at [490, 432] on div "0" at bounding box center [447, 436] width 136 height 31
click at [497, 449] on button "increase-product-quantity" at bounding box center [503, 437] width 24 height 24
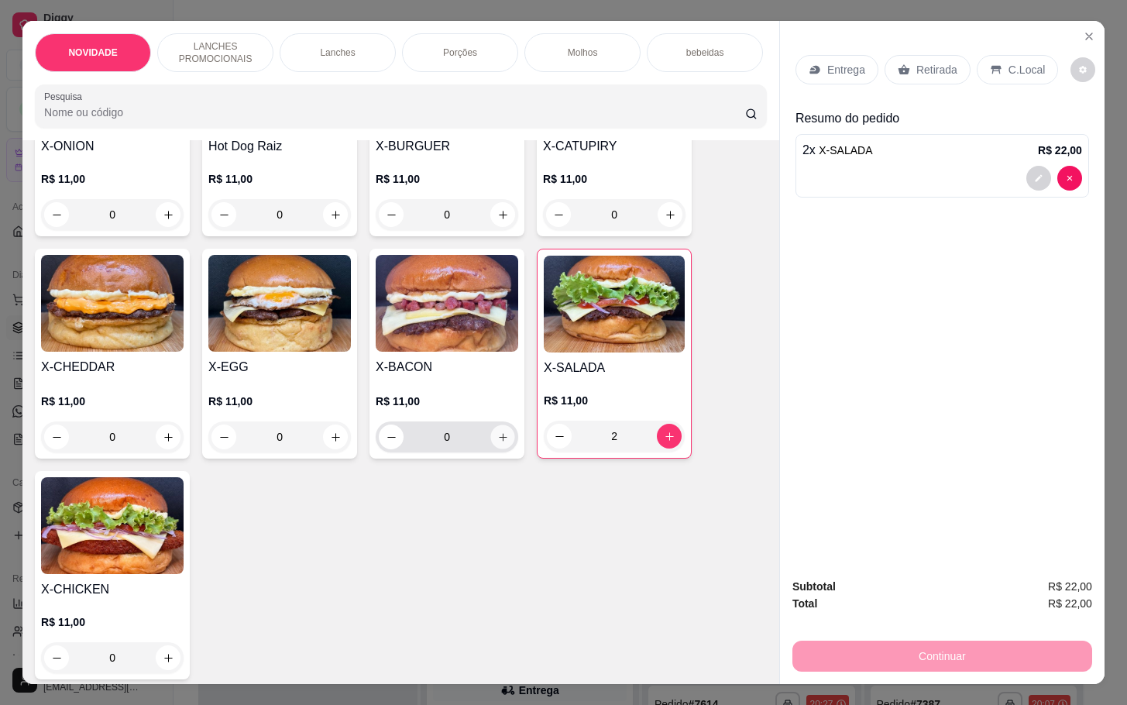
type input "1"
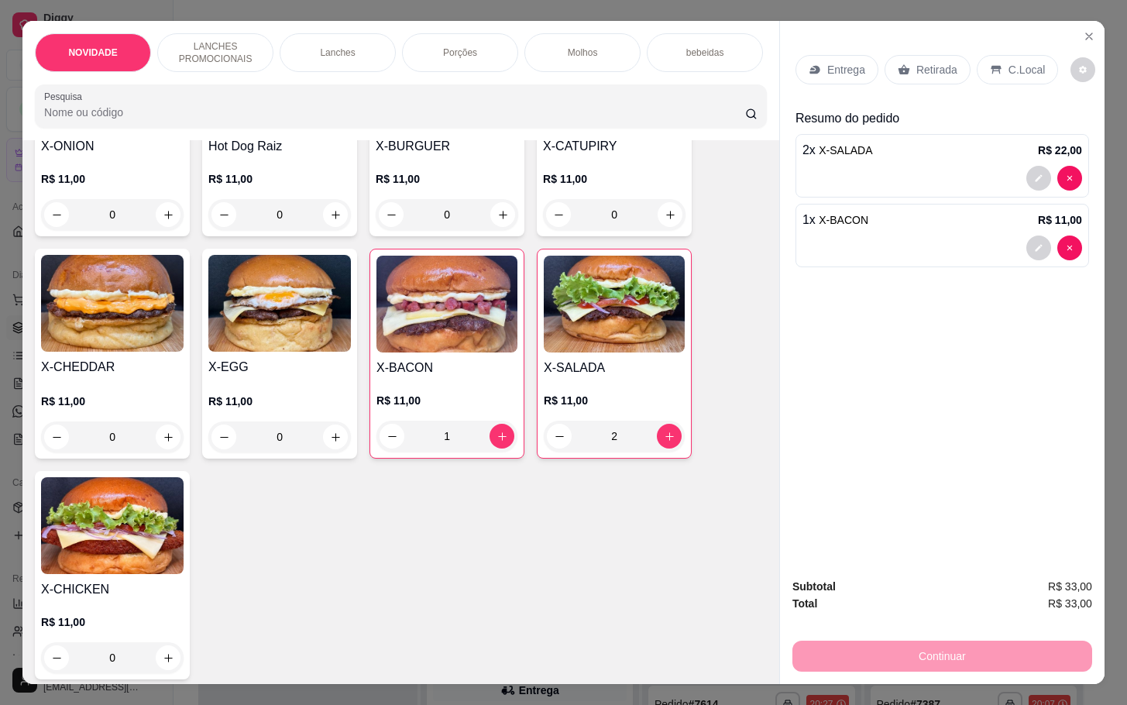
click at [918, 62] on p "Retirada" at bounding box center [936, 69] width 41 height 15
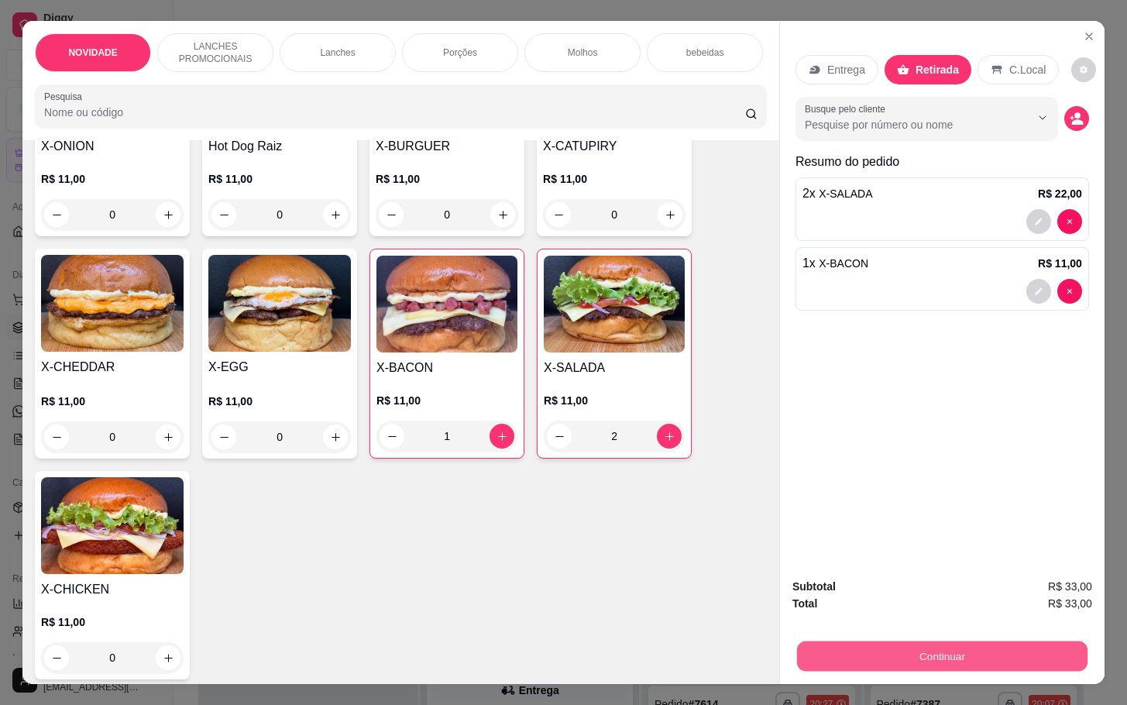
click at [907, 648] on button "Continuar" at bounding box center [942, 656] width 291 height 30
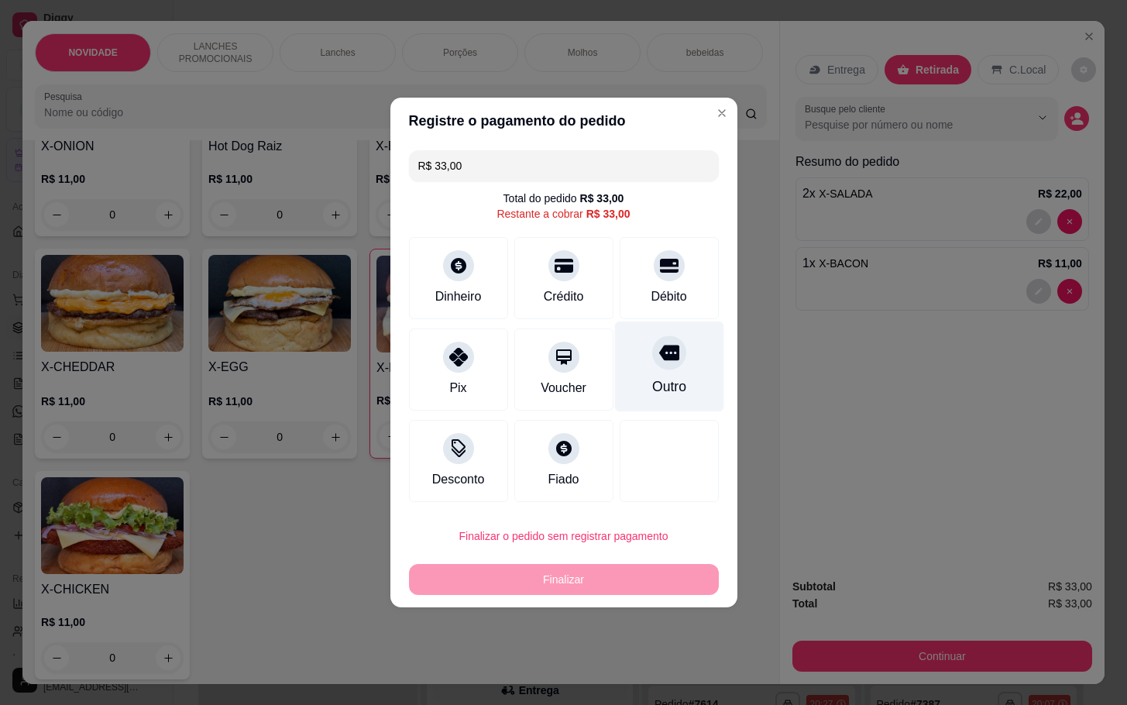
click at [652, 380] on div "Outro" at bounding box center [669, 386] width 34 height 20
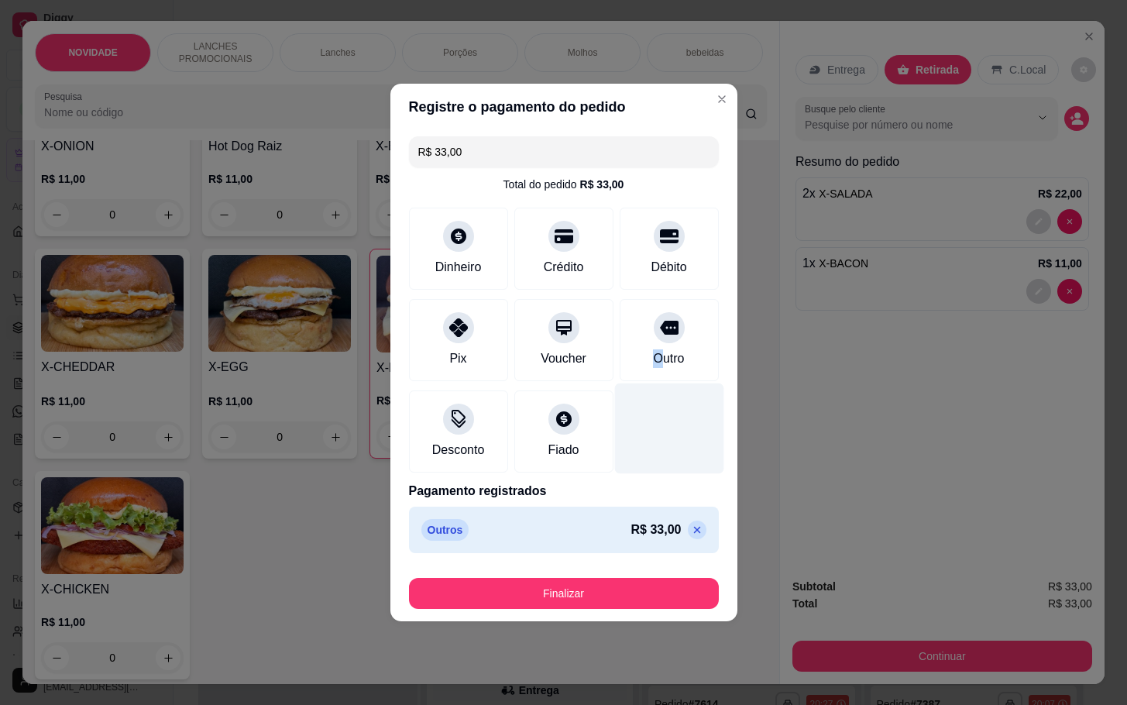
type input "R$ 0,00"
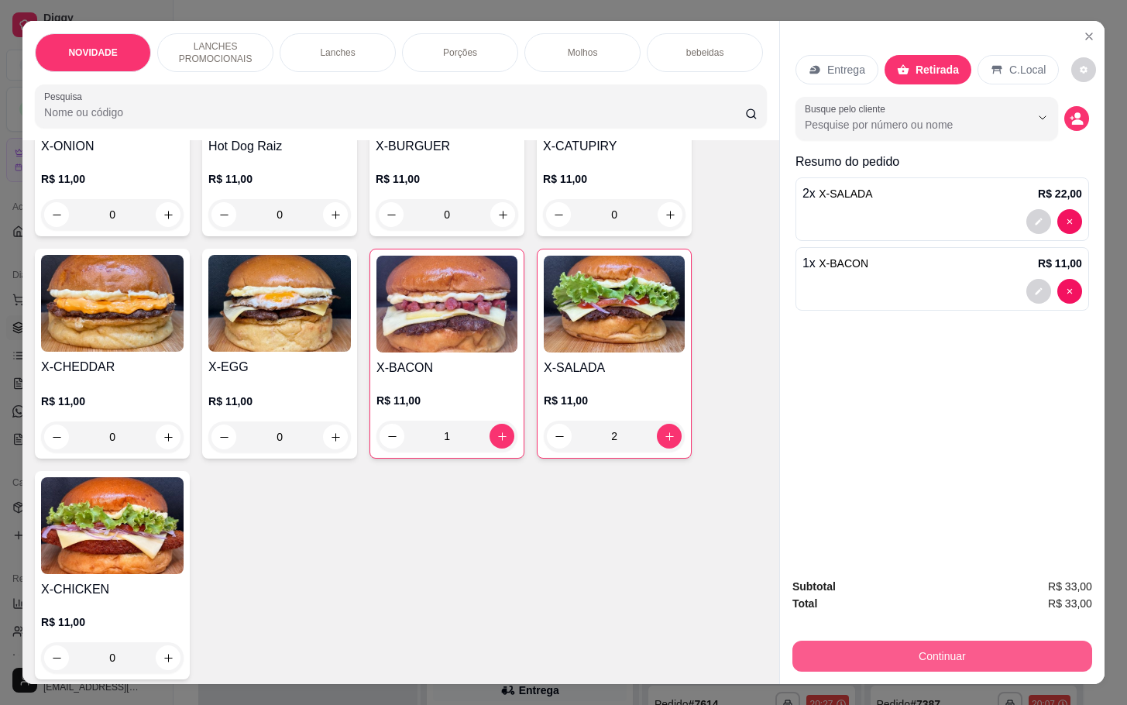
click at [898, 645] on button "Continuar" at bounding box center [942, 656] width 300 height 31
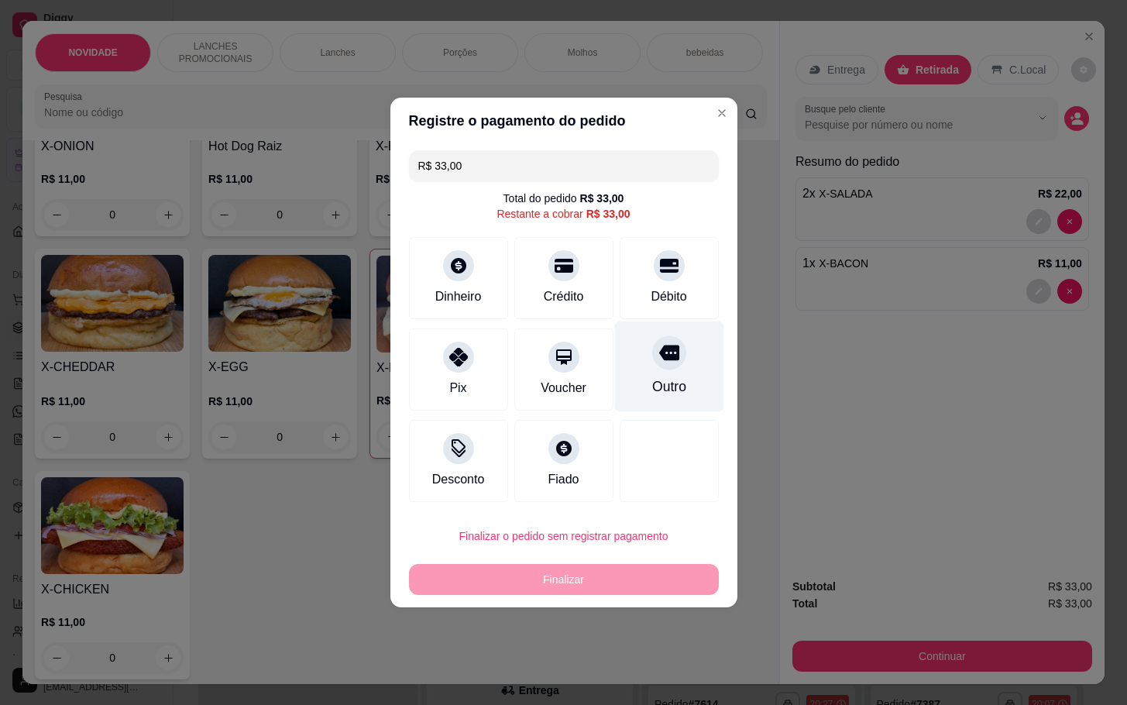
click at [621, 396] on div "Outro" at bounding box center [668, 366] width 109 height 91
type input "R$ 0,00"
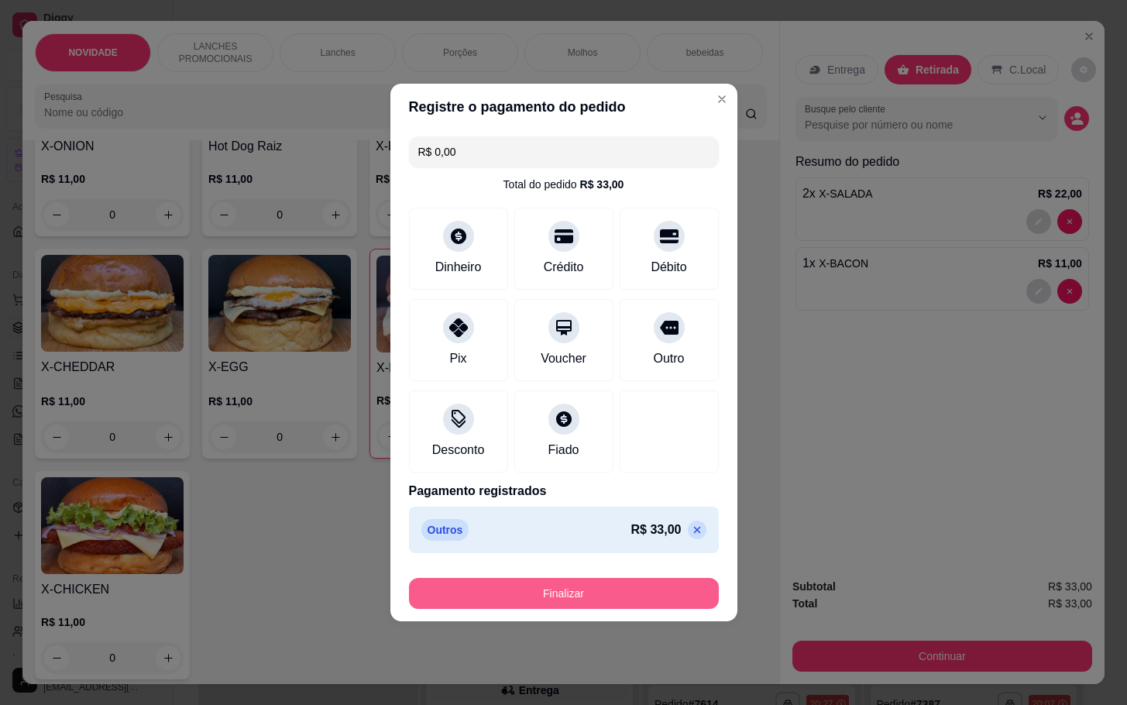
click at [593, 603] on button "Finalizar" at bounding box center [564, 593] width 310 height 31
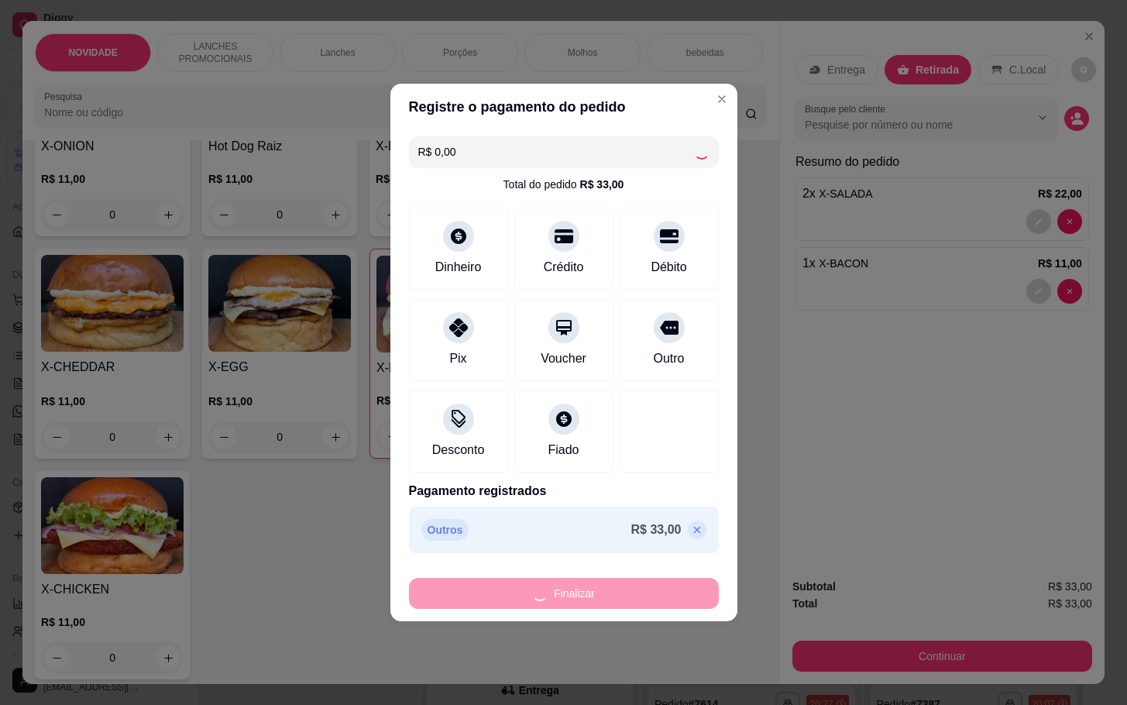
type input "0"
type input "-R$ 33,00"
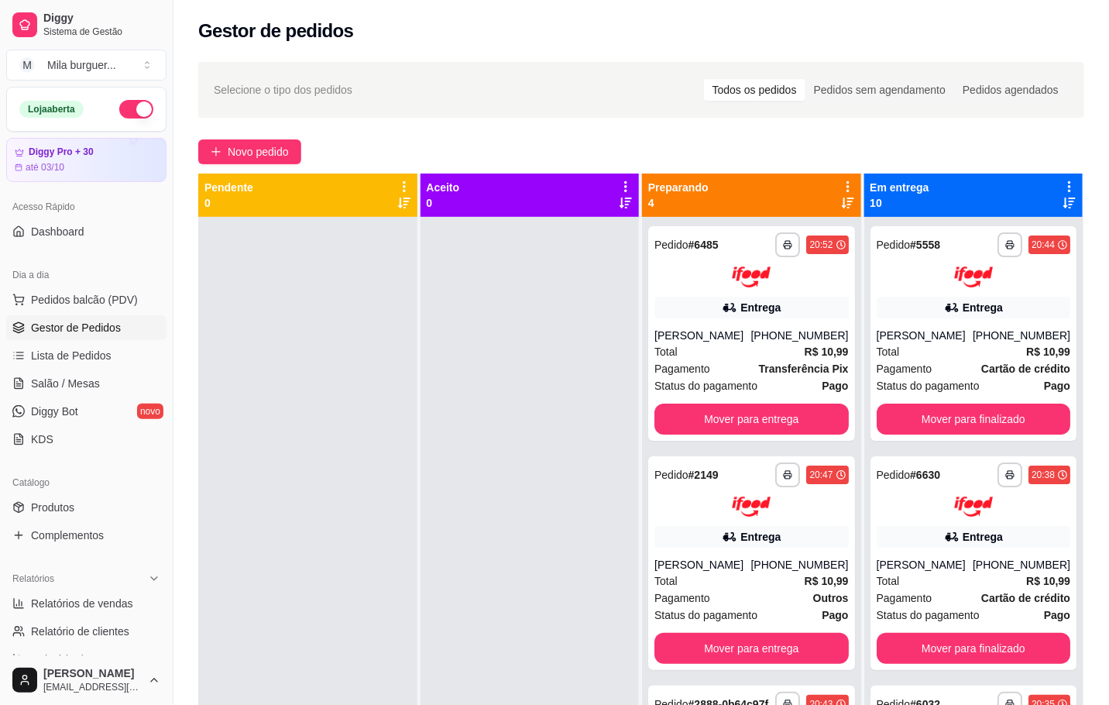
click at [263, 472] on div at bounding box center [307, 569] width 219 height 705
click at [260, 140] on button "Novo pedido" at bounding box center [249, 151] width 103 height 25
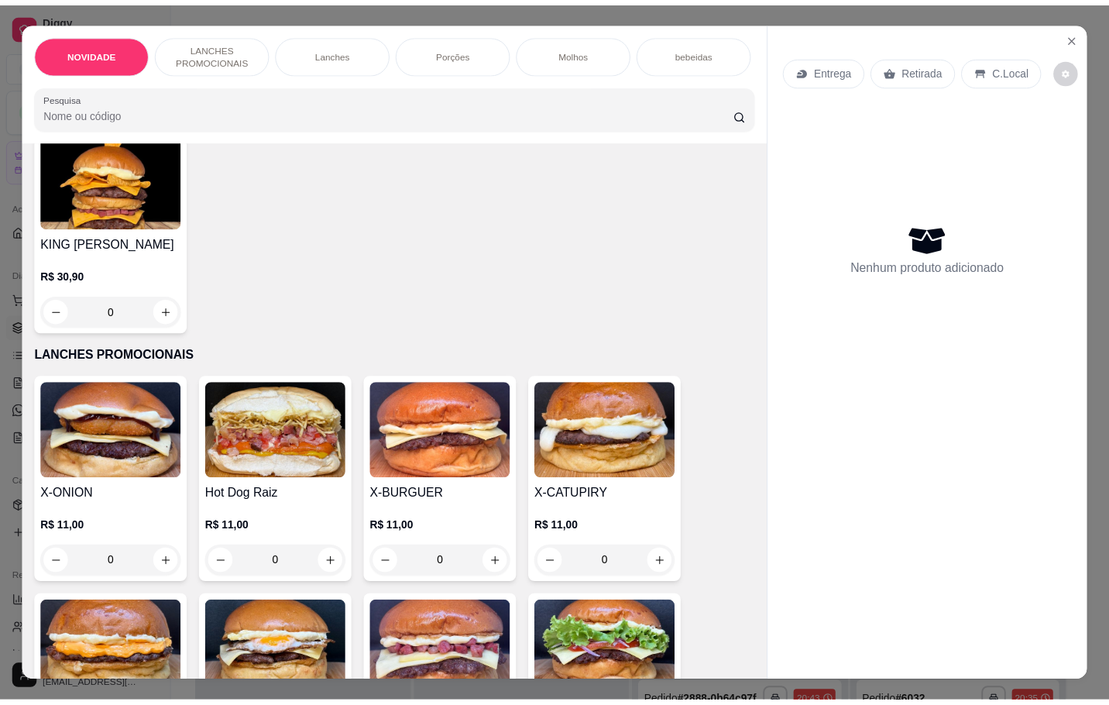
scroll to position [465, 0]
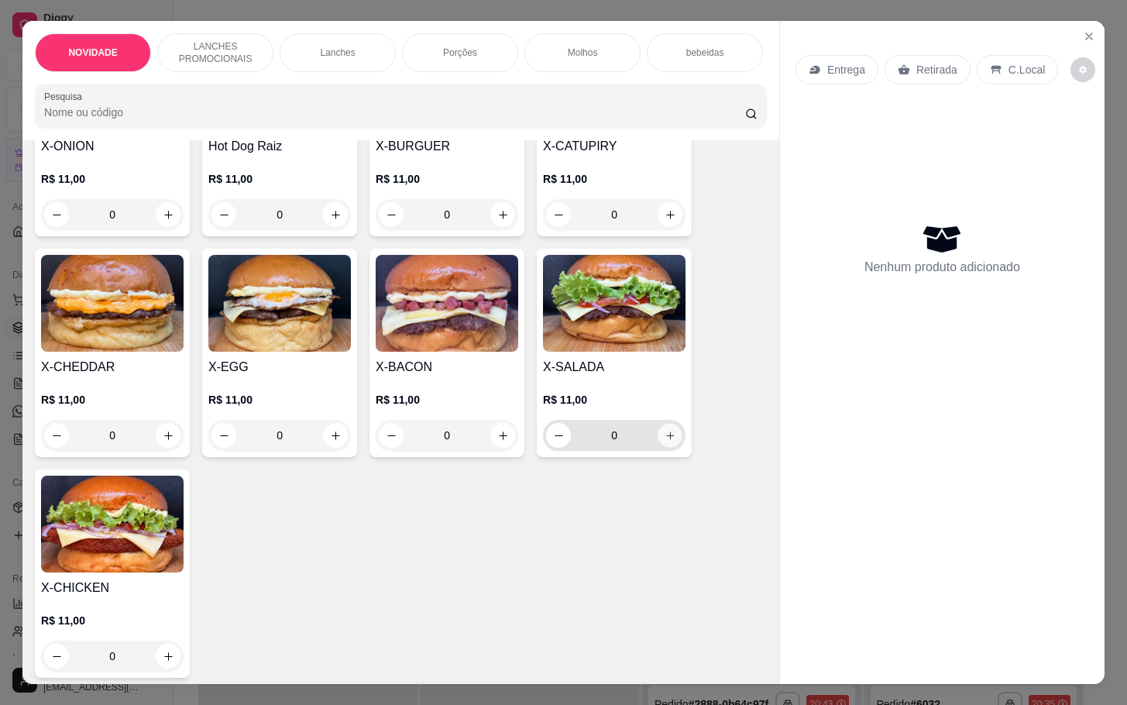
click at [669, 445] on button "increase-product-quantity" at bounding box center [670, 436] width 24 height 24
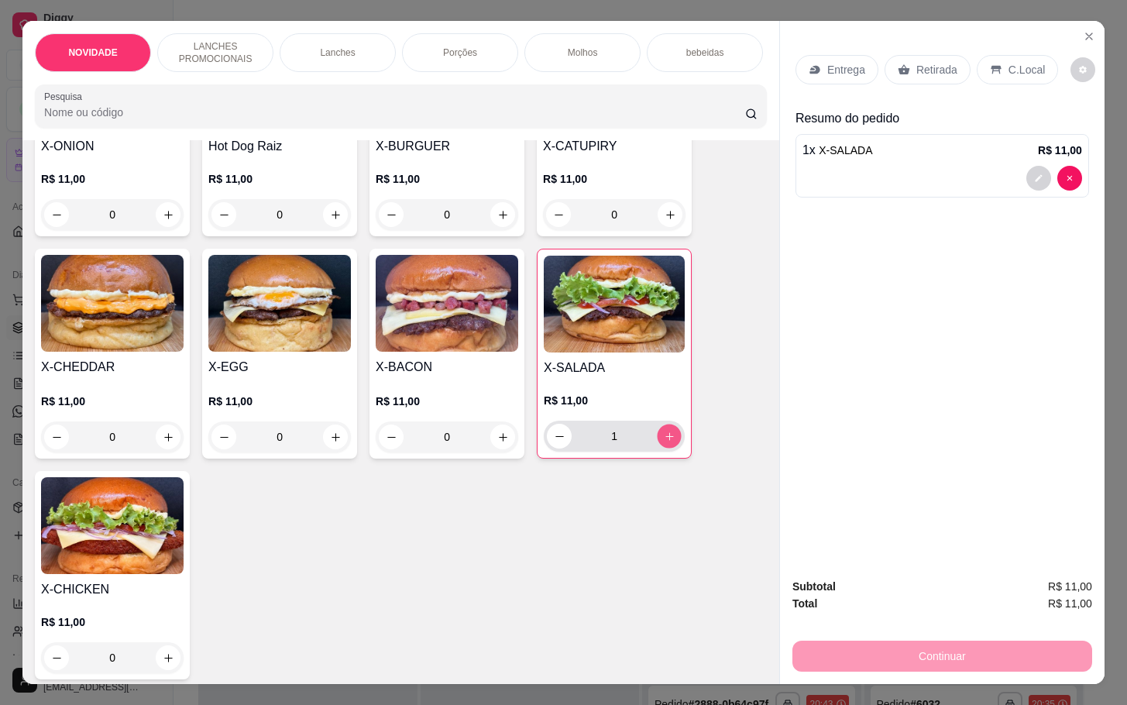
click at [661, 449] on button "increase-product-quantity" at bounding box center [670, 437] width 24 height 24
click at [664, 442] on icon "increase-product-quantity" at bounding box center [670, 437] width 12 height 12
type input "3"
click at [919, 63] on p "Retirada" at bounding box center [936, 69] width 41 height 15
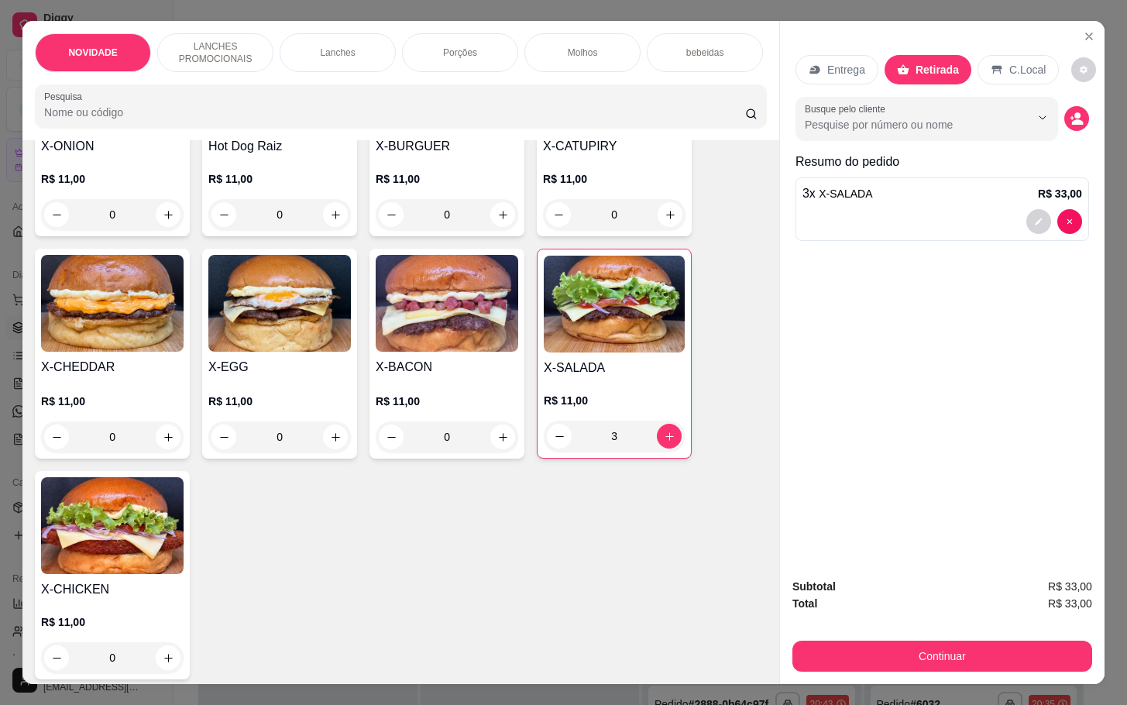
click at [942, 376] on div "Entrega Retirada C.Local Busque pelo cliente Resumo do pedido 3 x X-SALADA R$ 3…" at bounding box center [942, 293] width 325 height 544
click at [923, 625] on div "Subtotal R$ 33,00 Total R$ 33,00 Continuar" at bounding box center [942, 625] width 300 height 94
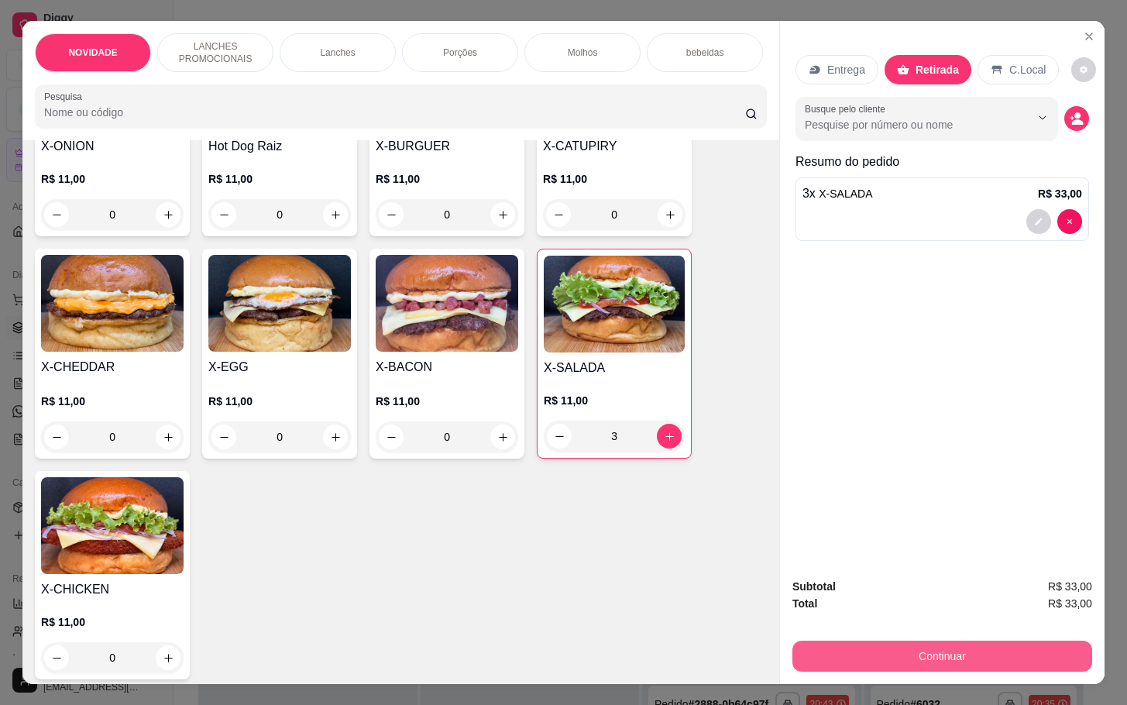
click at [911, 652] on button "Continuar" at bounding box center [942, 656] width 300 height 31
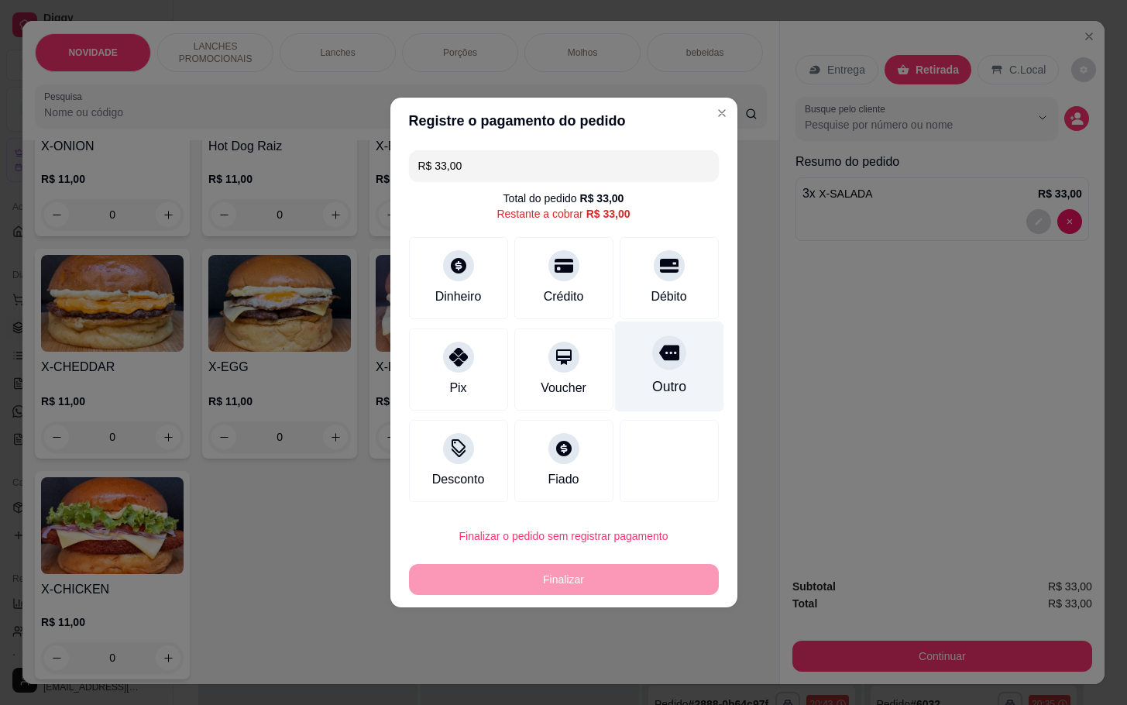
click at [623, 363] on div "Outro" at bounding box center [668, 366] width 109 height 91
type input "R$ 0,00"
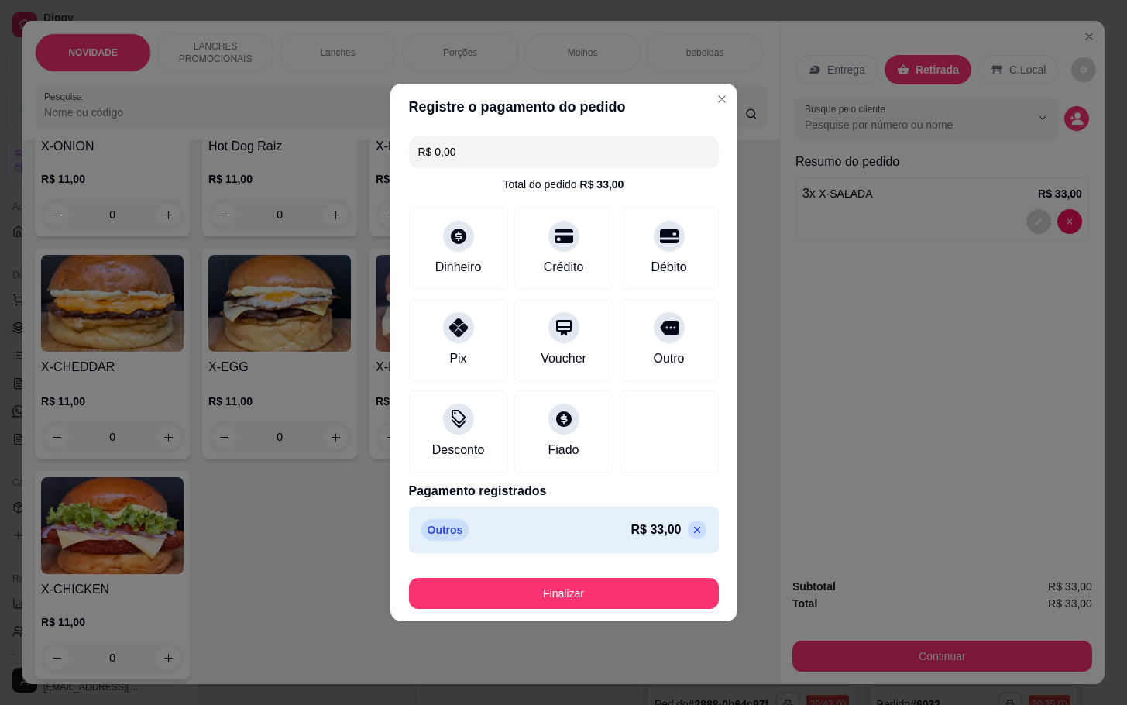
click at [598, 612] on footer "Finalizar" at bounding box center [563, 590] width 347 height 62
click at [600, 591] on button "Finalizar" at bounding box center [564, 594] width 301 height 30
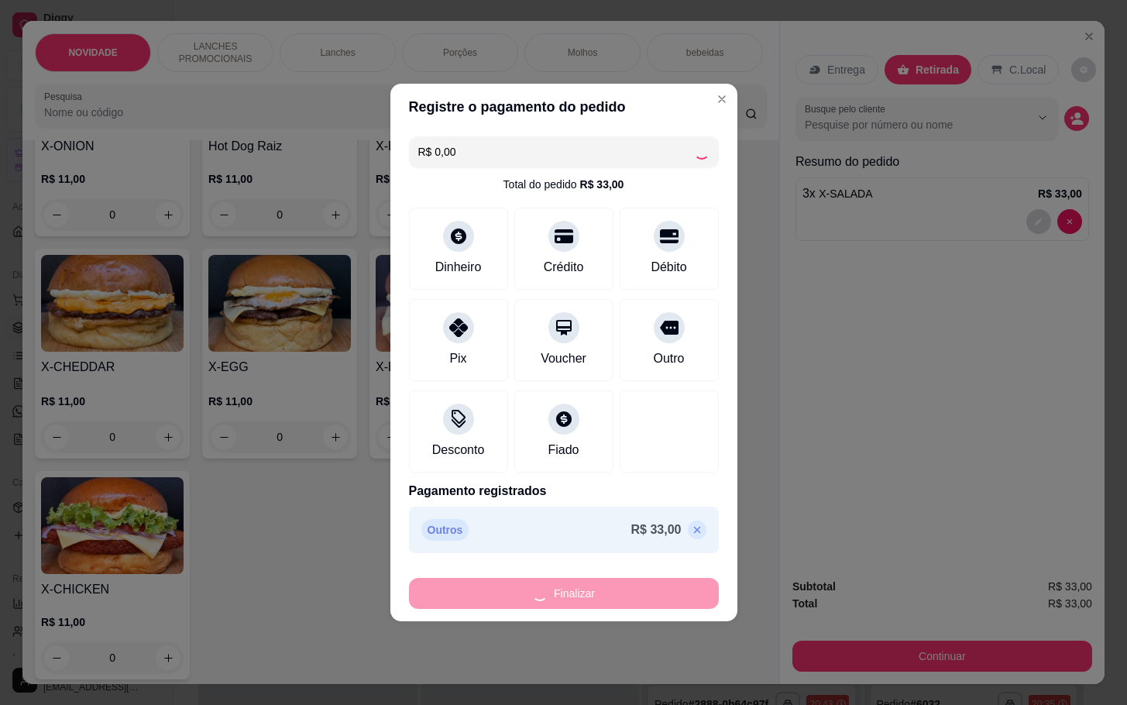
type input "0"
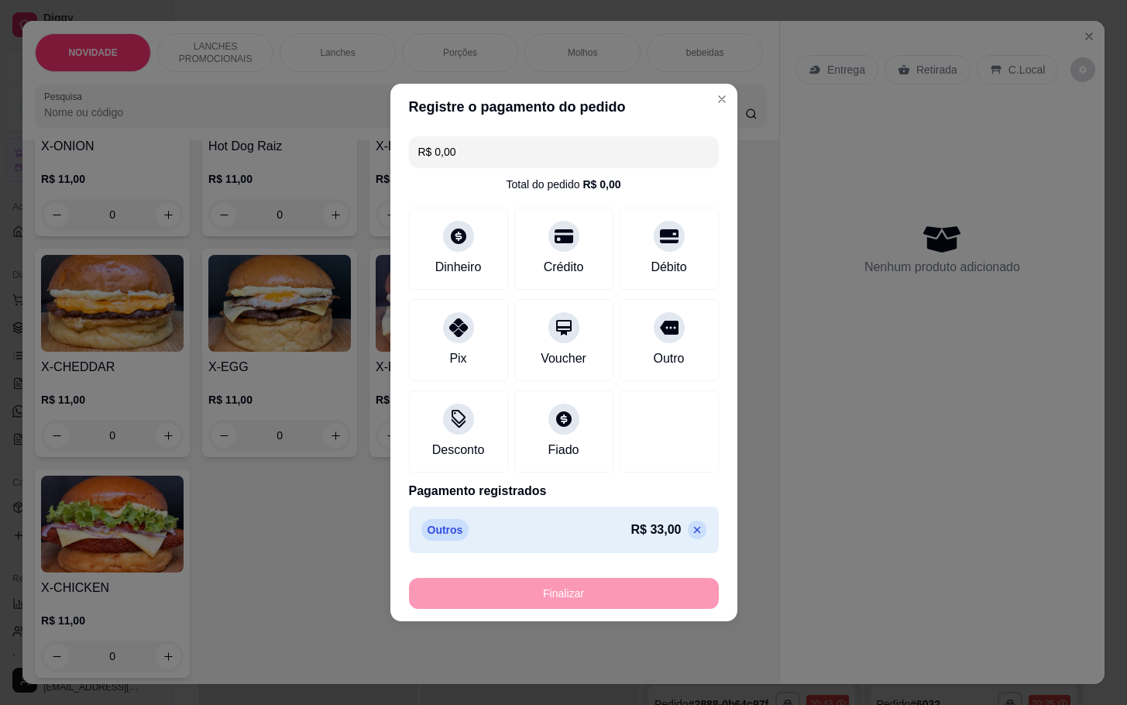
type input "-R$ 33,00"
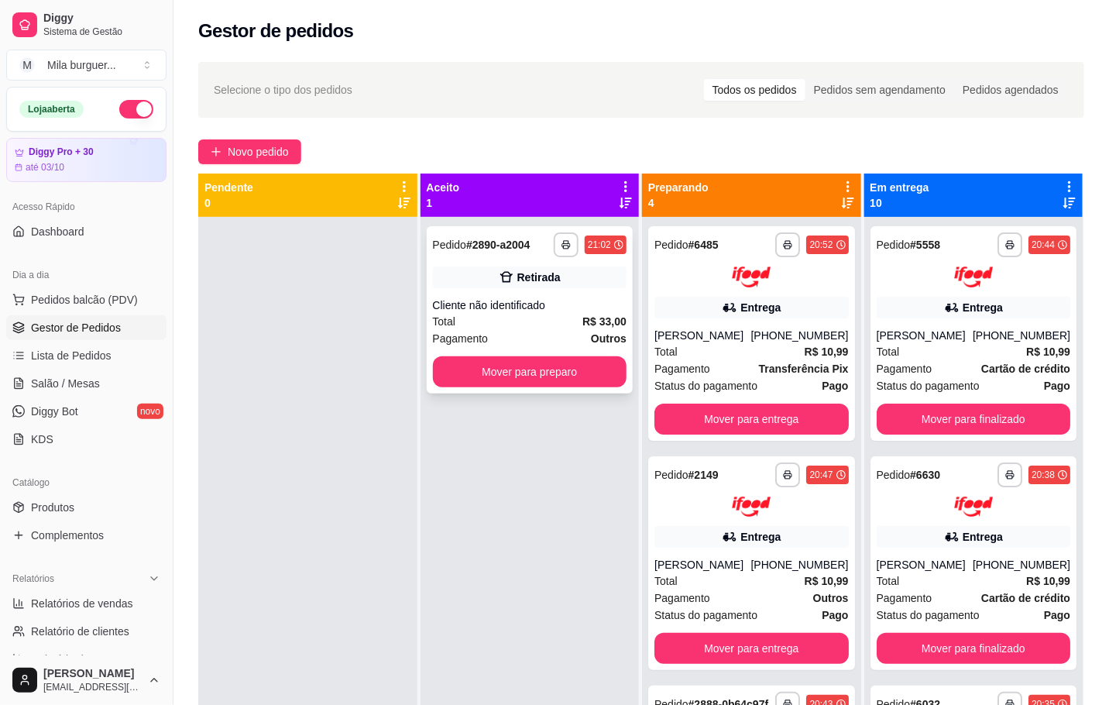
click at [566, 354] on div "**********" at bounding box center [530, 309] width 207 height 167
click at [533, 375] on button "Mover para preparo" at bounding box center [529, 372] width 188 height 30
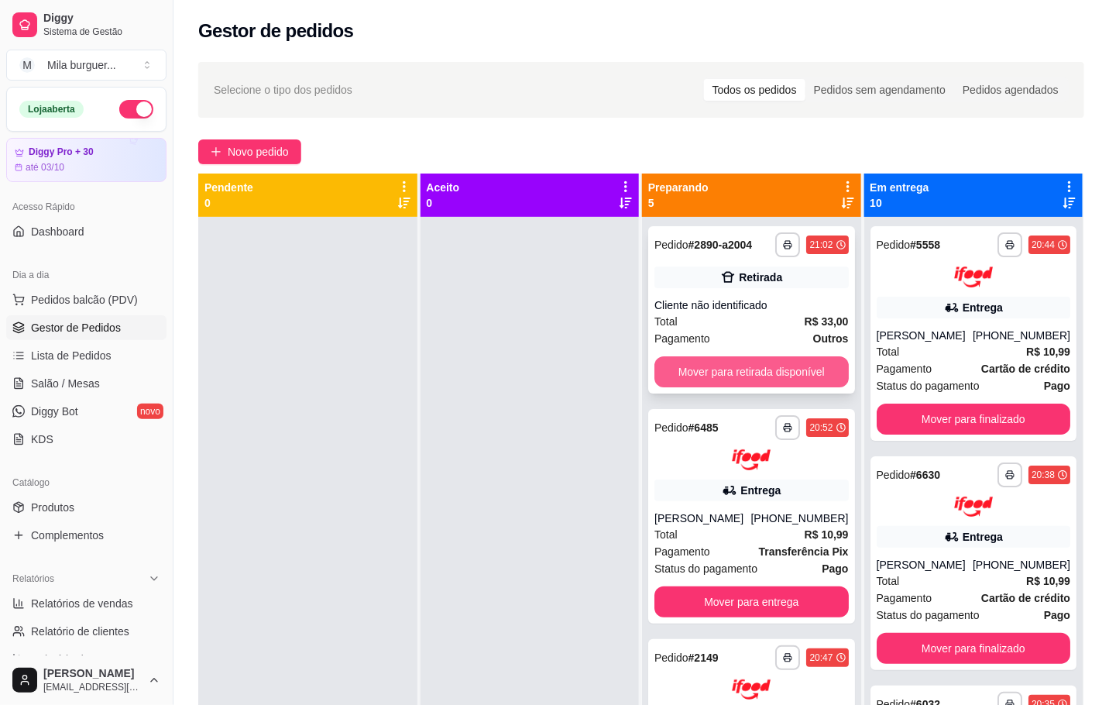
click at [676, 358] on button "Mover para retirada disponível" at bounding box center [752, 371] width 194 height 31
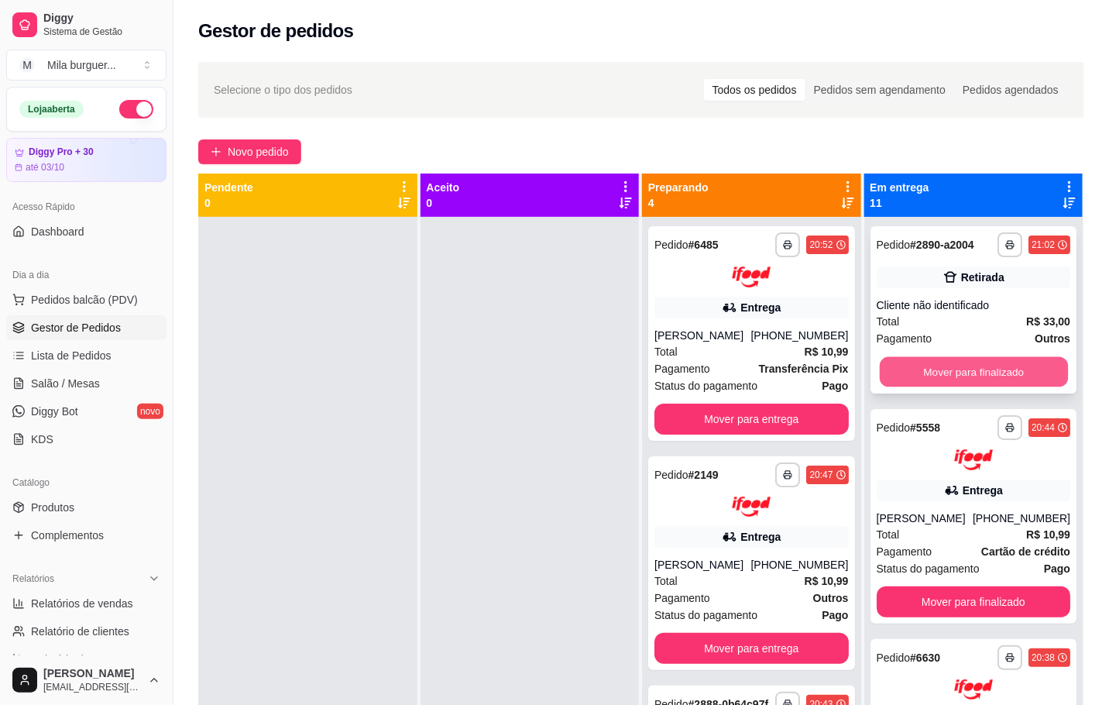
click at [895, 368] on button "Mover para finalizado" at bounding box center [973, 372] width 188 height 30
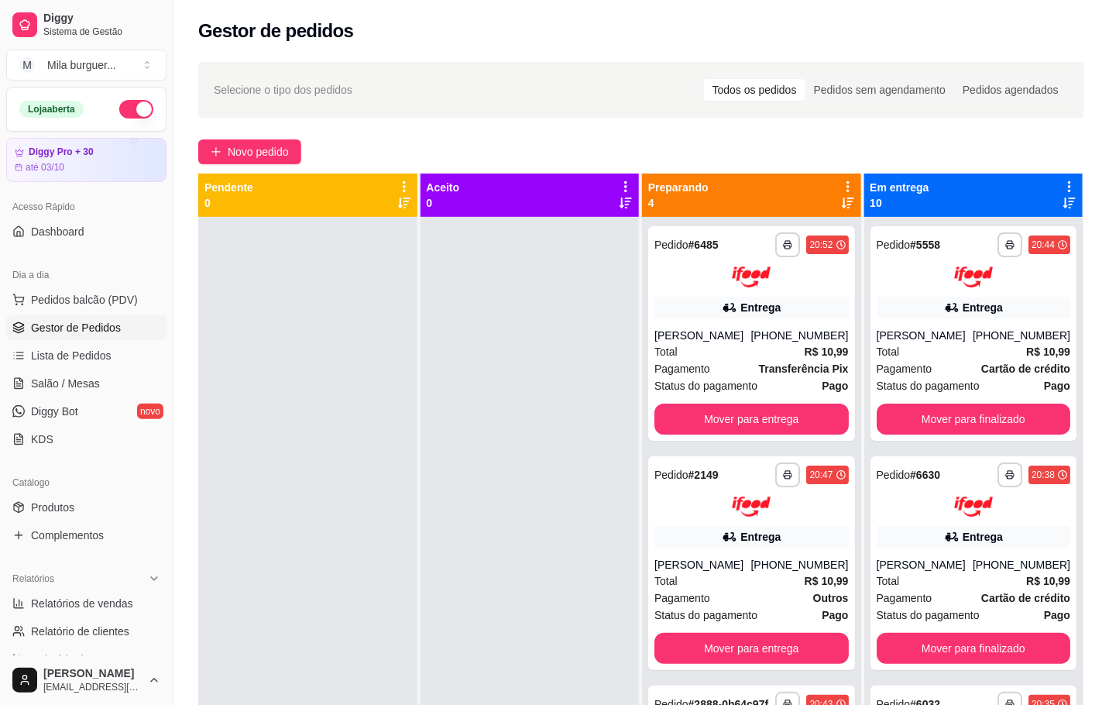
click at [294, 175] on div "Pendente 0" at bounding box center [307, 195] width 219 height 43
click at [280, 160] on span "Novo pedido" at bounding box center [258, 151] width 61 height 17
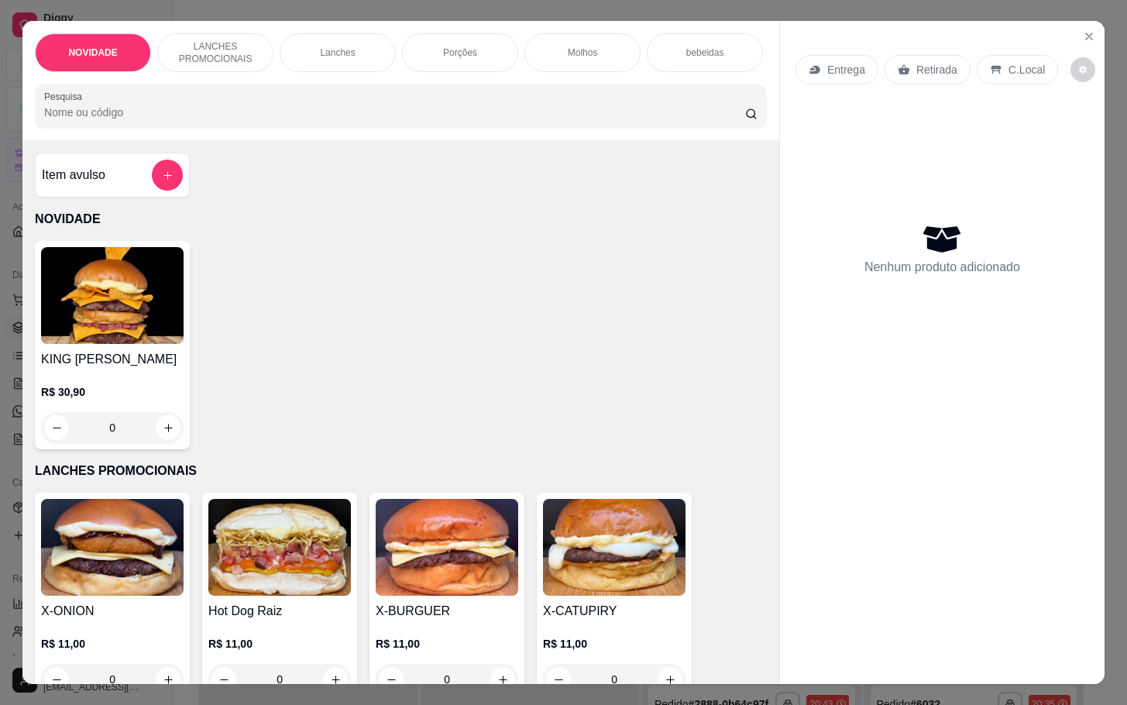
click at [482, 33] on div "Porções" at bounding box center [460, 52] width 116 height 39
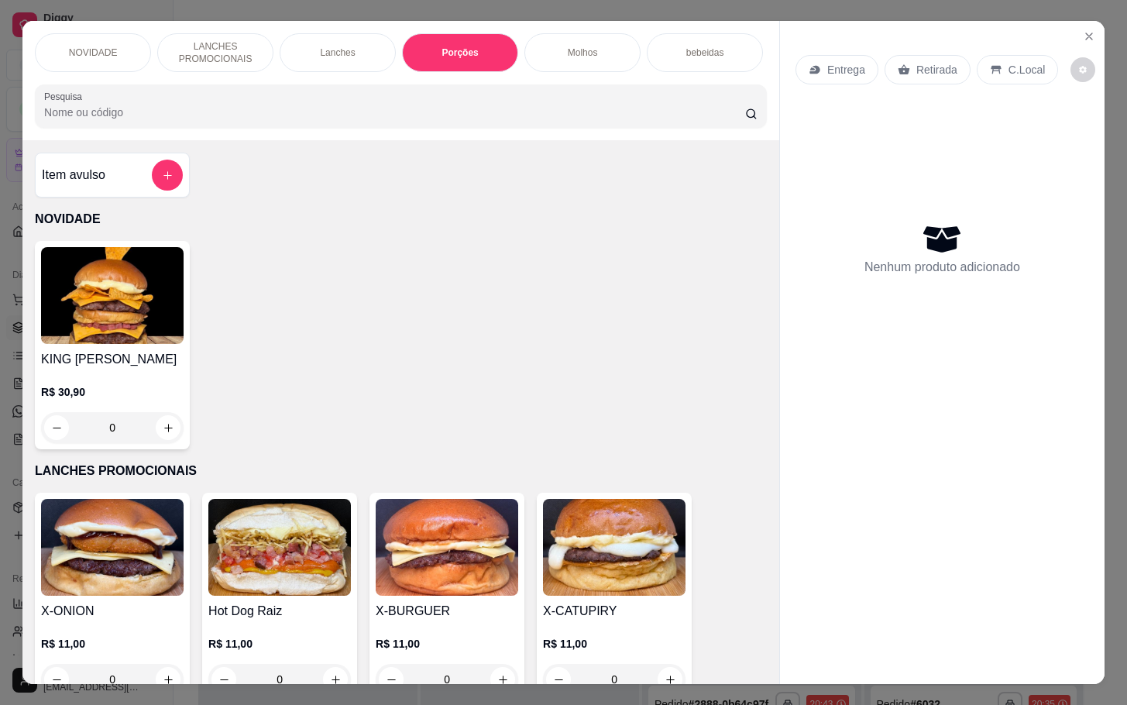
scroll to position [37, 0]
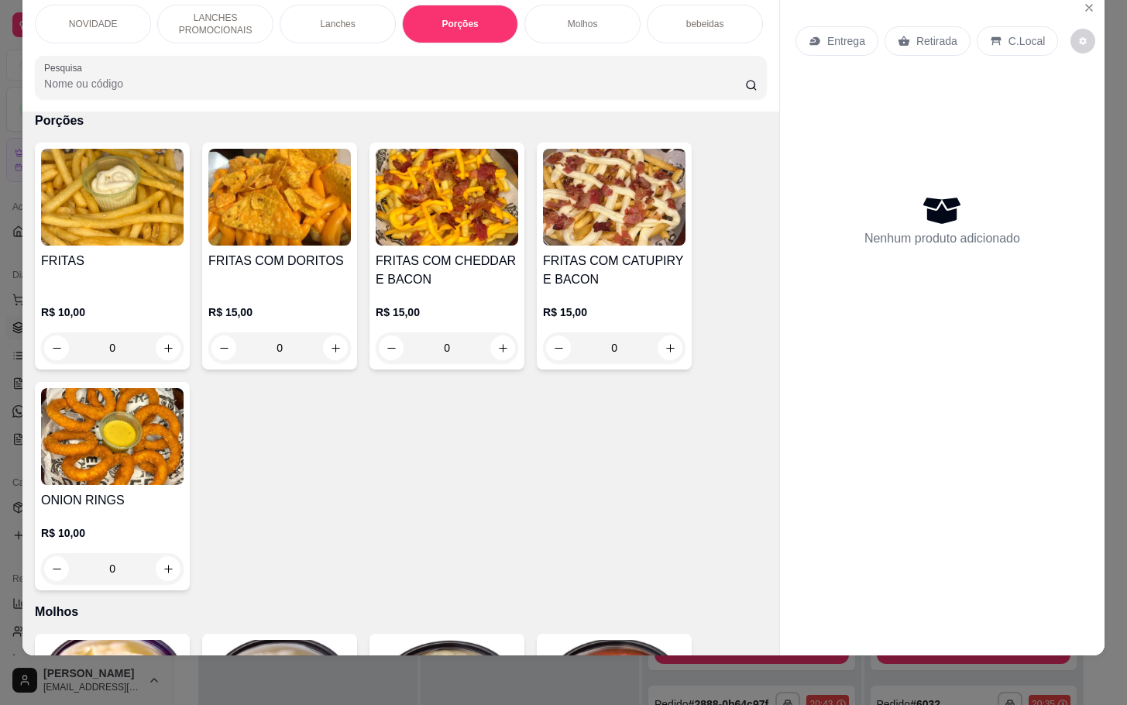
click at [497, 353] on div "0" at bounding box center [447, 347] width 143 height 31
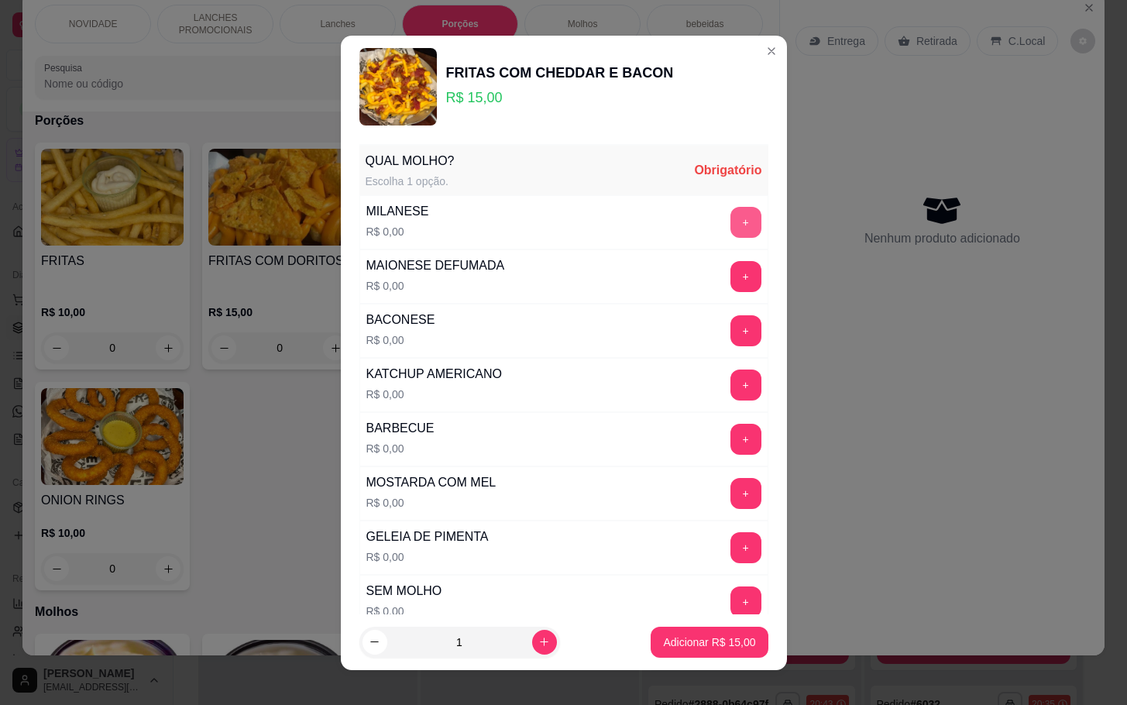
click at [731, 219] on button "+" at bounding box center [746, 222] width 31 height 31
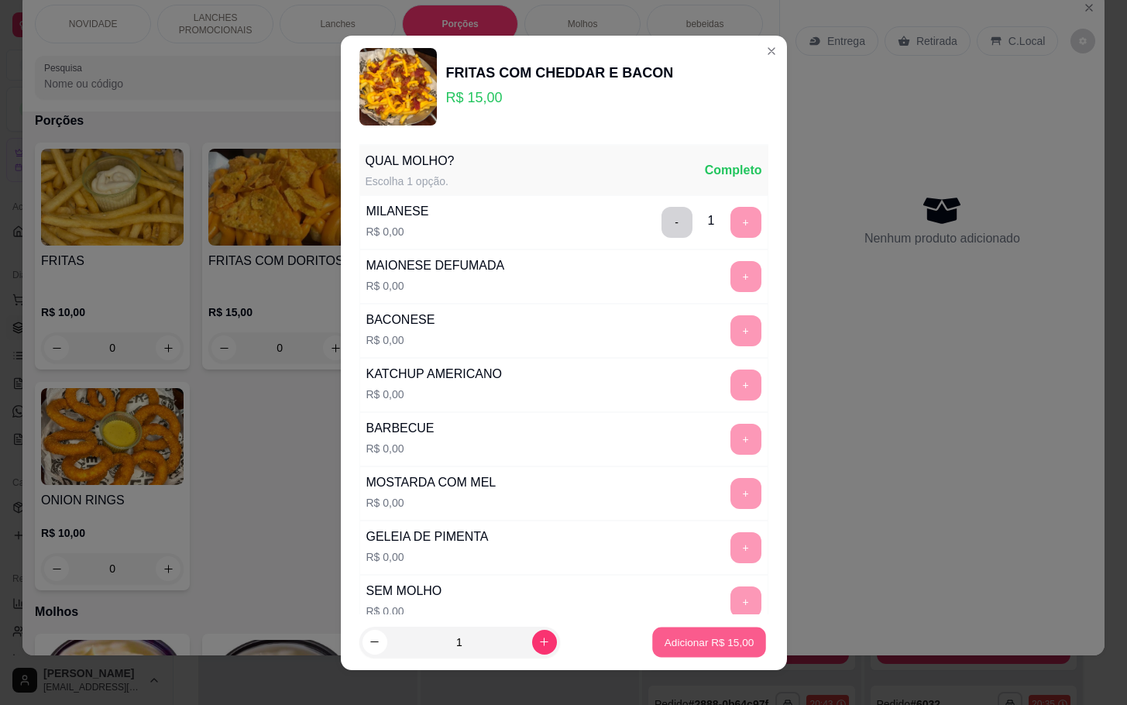
click at [672, 632] on button "Adicionar R$ 15,00" at bounding box center [710, 642] width 114 height 30
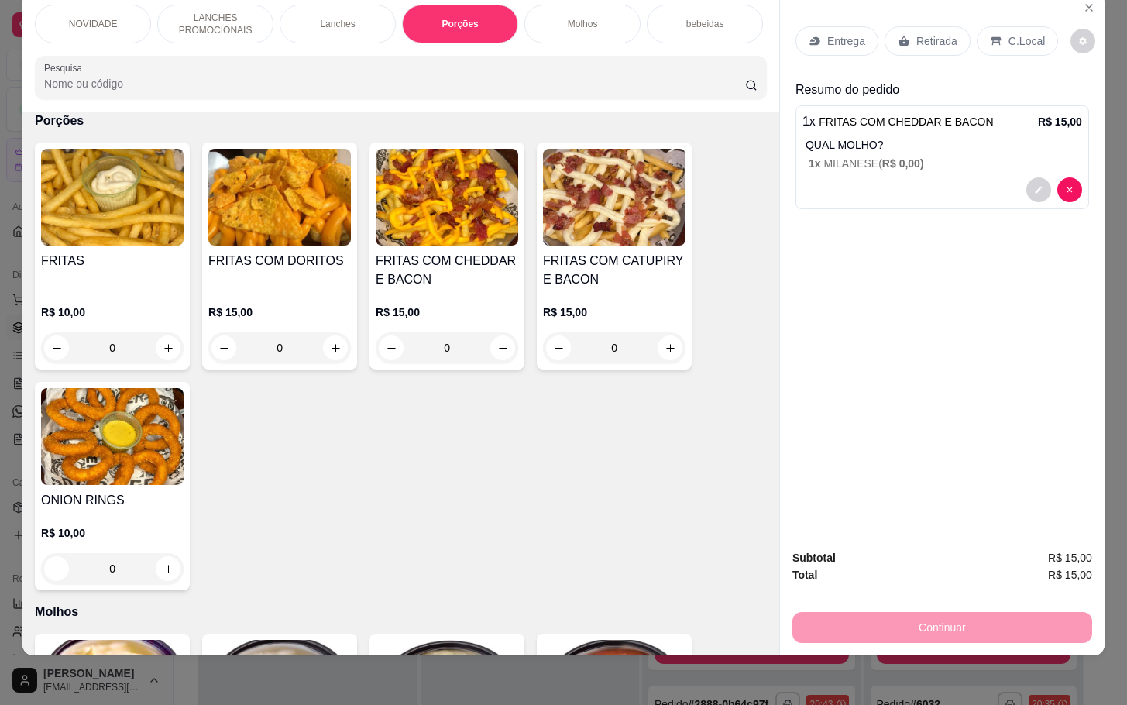
click at [161, 347] on div "0" at bounding box center [112, 347] width 143 height 31
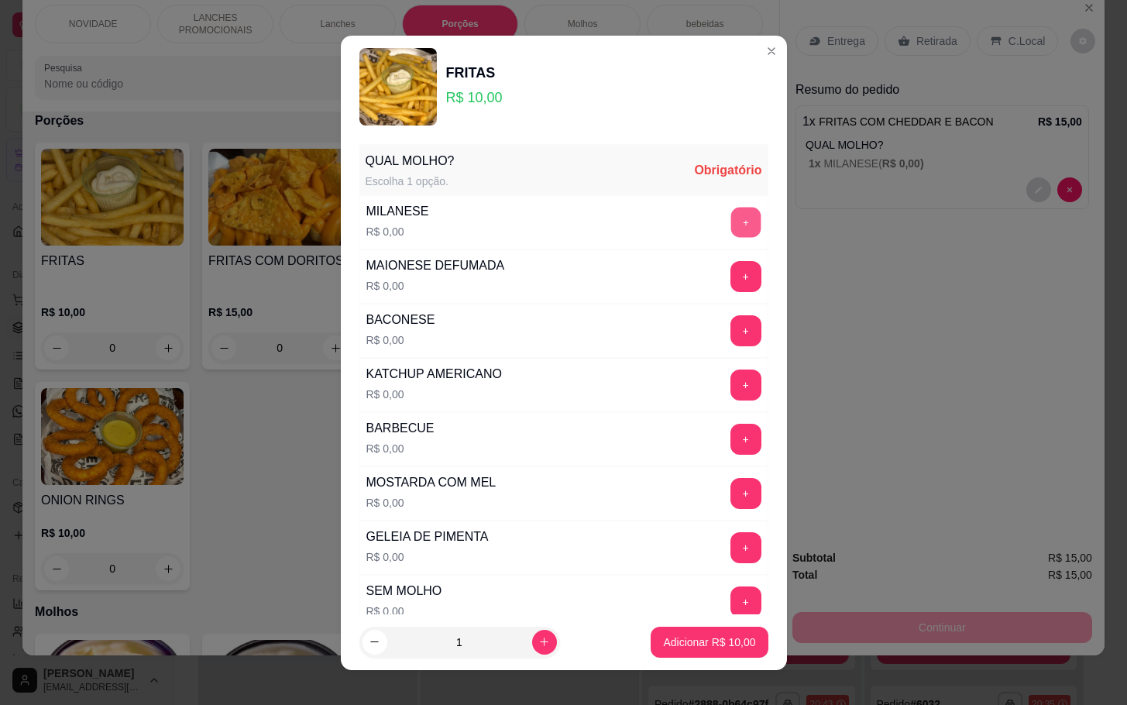
click at [731, 219] on button "+" at bounding box center [746, 222] width 30 height 30
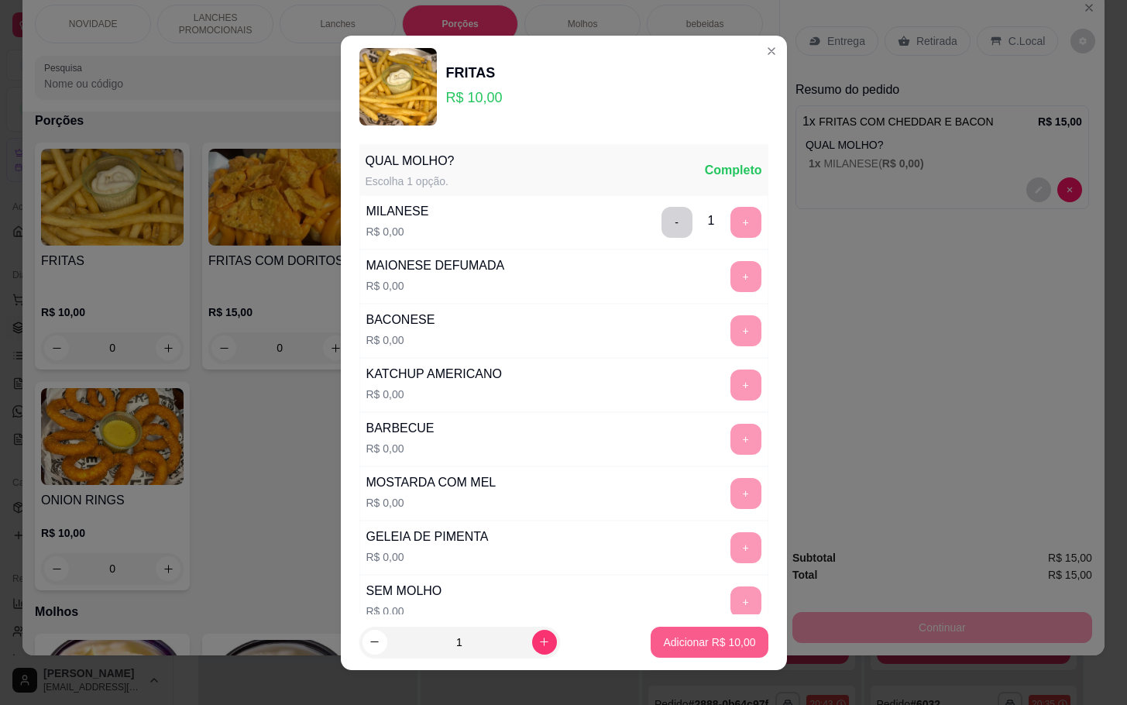
click at [665, 638] on p "Adicionar R$ 10,00" at bounding box center [709, 641] width 92 height 15
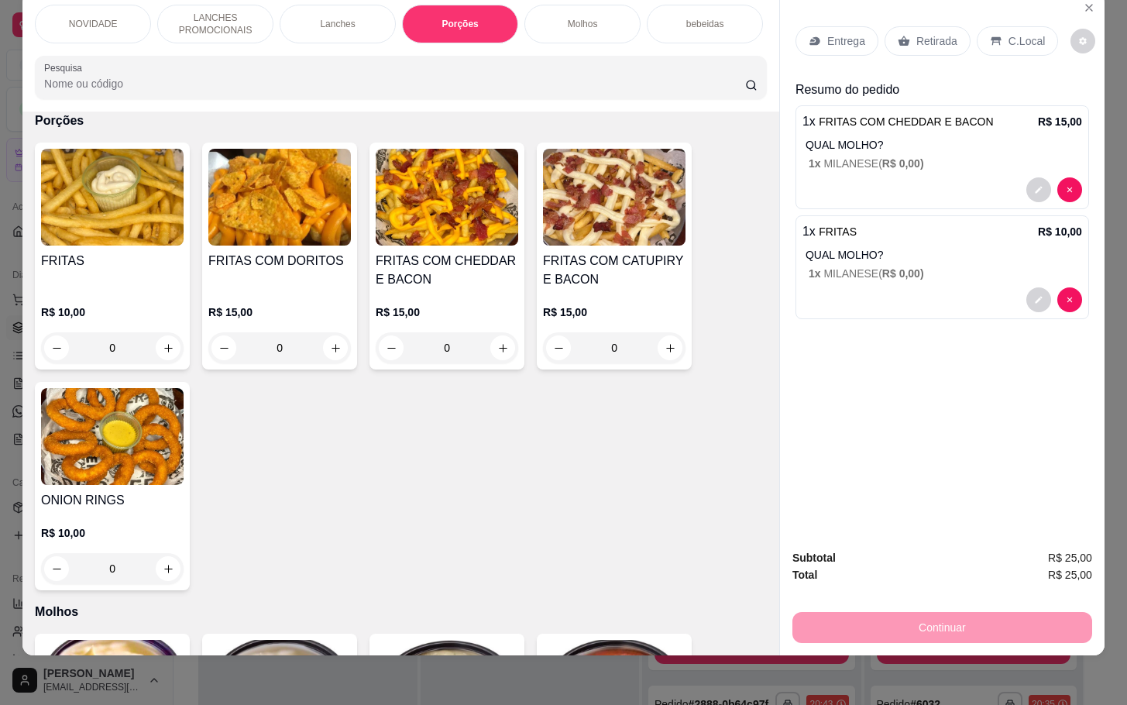
click at [923, 33] on div "Retirada" at bounding box center [928, 40] width 86 height 29
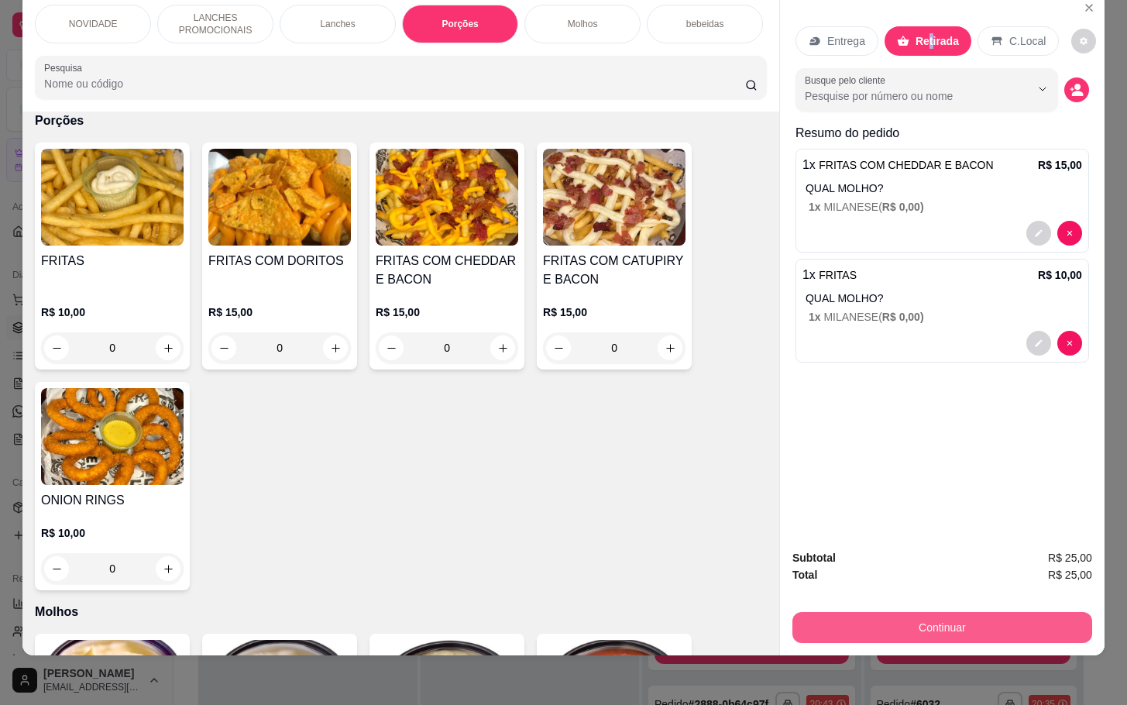
click at [842, 612] on button "Continuar" at bounding box center [942, 627] width 300 height 31
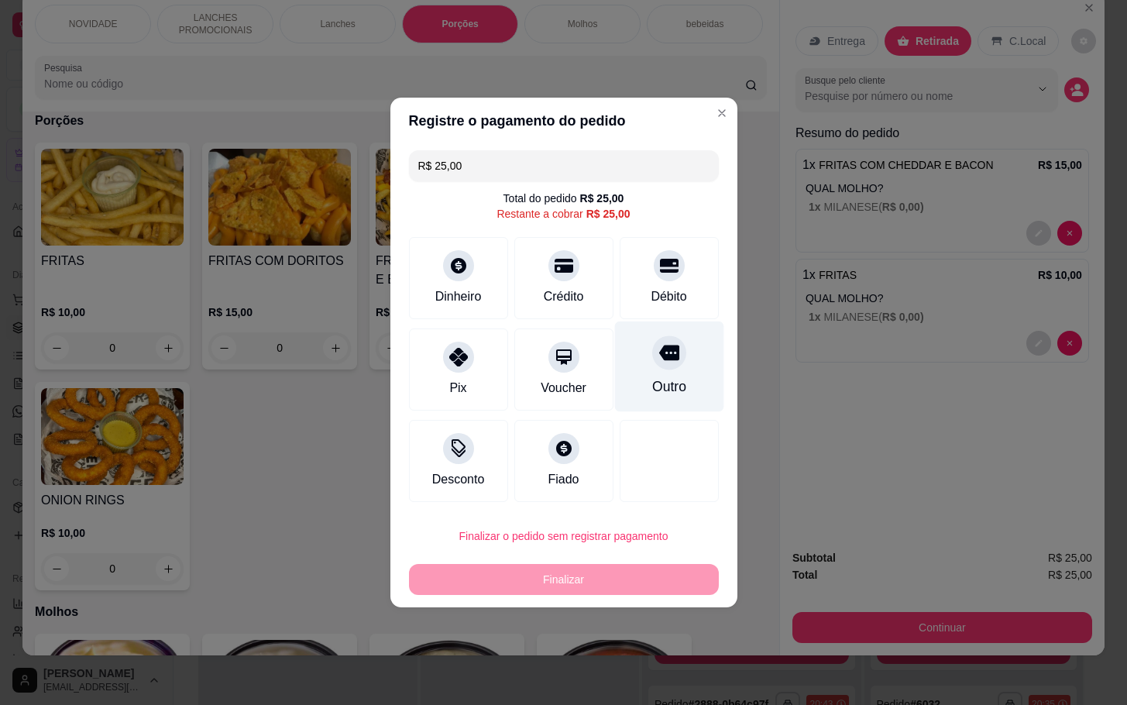
click at [677, 365] on div "Outro" at bounding box center [668, 366] width 109 height 91
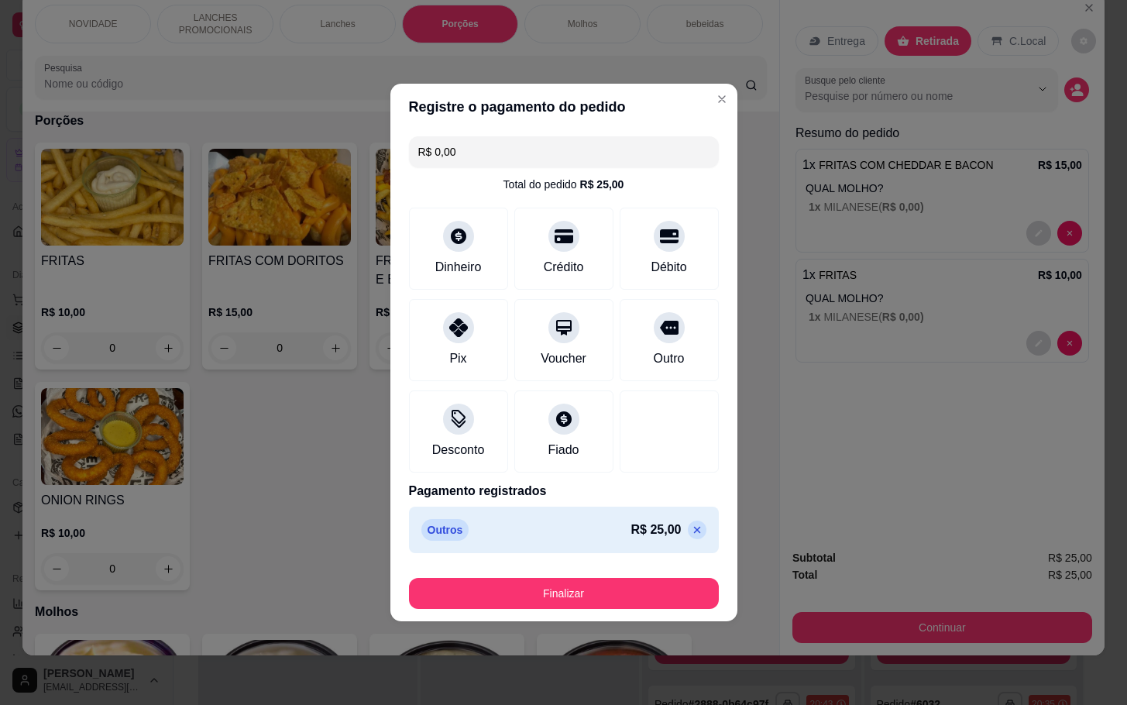
click at [560, 614] on footer "Finalizar" at bounding box center [563, 590] width 347 height 62
click at [570, 604] on button "Finalizar" at bounding box center [564, 593] width 310 height 31
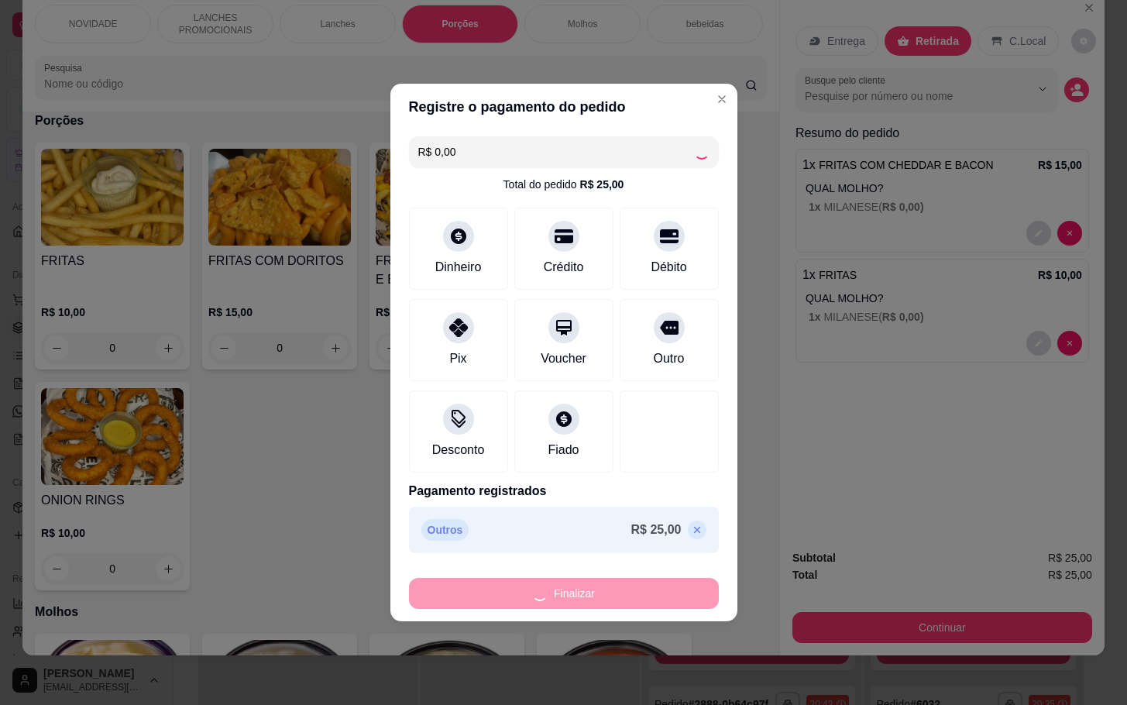
type input "-R$ 25,00"
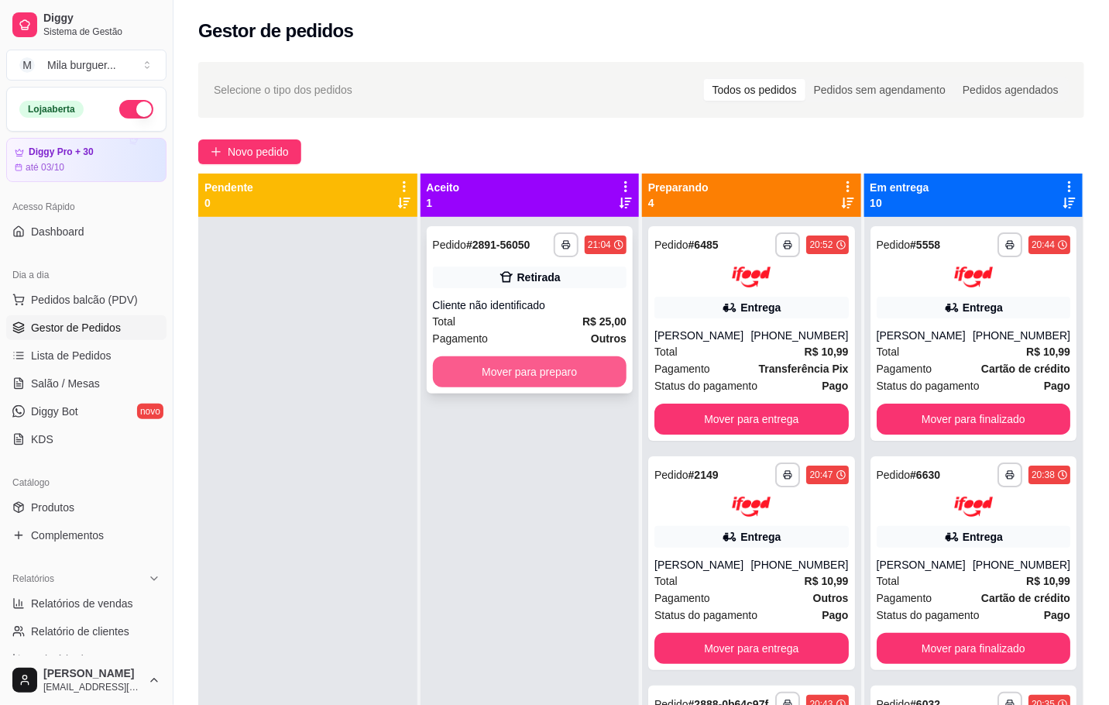
click at [535, 379] on button "Mover para preparo" at bounding box center [530, 371] width 194 height 31
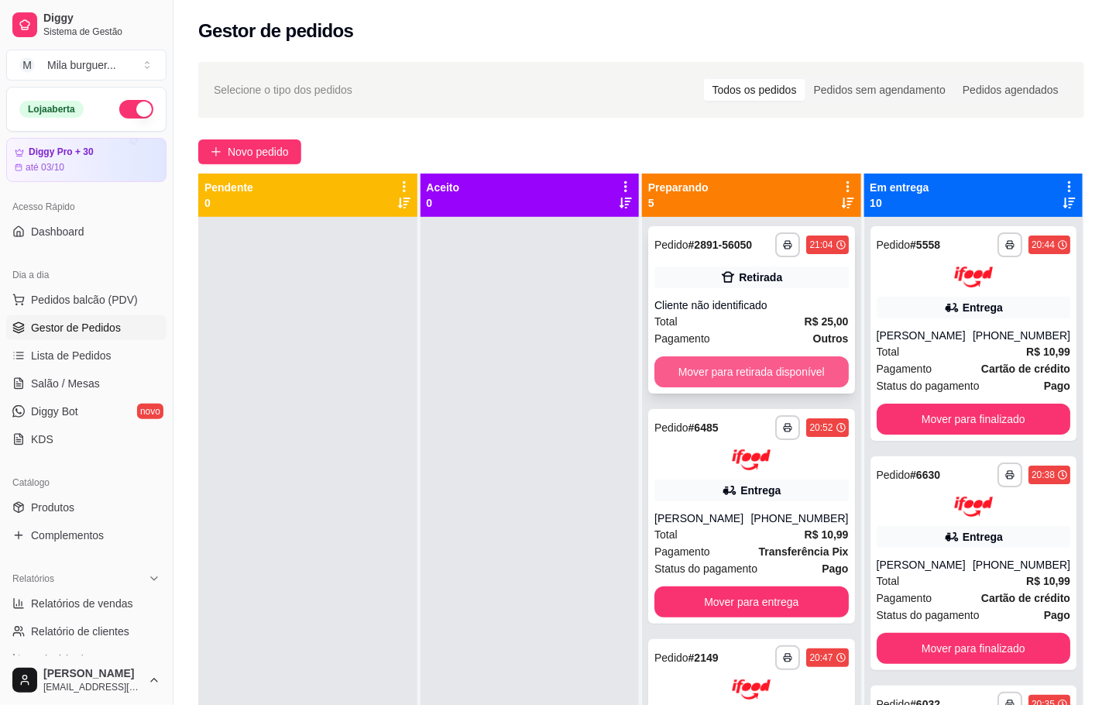
click at [663, 382] on button "Mover para retirada disponível" at bounding box center [752, 371] width 194 height 31
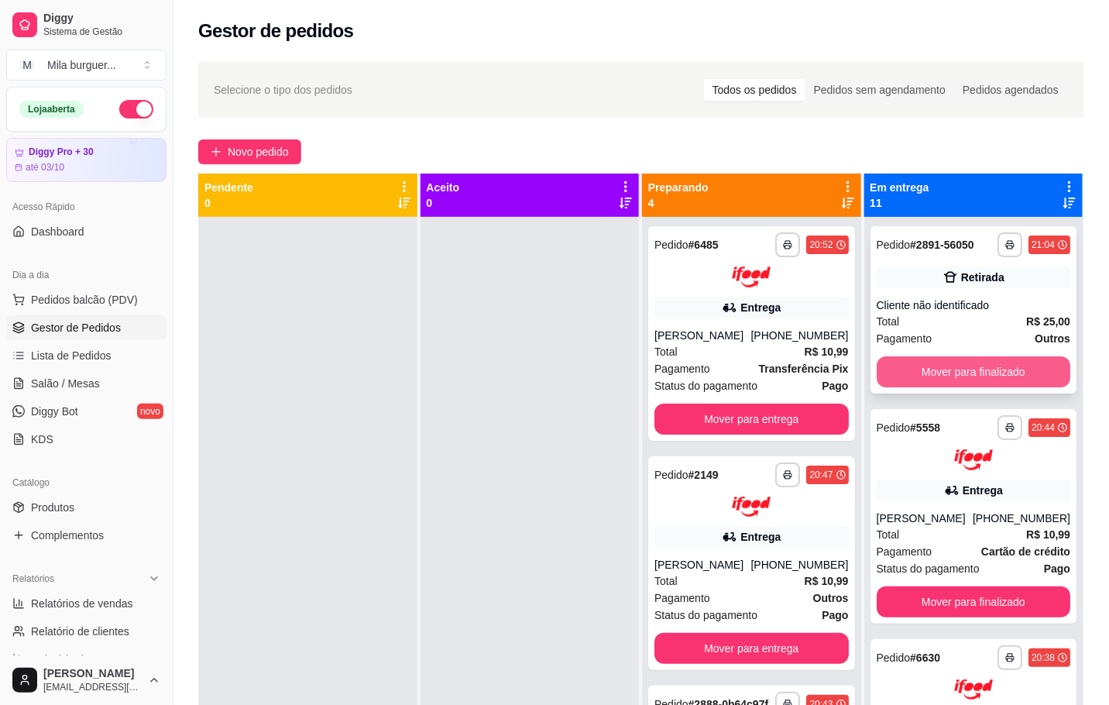
click at [979, 365] on button "Mover para finalizado" at bounding box center [974, 371] width 194 height 31
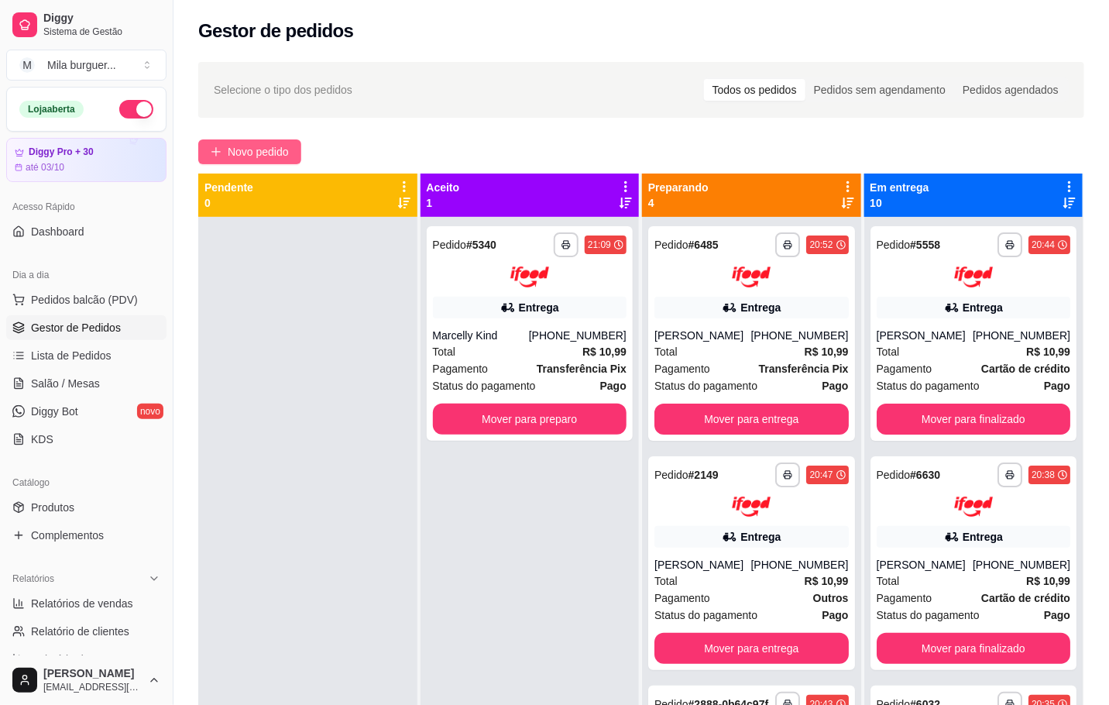
click at [217, 153] on icon "plus" at bounding box center [216, 151] width 11 height 11
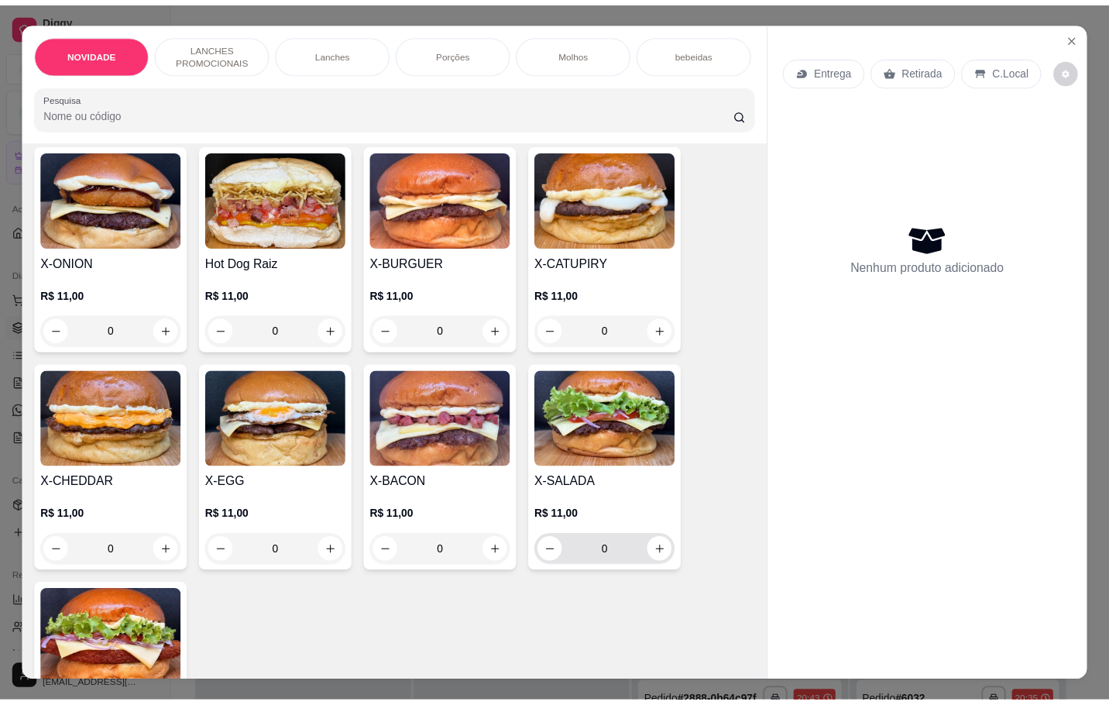
scroll to position [465, 0]
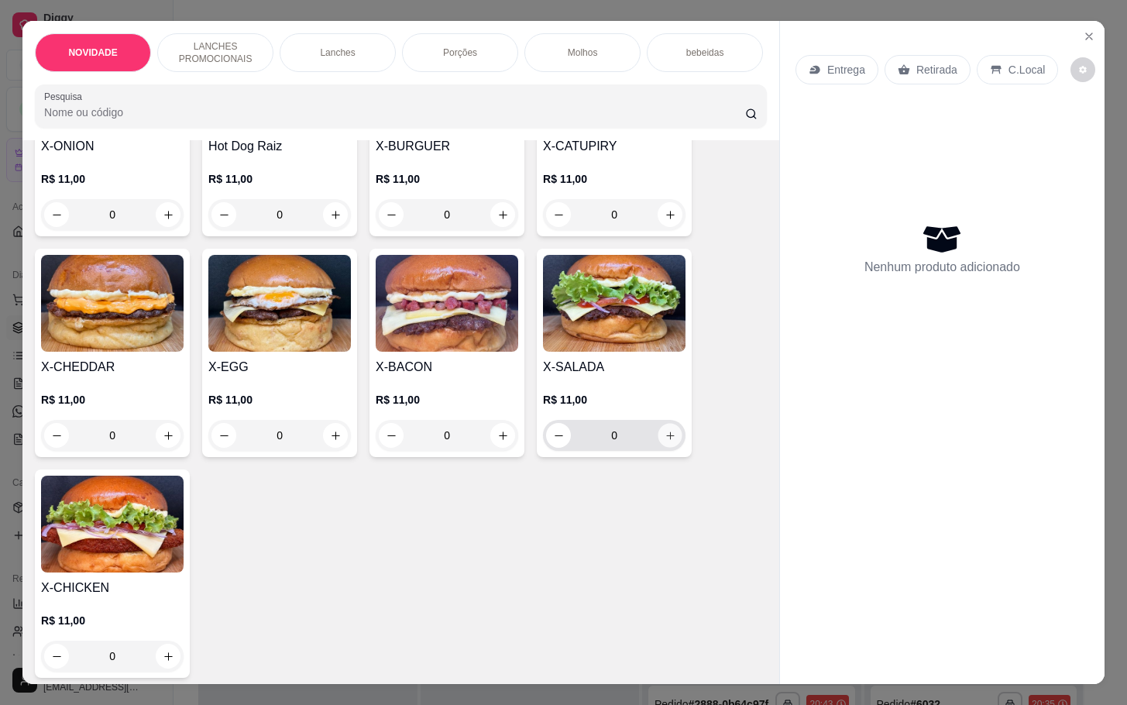
click at [665, 442] on icon "increase-product-quantity" at bounding box center [671, 436] width 12 height 12
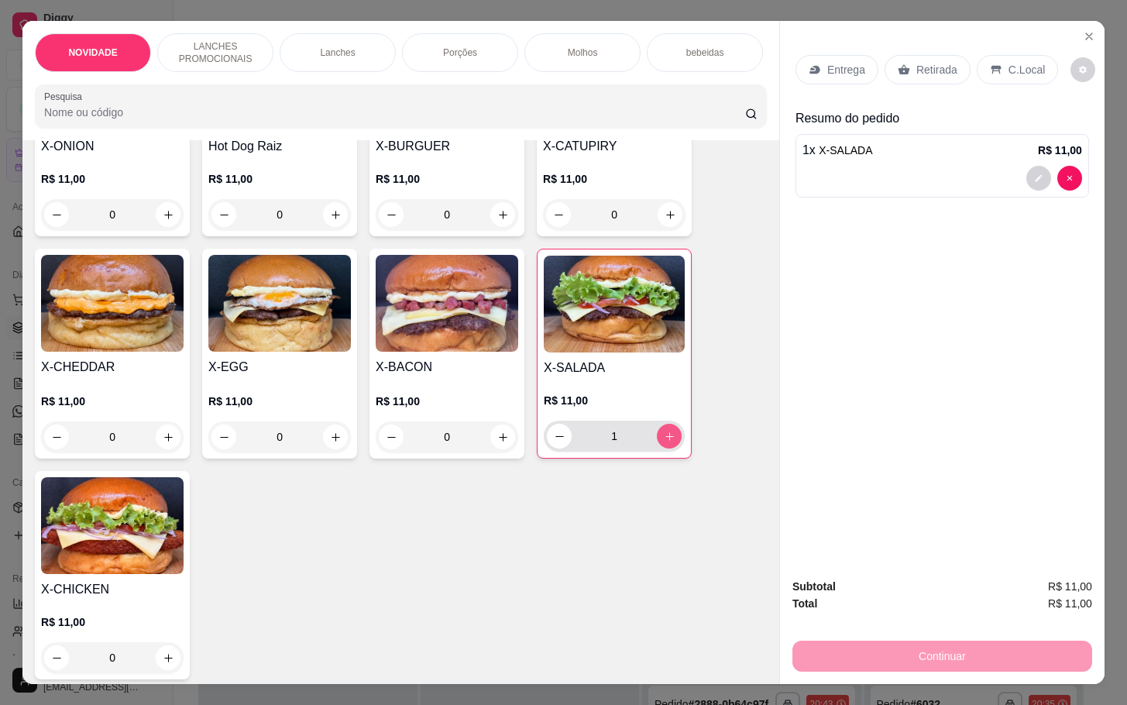
click at [664, 442] on icon "increase-product-quantity" at bounding box center [670, 437] width 12 height 12
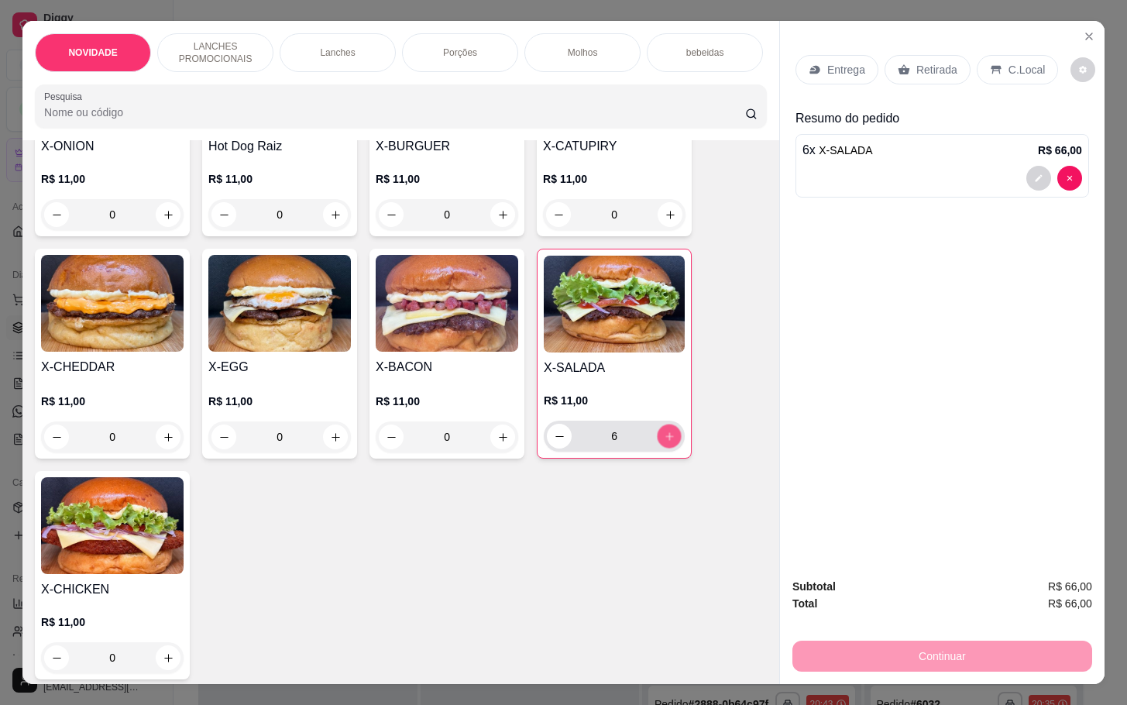
click at [664, 442] on icon "increase-product-quantity" at bounding box center [670, 437] width 12 height 12
click at [547, 449] on button "decrease-product-quantity" at bounding box center [559, 436] width 25 height 25
click at [664, 442] on icon "increase-product-quantity" at bounding box center [670, 437] width 12 height 12
type input "8"
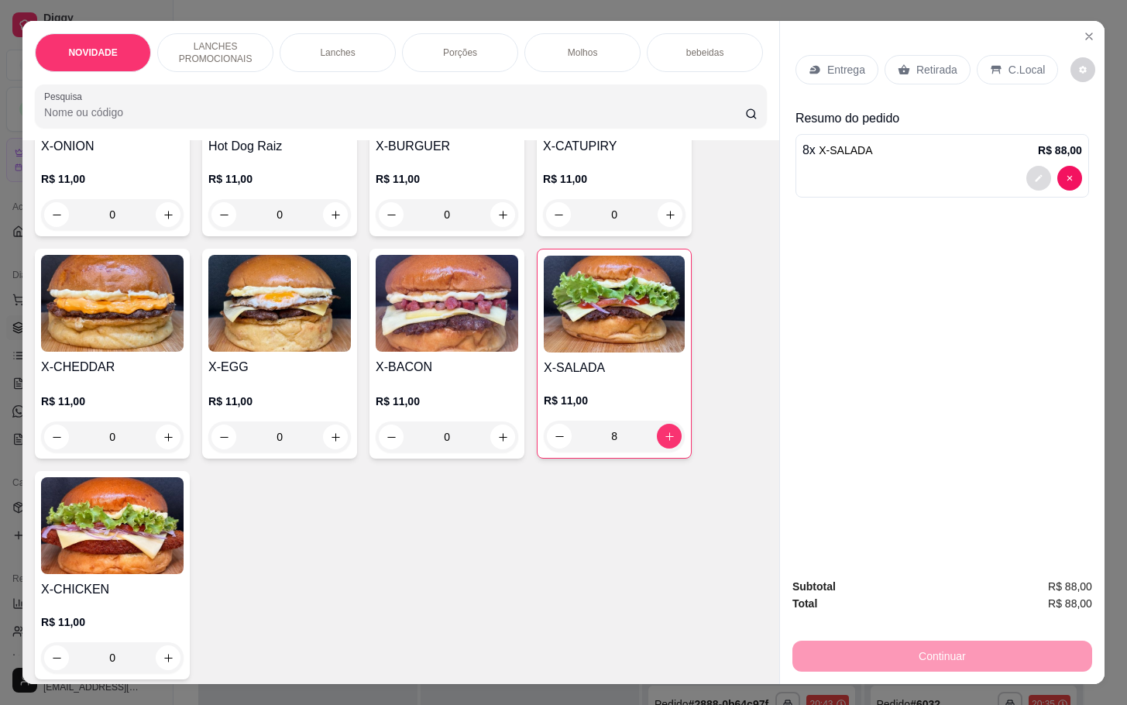
click at [1032, 177] on button "decrease-product-quantity" at bounding box center [1038, 178] width 25 height 25
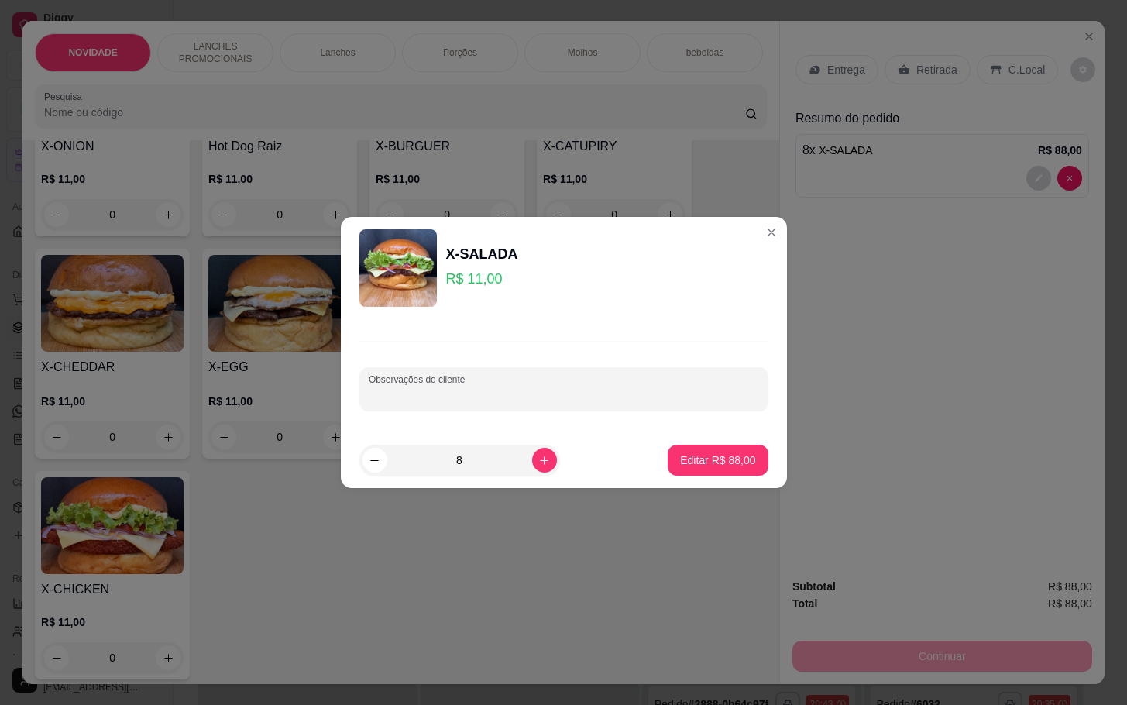
click at [600, 393] on input "Observações do cliente" at bounding box center [564, 394] width 390 height 15
click at [404, 389] on input "1 Sem cebola" at bounding box center [564, 394] width 390 height 15
type input "1 Sem Cebola"
click at [696, 461] on p "Editar R$ 88,00" at bounding box center [717, 459] width 75 height 15
type input "0"
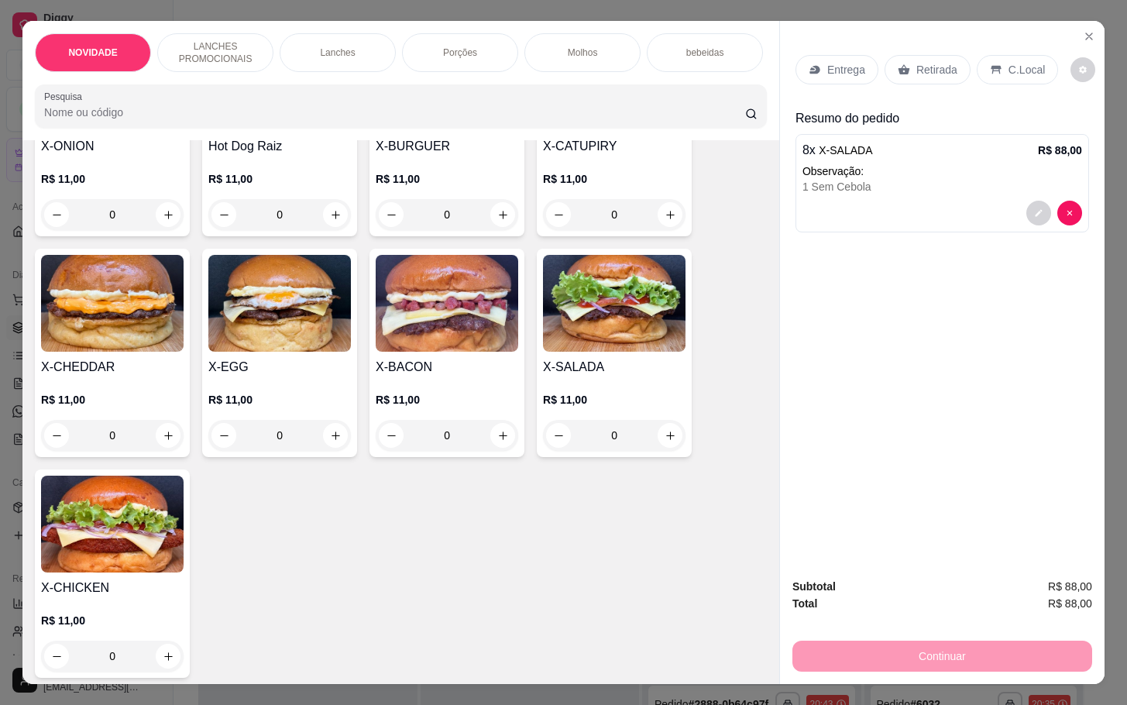
click at [902, 55] on div "Retirada" at bounding box center [928, 69] width 86 height 29
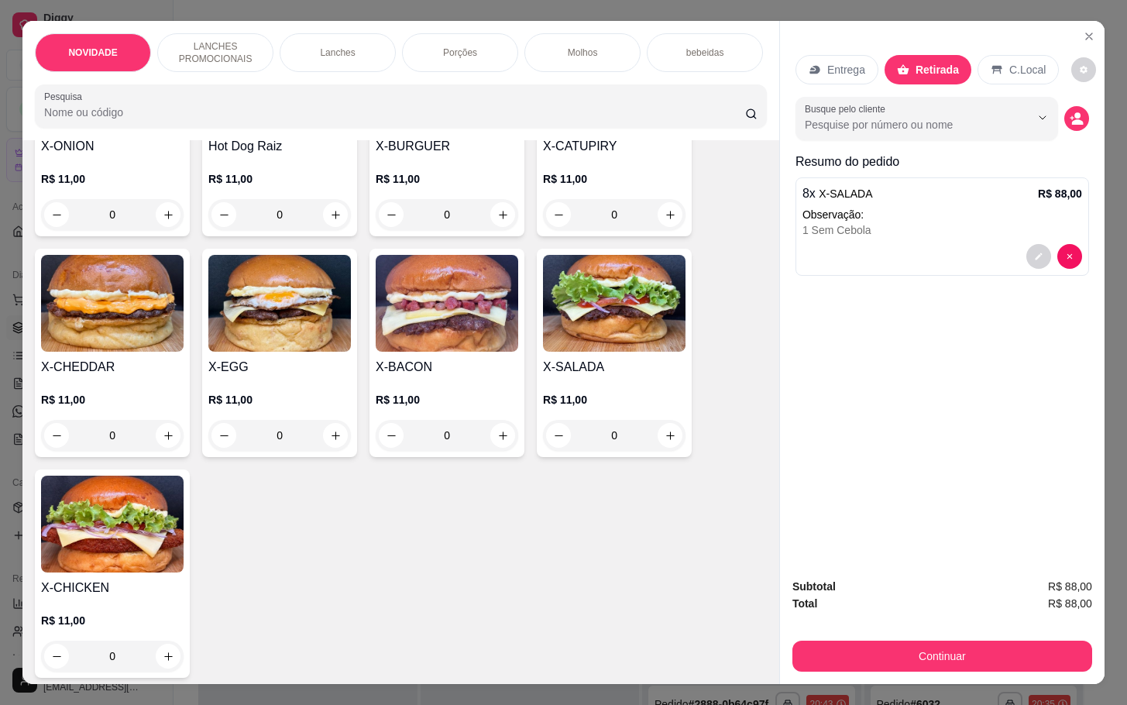
click at [995, 637] on div "Continuar" at bounding box center [942, 654] width 300 height 35
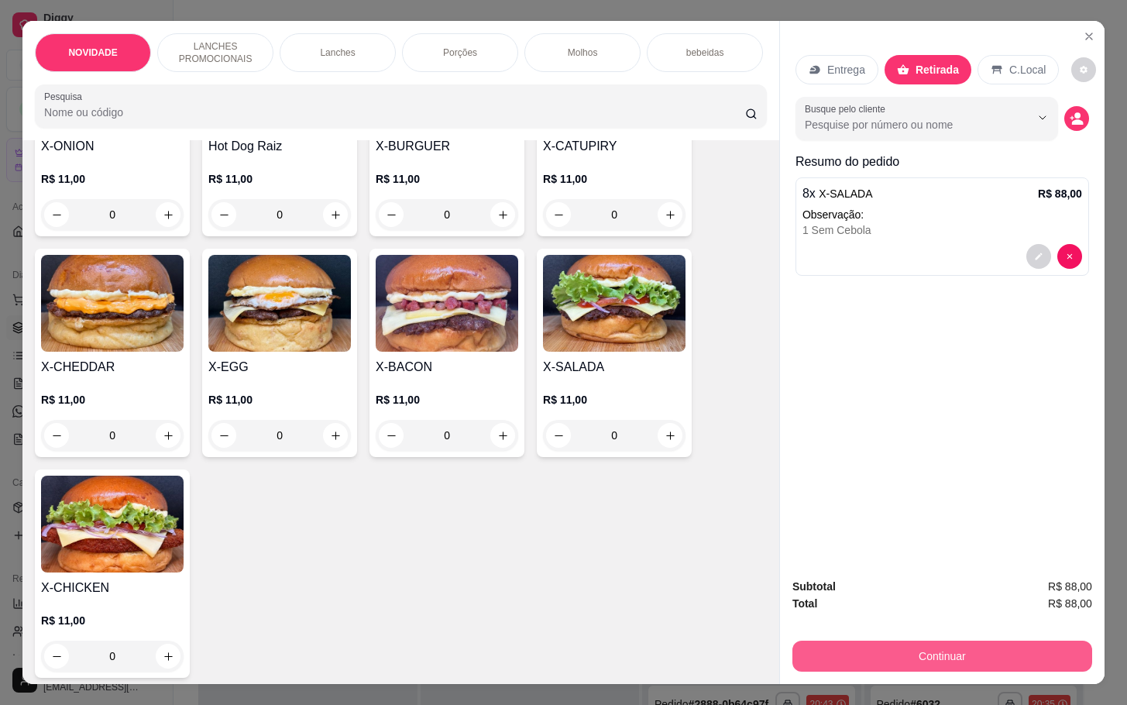
click at [993, 653] on button "Continuar" at bounding box center [942, 656] width 300 height 31
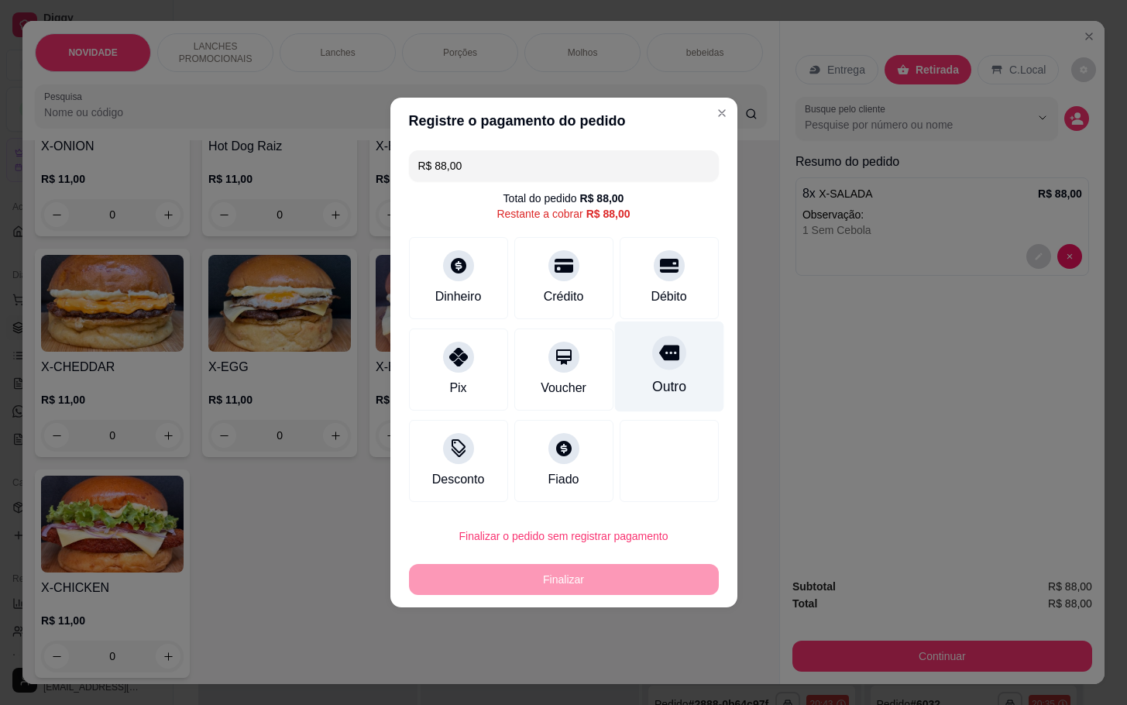
click at [675, 374] on div "Outro" at bounding box center [668, 366] width 109 height 91
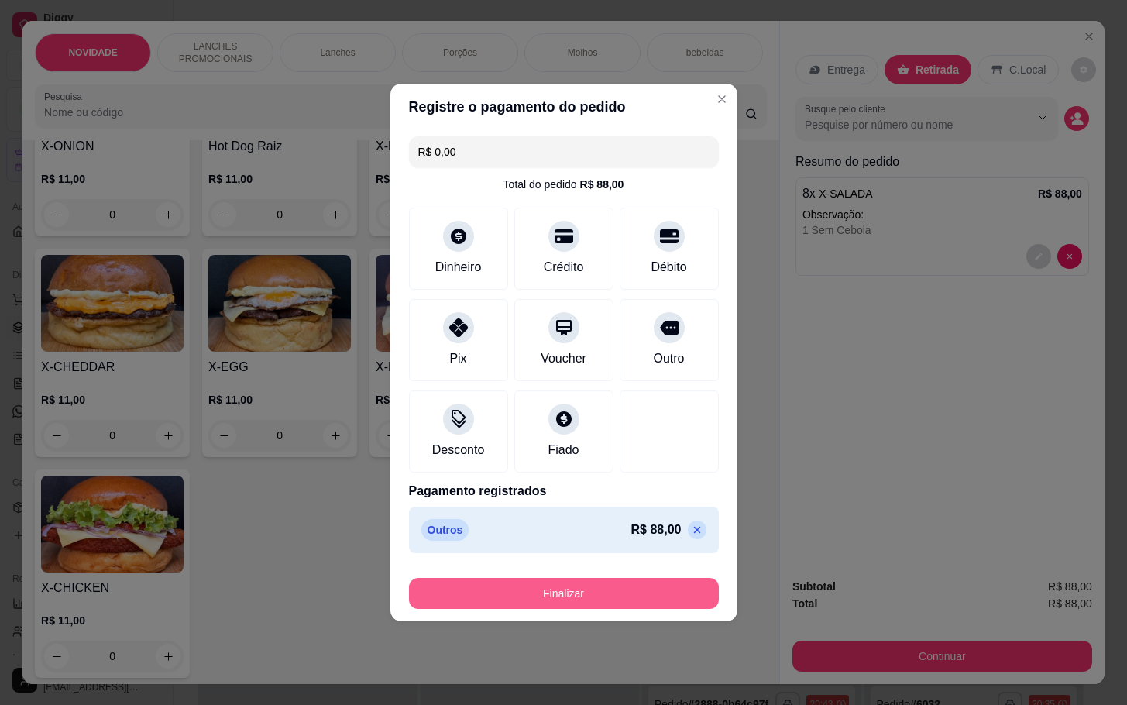
click at [618, 586] on button "Finalizar" at bounding box center [564, 593] width 310 height 31
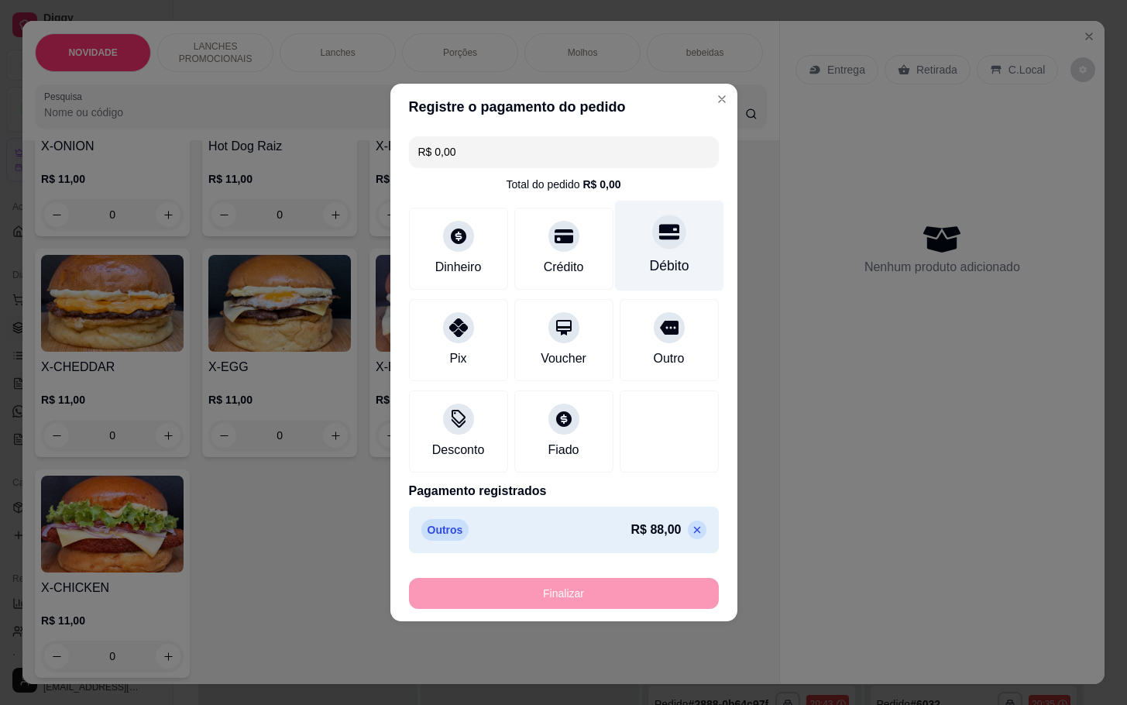
type input "-R$ 88,00"
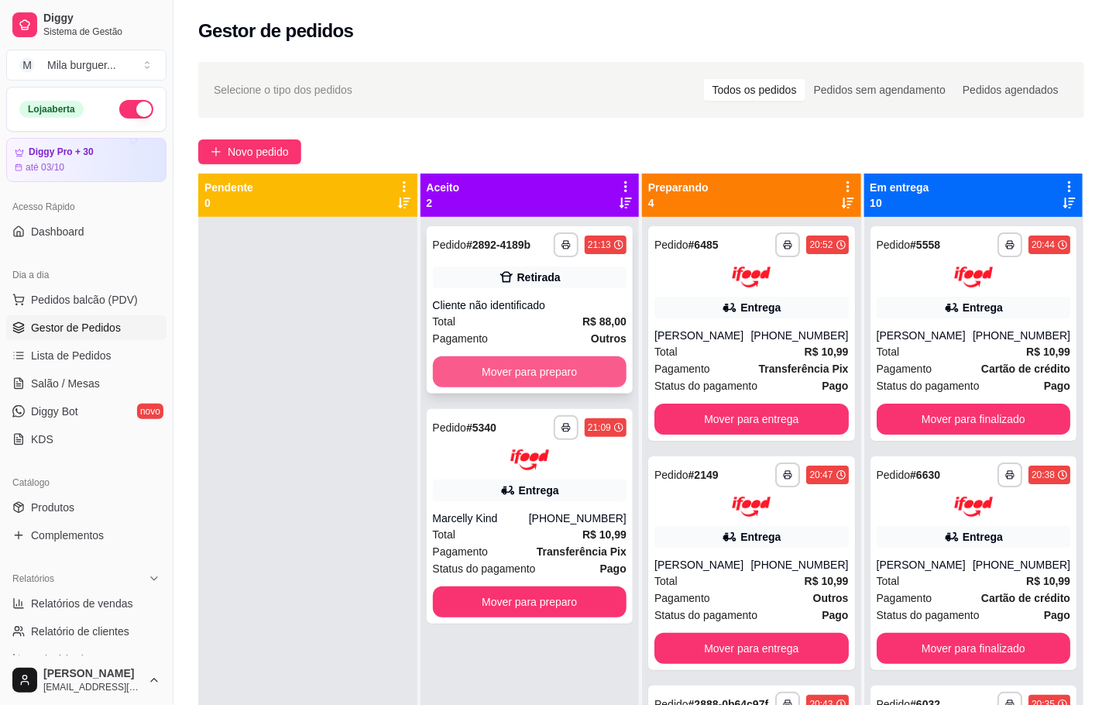
click at [490, 374] on button "Mover para preparo" at bounding box center [530, 371] width 194 height 31
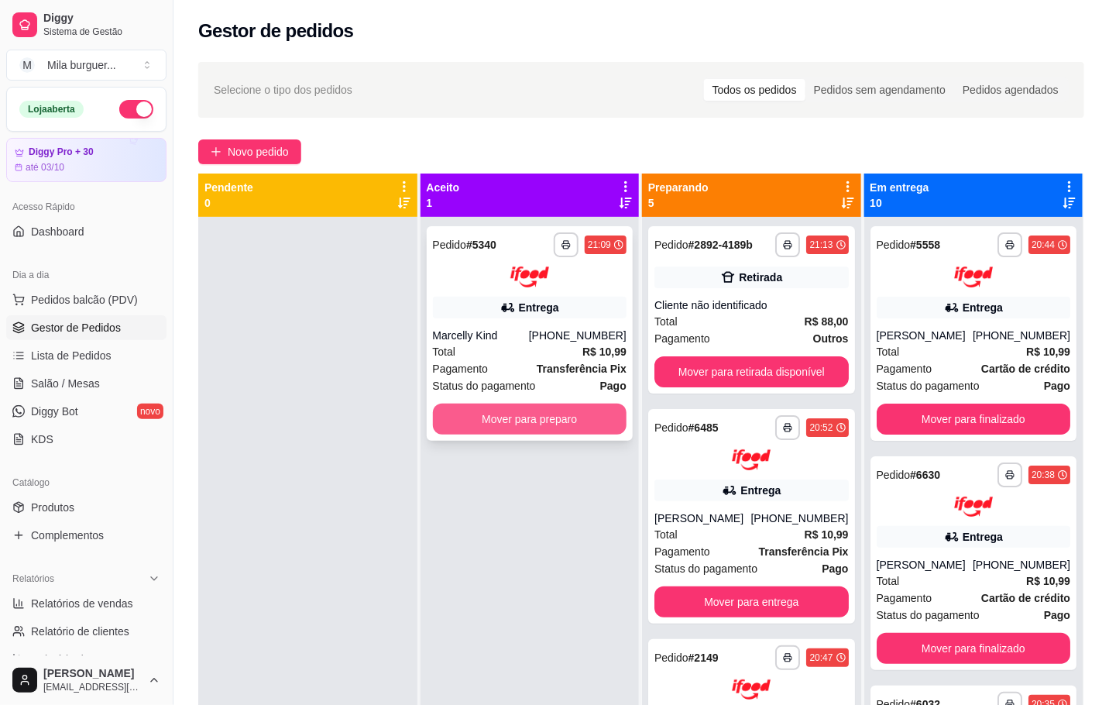
click at [469, 428] on button "Mover para preparo" at bounding box center [530, 419] width 194 height 31
